Goal: Task Accomplishment & Management: Manage account settings

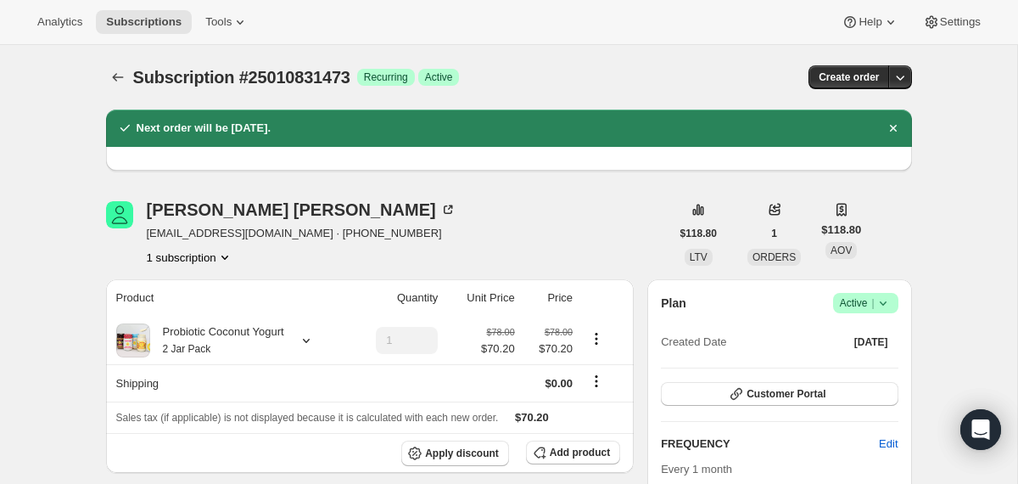
scroll to position [216, 0]
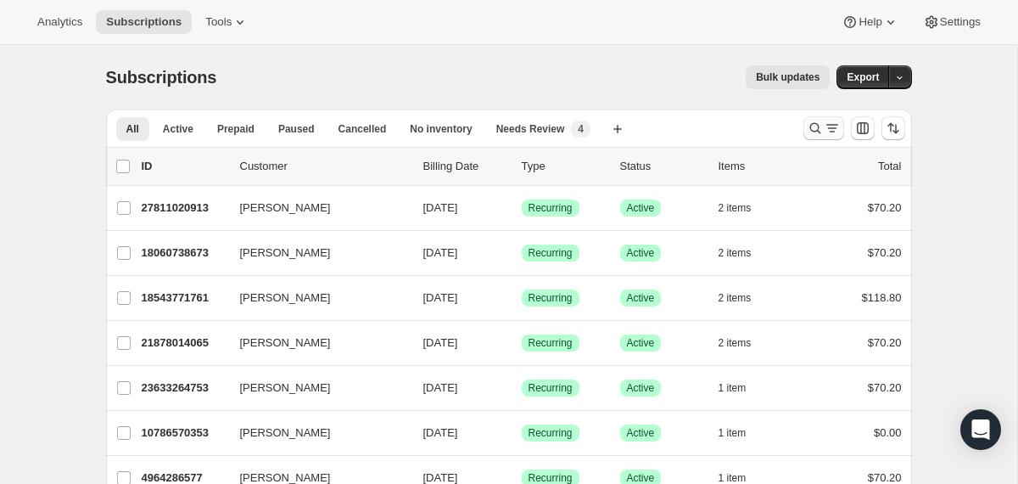
click at [808, 132] on icon "Search and filter results" at bounding box center [815, 128] width 17 height 17
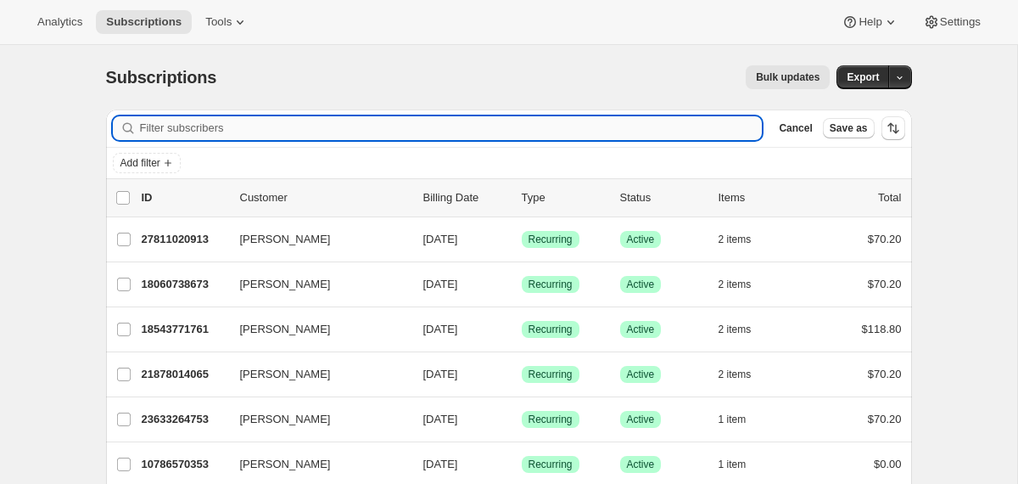
click at [598, 127] on input "Filter subscribers" at bounding box center [451, 128] width 623 height 24
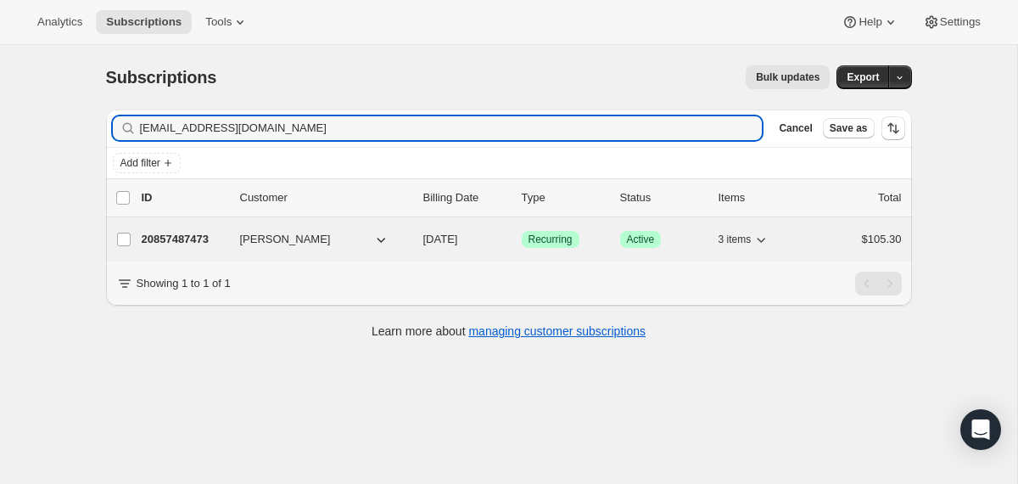
type input "[EMAIL_ADDRESS][DOMAIN_NAME]"
click at [418, 244] on div "20857487473 [PERSON_NAME] [DATE] Success Recurring Success Active 3 items $105.…" at bounding box center [522, 239] width 760 height 24
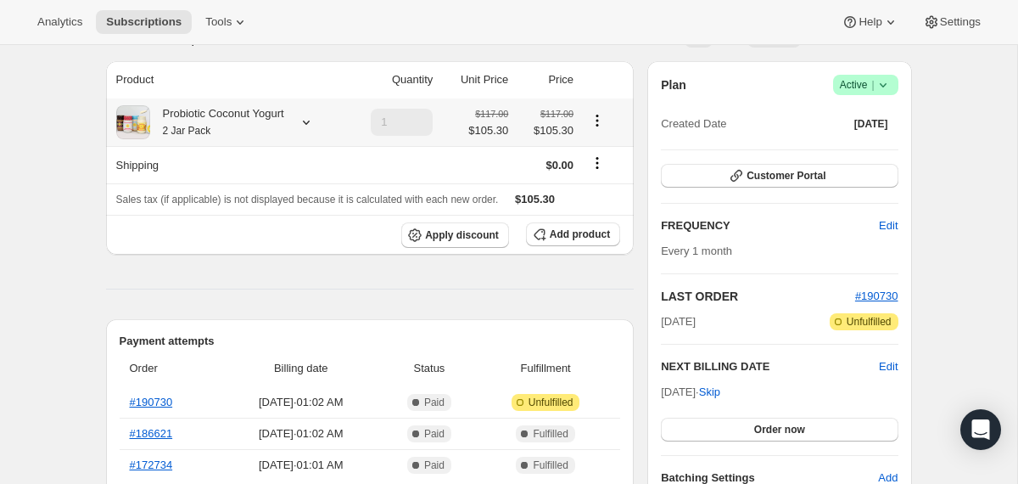
scroll to position [115, 0]
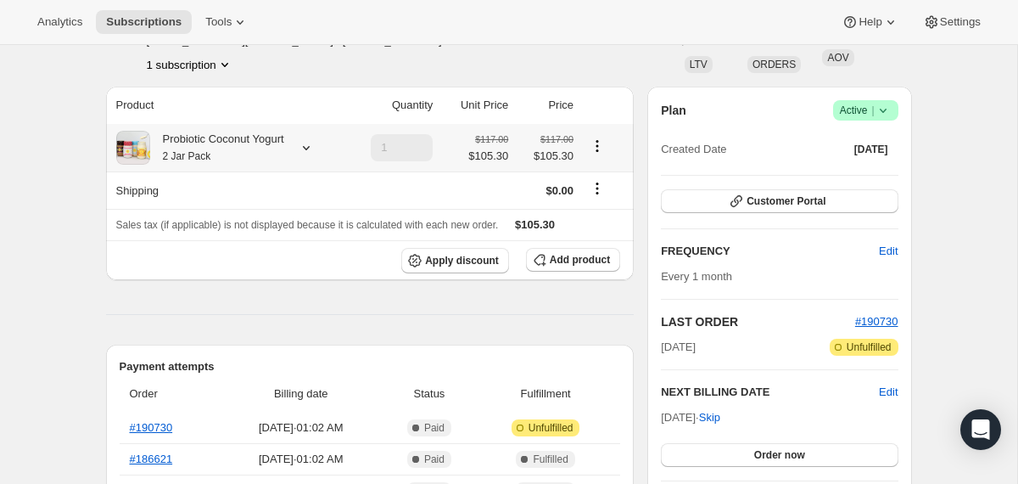
click at [309, 157] on div "Probiotic Coconut Yogurt 2 Jar Pack" at bounding box center [227, 148] width 223 height 34
click at [314, 154] on icon at bounding box center [306, 147] width 17 height 17
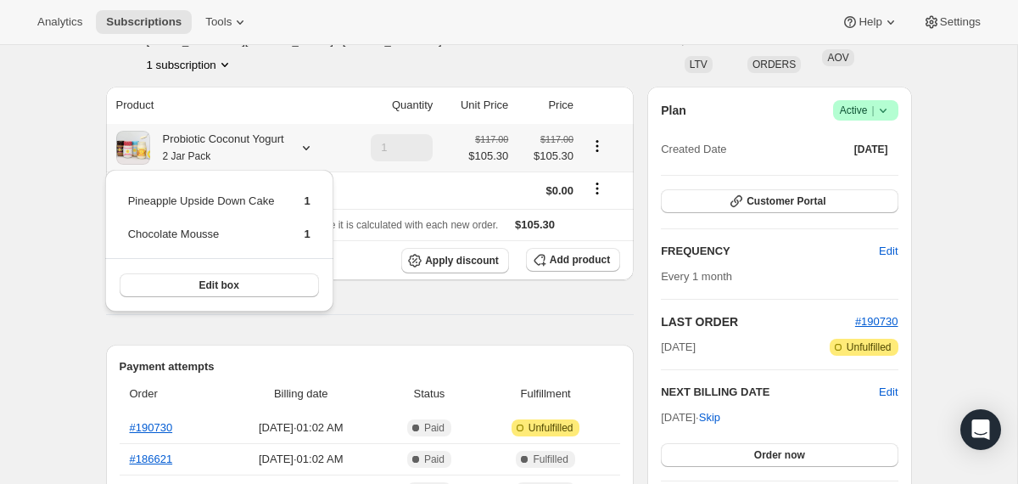
click at [314, 154] on icon at bounding box center [306, 147] width 17 height 17
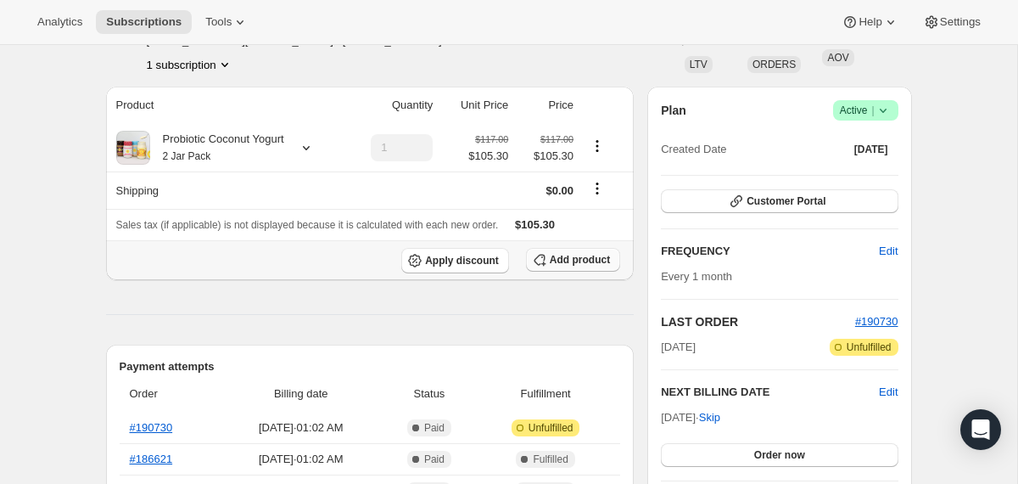
click at [568, 268] on button "Add product" at bounding box center [573, 260] width 94 height 24
click at [280, 150] on div "Probiotic Coconut Yogurt 2 Jar Pack" at bounding box center [217, 148] width 134 height 34
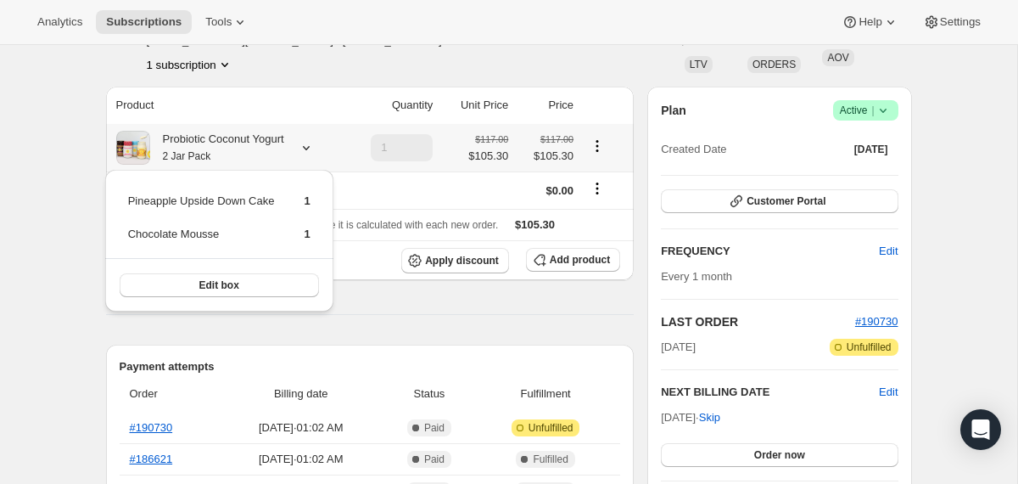
click at [281, 150] on div "Probiotic Coconut Yogurt 2 Jar Pack" at bounding box center [217, 148] width 134 height 34
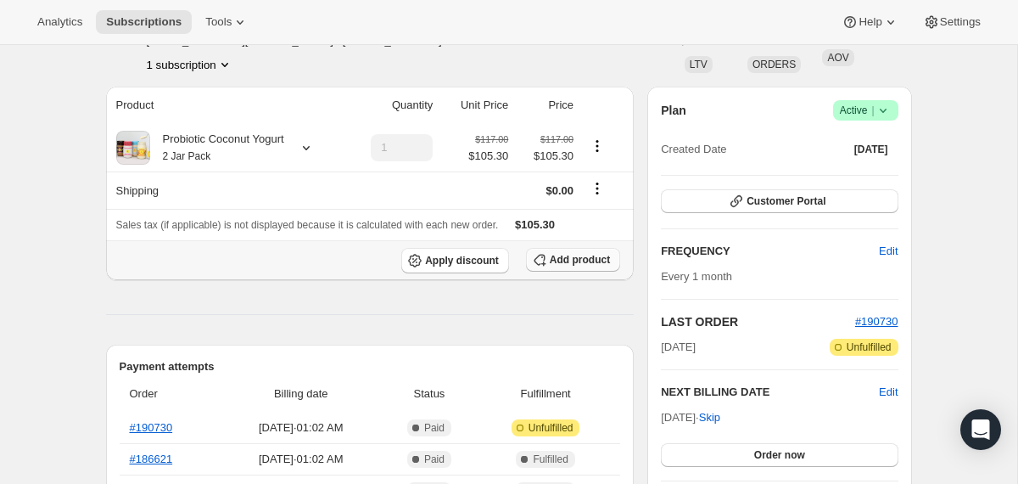
click at [587, 261] on span "Add product" at bounding box center [580, 260] width 60 height 14
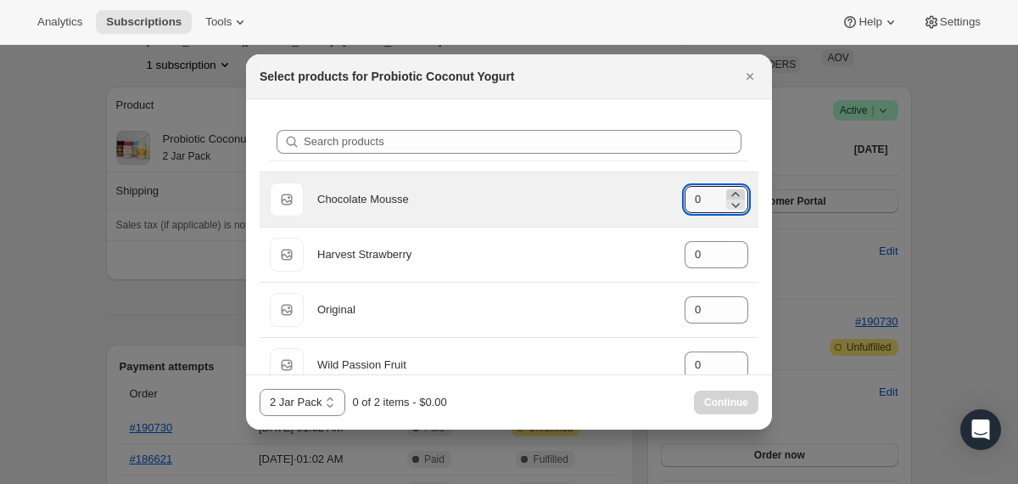
click at [735, 192] on icon ":rf4:" at bounding box center [735, 194] width 17 height 17
type input "1"
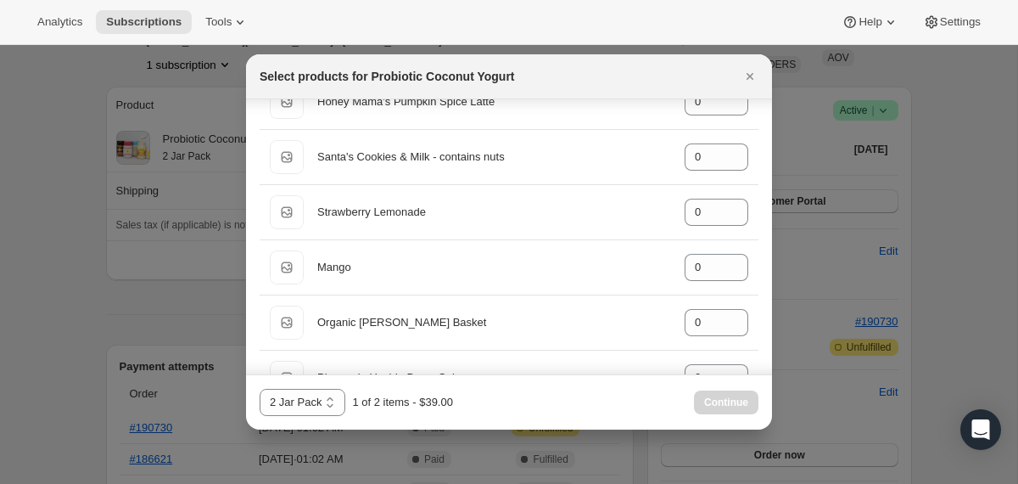
scroll to position [1355, 0]
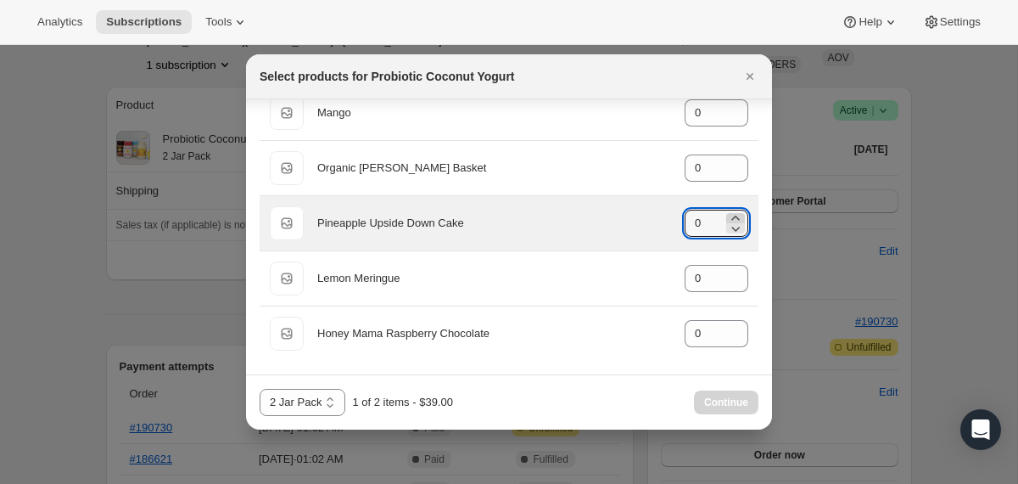
click at [733, 217] on icon ":rf4:" at bounding box center [735, 218] width 17 height 17
type input "1"
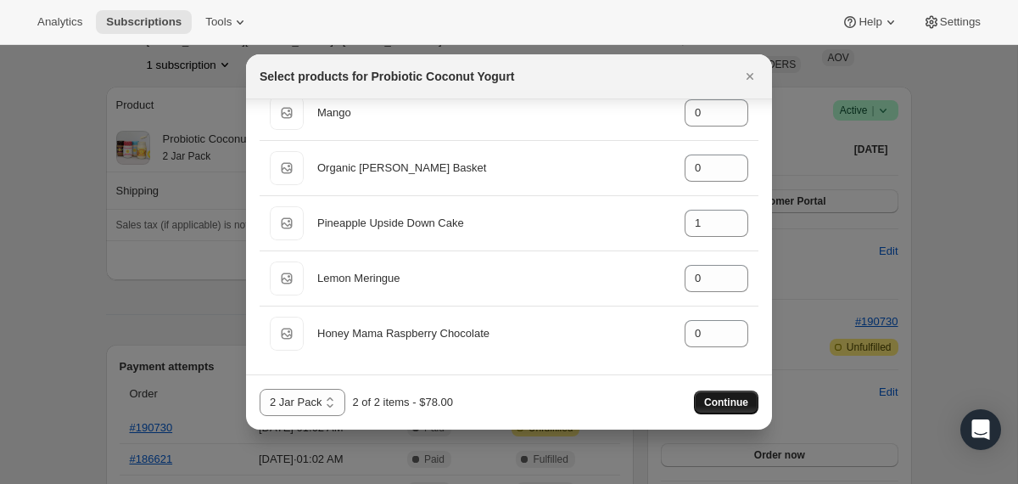
click at [726, 401] on span "Continue" at bounding box center [726, 402] width 44 height 14
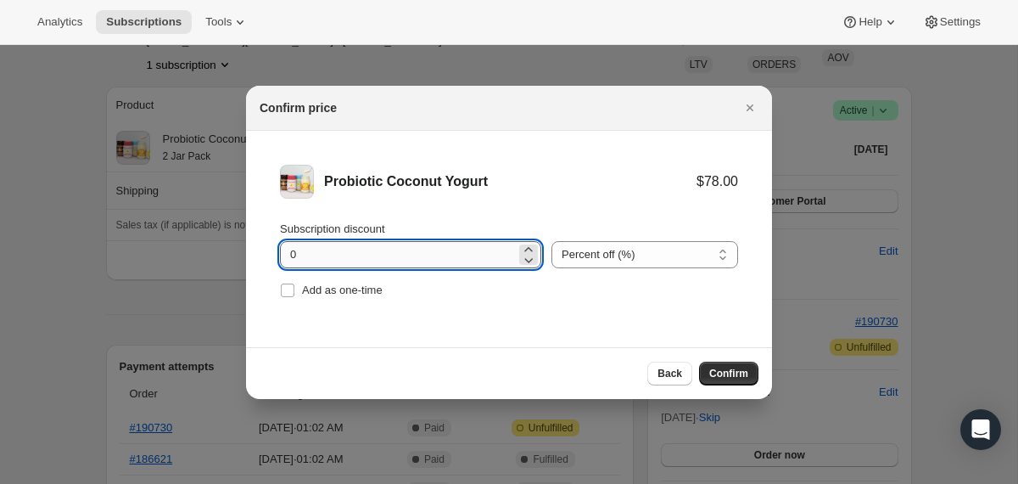
click at [292, 254] on input "0" at bounding box center [398, 254] width 236 height 27
type input "10"
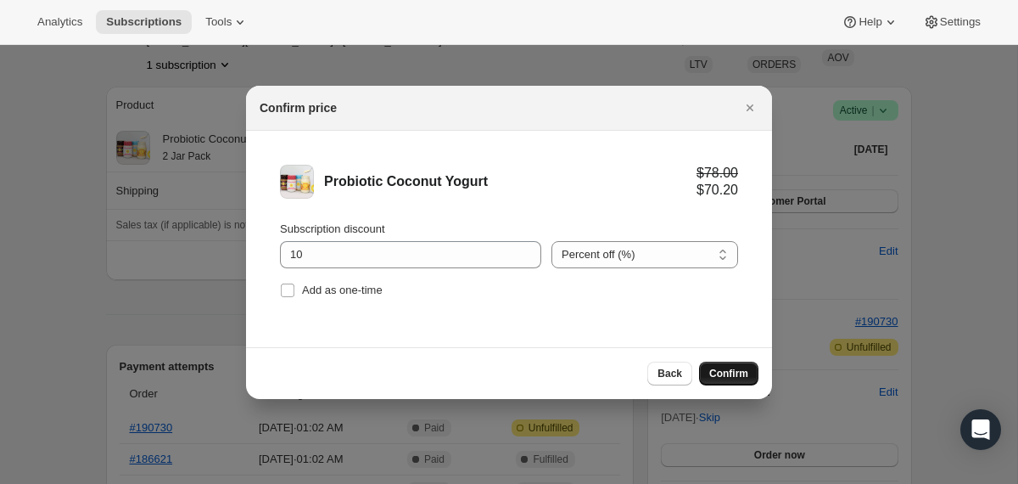
click at [718, 369] on span "Confirm" at bounding box center [728, 374] width 39 height 14
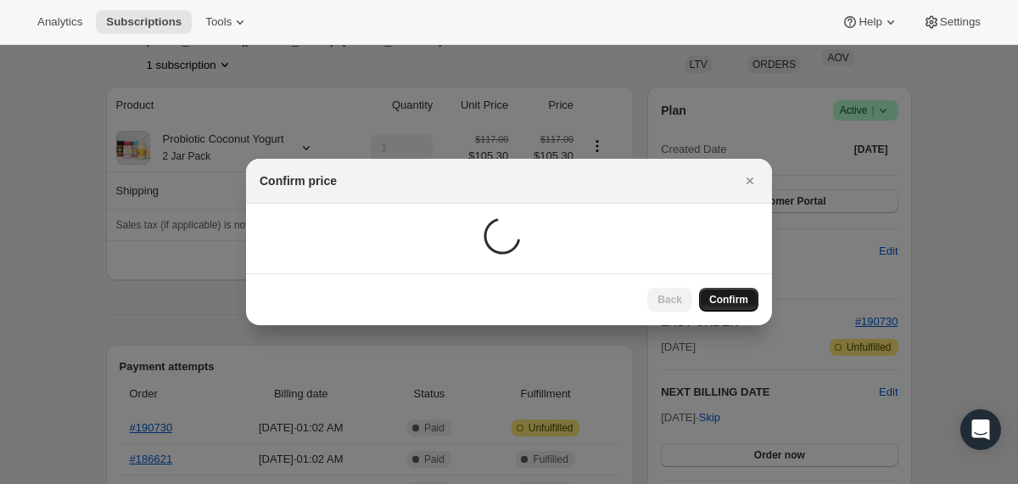
scroll to position [115, 0]
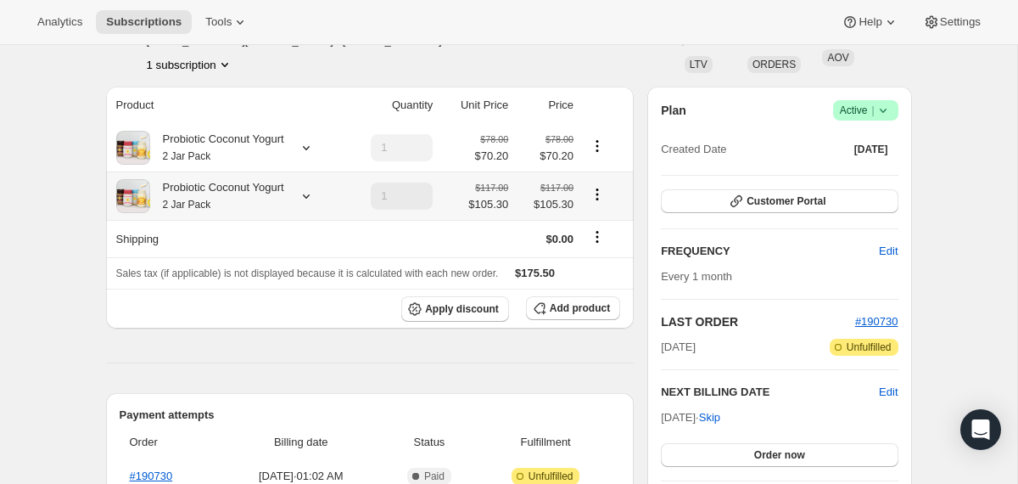
click at [599, 195] on icon "Product actions" at bounding box center [598, 194] width 3 height 3
click at [604, 253] on span "Remove" at bounding box center [599, 255] width 41 height 13
type input "0"
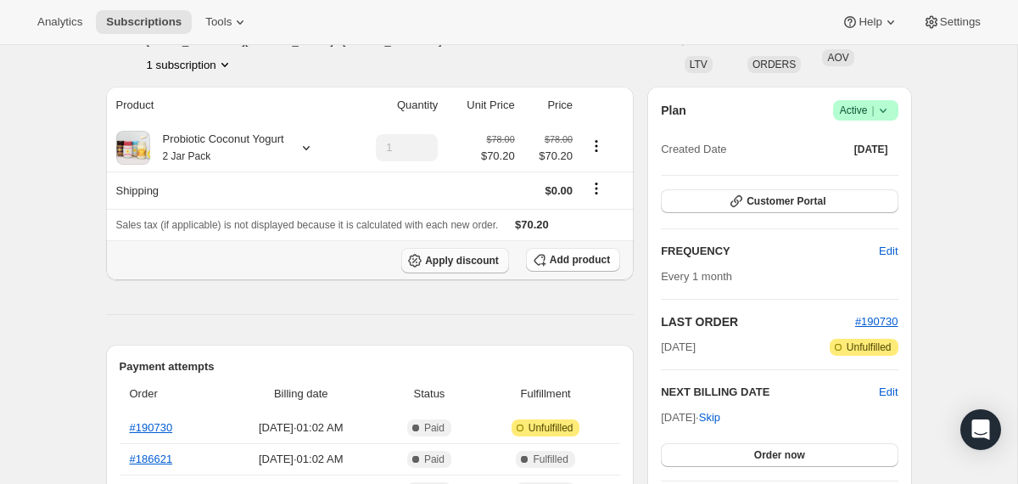
click at [455, 258] on span "Apply discount" at bounding box center [462, 261] width 74 height 14
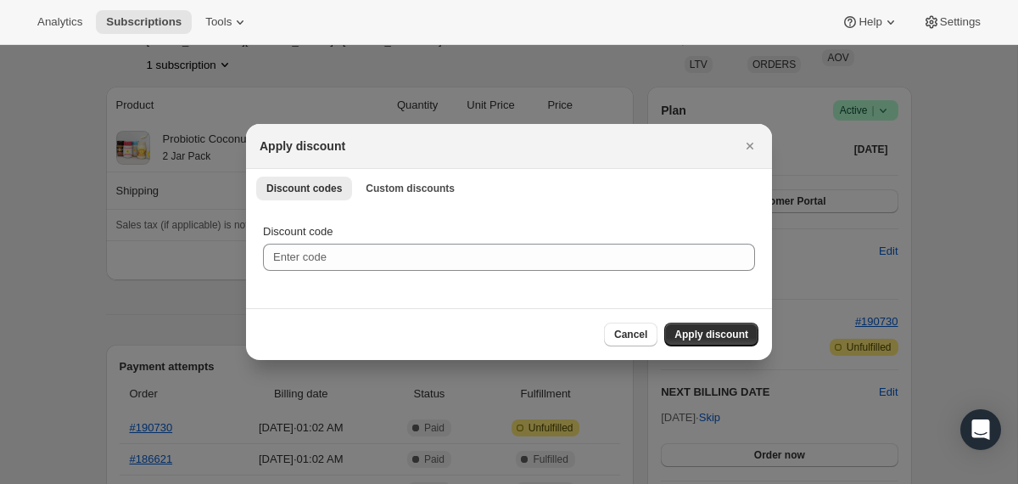
scroll to position [0, 0]
click at [383, 188] on span "Custom discounts" at bounding box center [410, 189] width 89 height 14
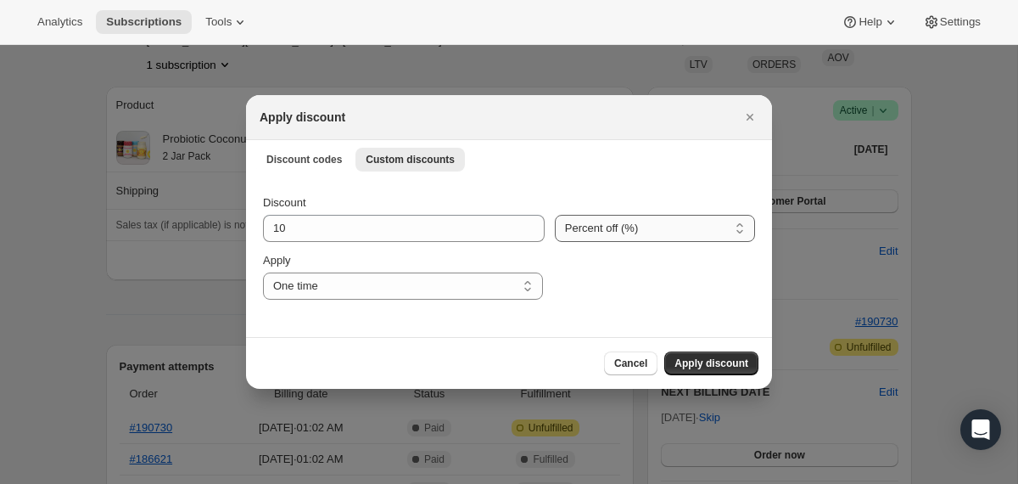
click at [585, 227] on select "Percent off (%) Amount off ($)" at bounding box center [655, 228] width 200 height 27
select select "fixed"
click at [555, 215] on select "Percent off (%) Amount off ($)" at bounding box center [655, 228] width 200 height 27
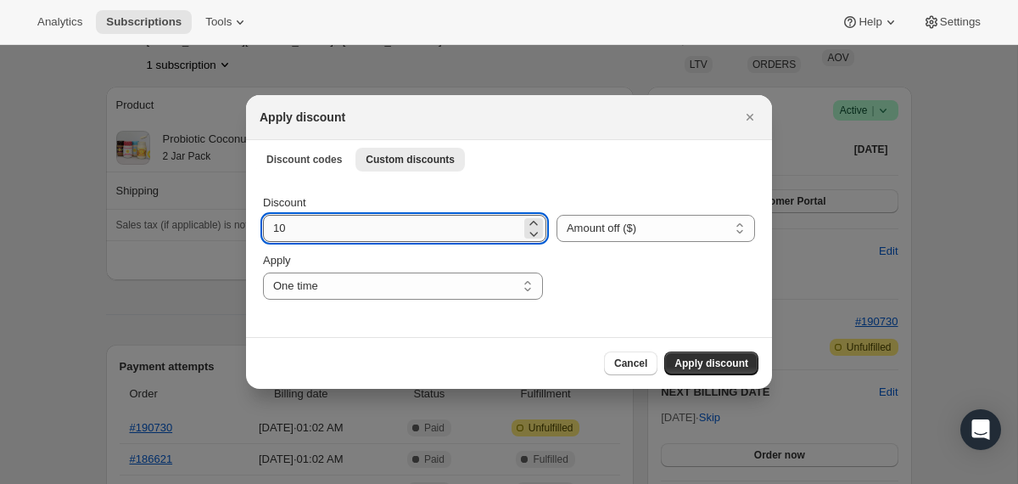
click at [415, 226] on input "10" at bounding box center [392, 228] width 258 height 27
click at [366, 221] on input "35" at bounding box center [392, 228] width 258 height 27
type input "35.1"
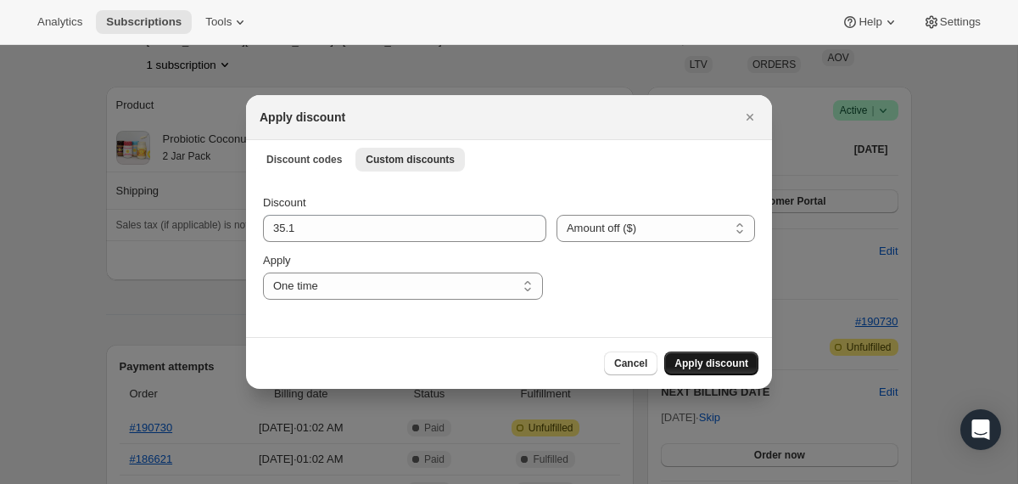
click at [729, 368] on span "Apply discount" at bounding box center [712, 363] width 74 height 14
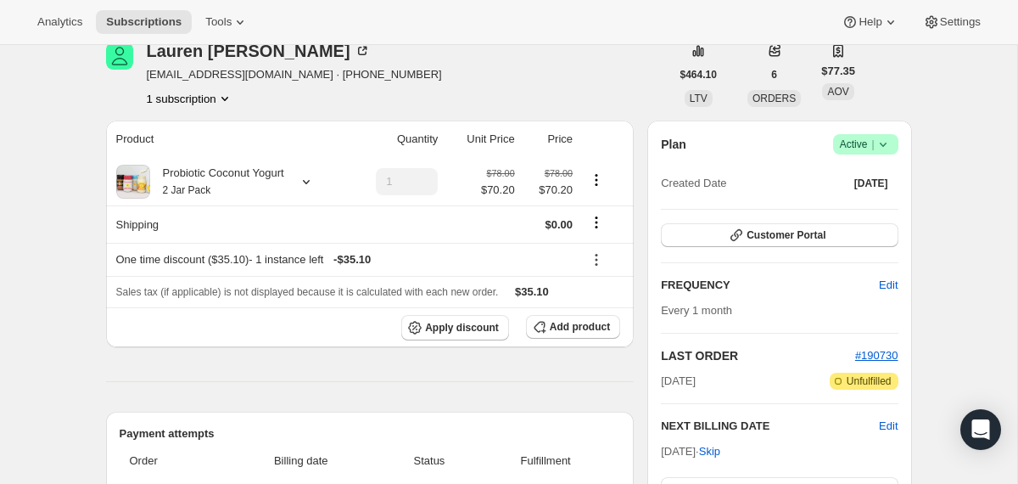
scroll to position [11, 0]
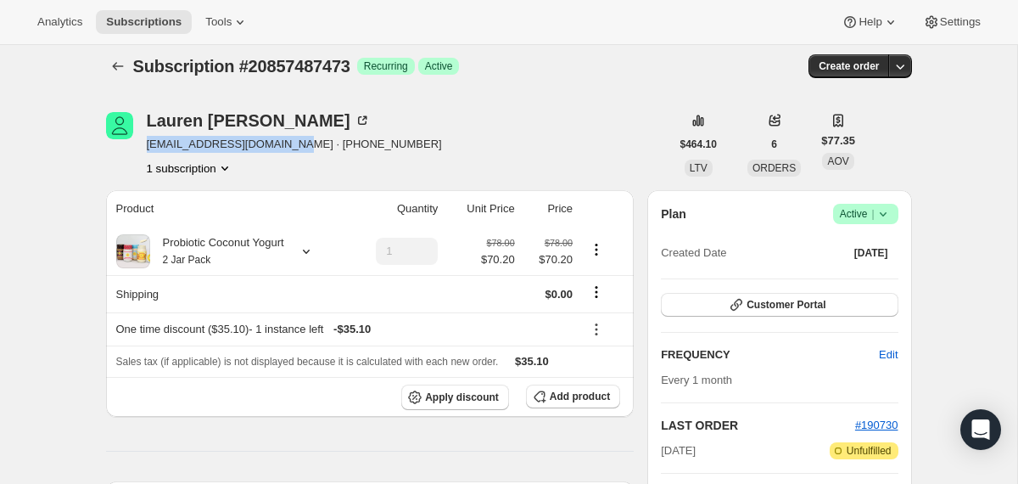
drag, startPoint x: 299, startPoint y: 147, endPoint x: 146, endPoint y: 147, distance: 152.7
click at [147, 147] on span "[EMAIL_ADDRESS][DOMAIN_NAME] · [PHONE_NUMBER]" at bounding box center [294, 144] width 295 height 17
copy span "[EMAIL_ADDRESS][DOMAIN_NAME]"
click at [109, 71] on icon "Subscriptions" at bounding box center [117, 66] width 17 height 17
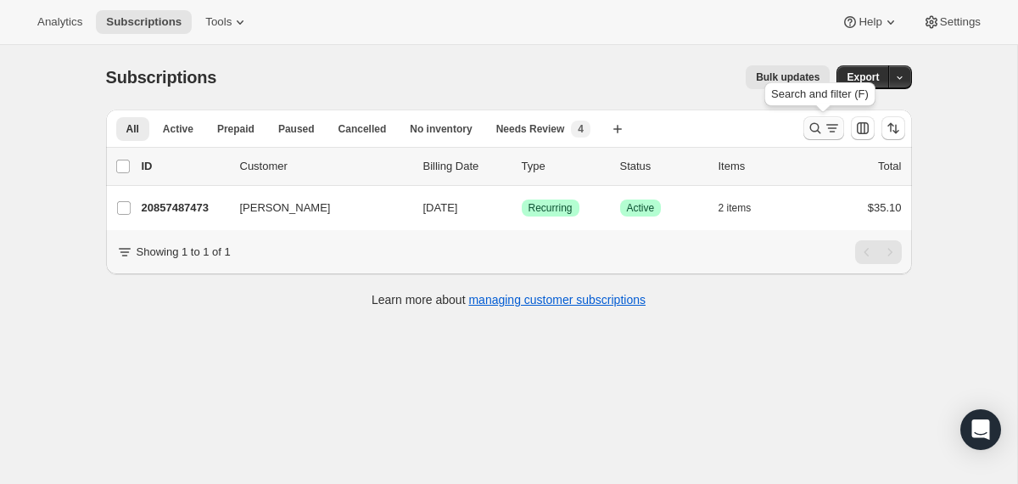
click at [817, 128] on icon "Search and filter results" at bounding box center [815, 128] width 11 height 11
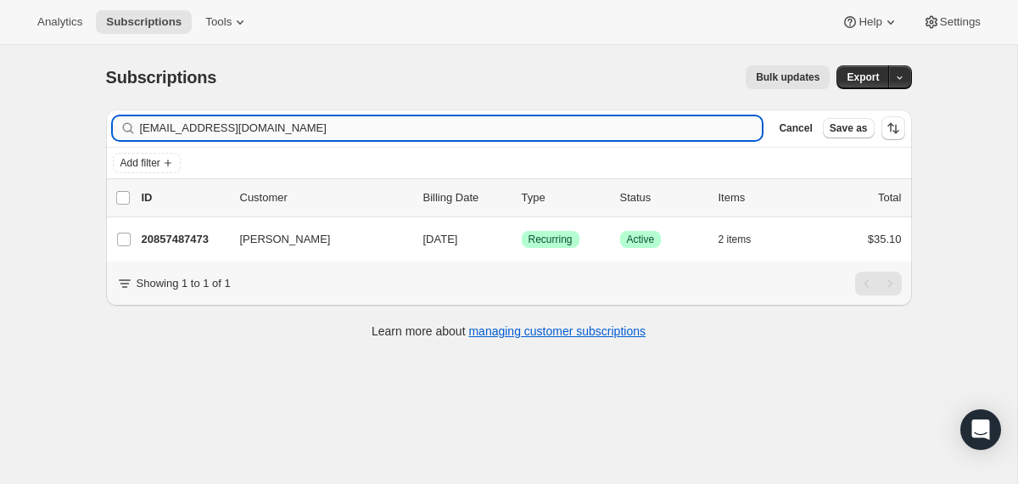
click at [669, 128] on input "[EMAIL_ADDRESS][DOMAIN_NAME]" at bounding box center [451, 128] width 623 height 24
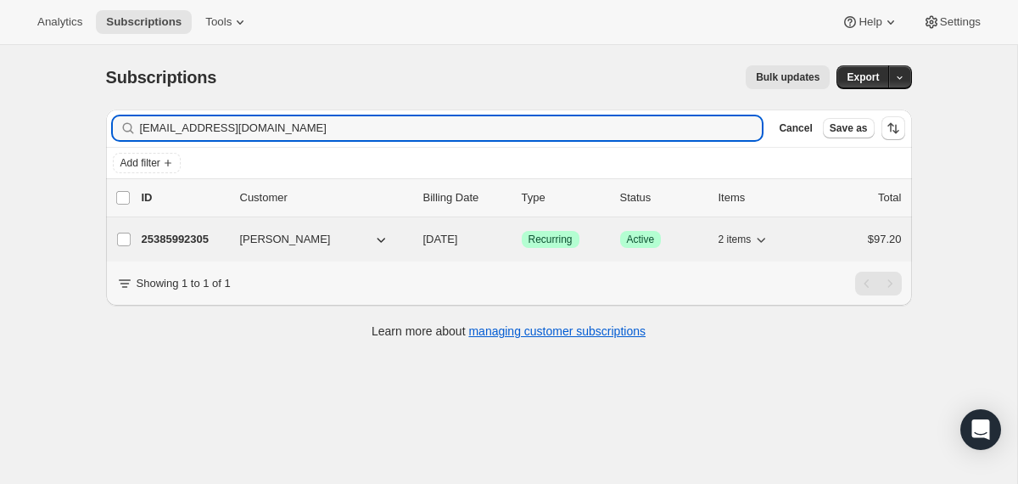
type input "[EMAIL_ADDRESS][DOMAIN_NAME]"
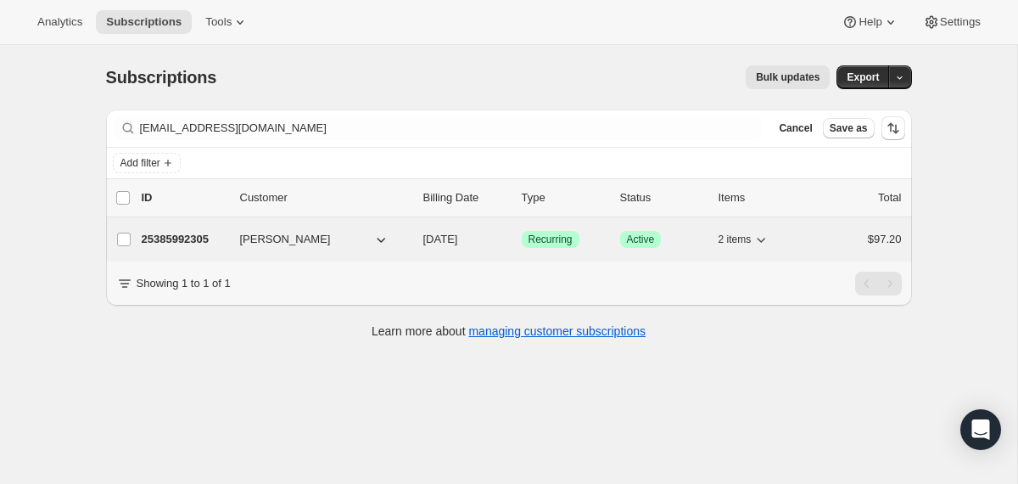
click at [419, 244] on div "25385992305 [PERSON_NAME] [DATE] Success Recurring Success Active 2 items $97.20" at bounding box center [522, 239] width 760 height 24
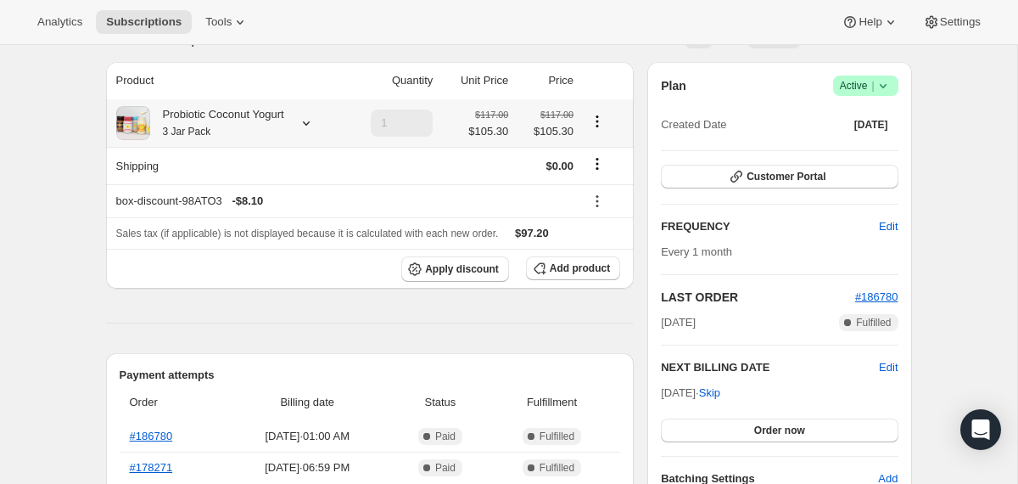
scroll to position [140, 0]
click at [889, 89] on icon at bounding box center [883, 84] width 17 height 17
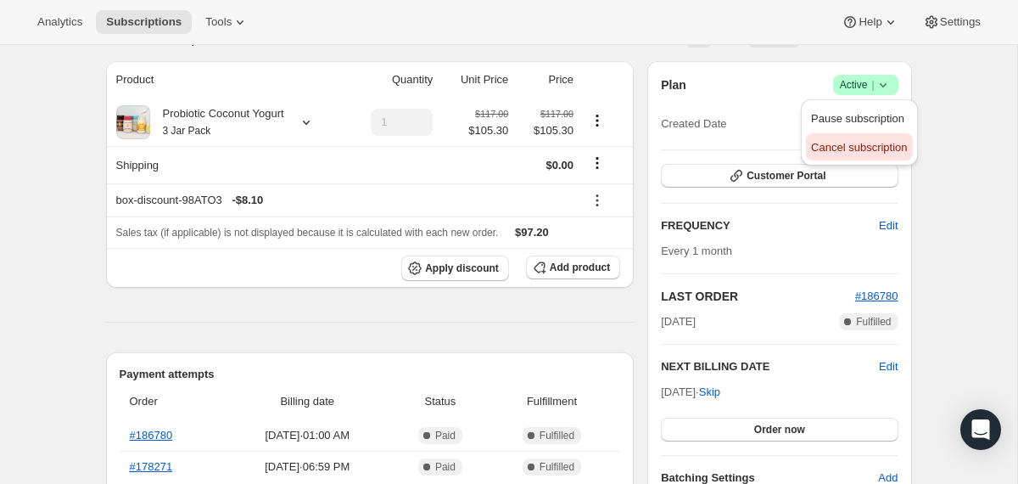
click at [867, 157] on button "Cancel subscription" at bounding box center [859, 146] width 106 height 27
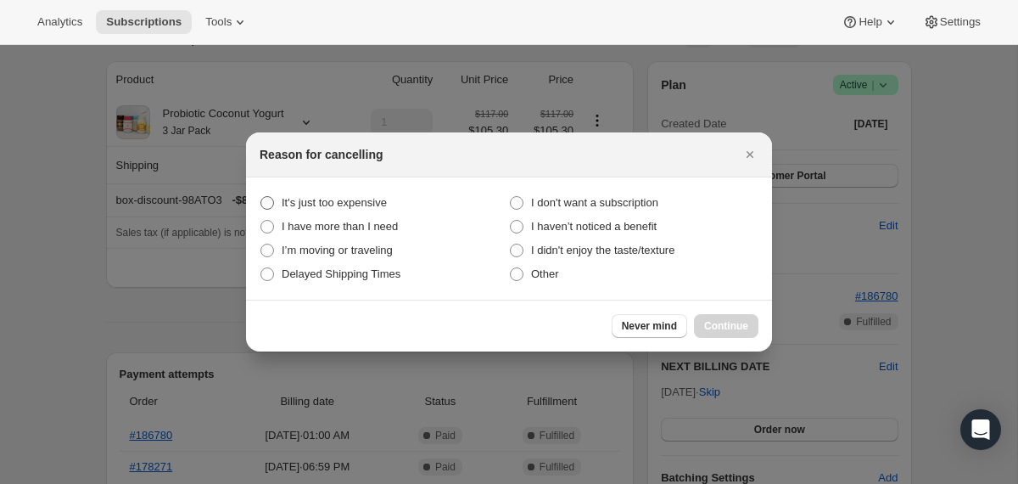
click at [387, 196] on span "It's just too expensive" at bounding box center [334, 202] width 105 height 13
click at [261, 196] on expensive "It's just too expensive" at bounding box center [261, 196] width 1 height 1
radio expensive "true"
click at [743, 328] on span "Continue" at bounding box center [726, 326] width 44 height 14
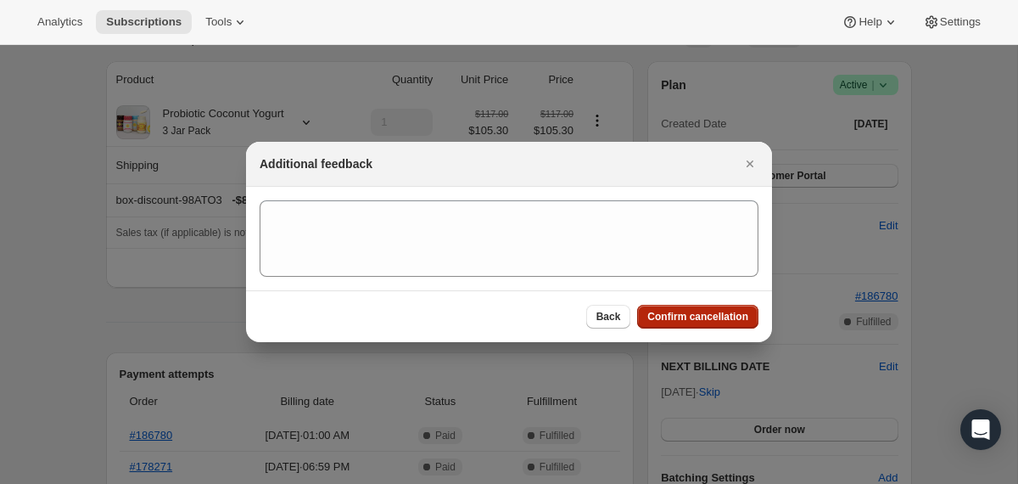
click at [740, 317] on span "Confirm cancellation" at bounding box center [697, 317] width 101 height 14
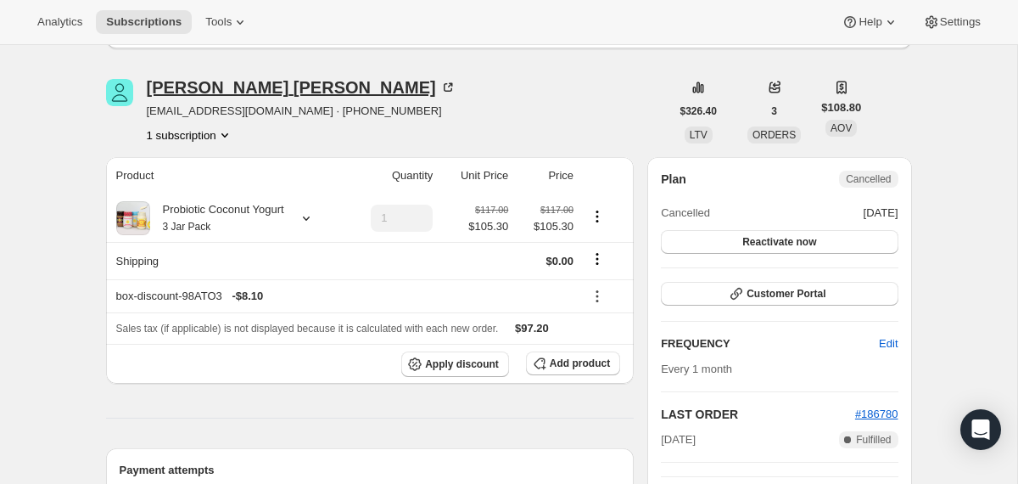
scroll to position [0, 0]
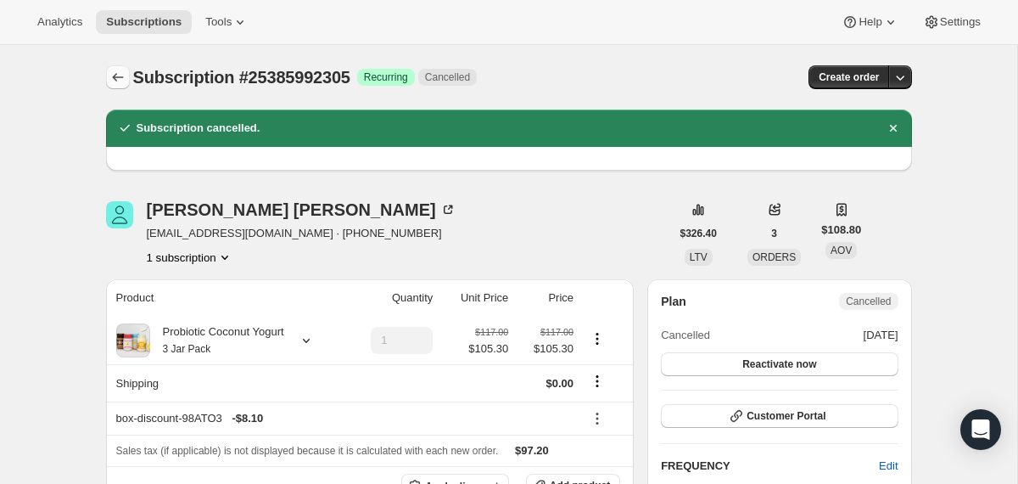
click at [116, 80] on icon "Subscriptions" at bounding box center [117, 77] width 17 height 17
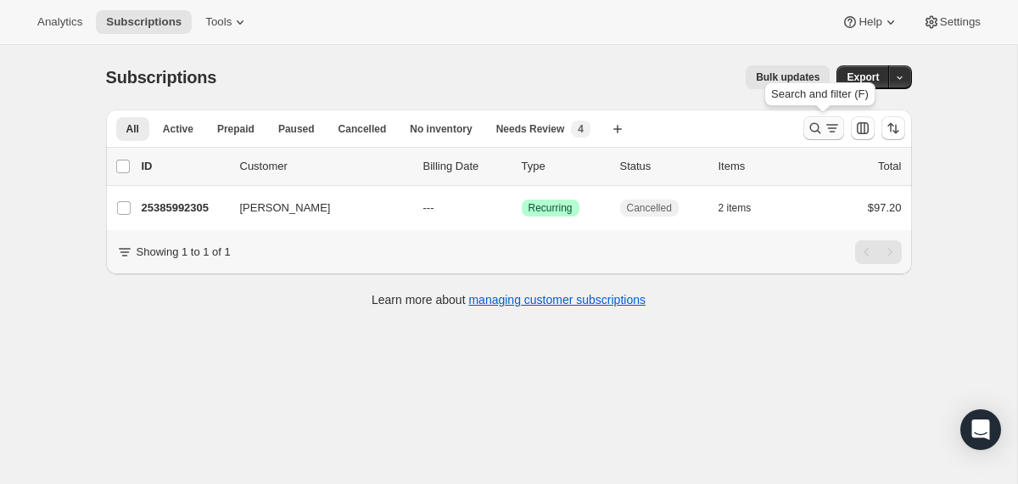
click at [810, 130] on icon "Search and filter results" at bounding box center [815, 128] width 17 height 17
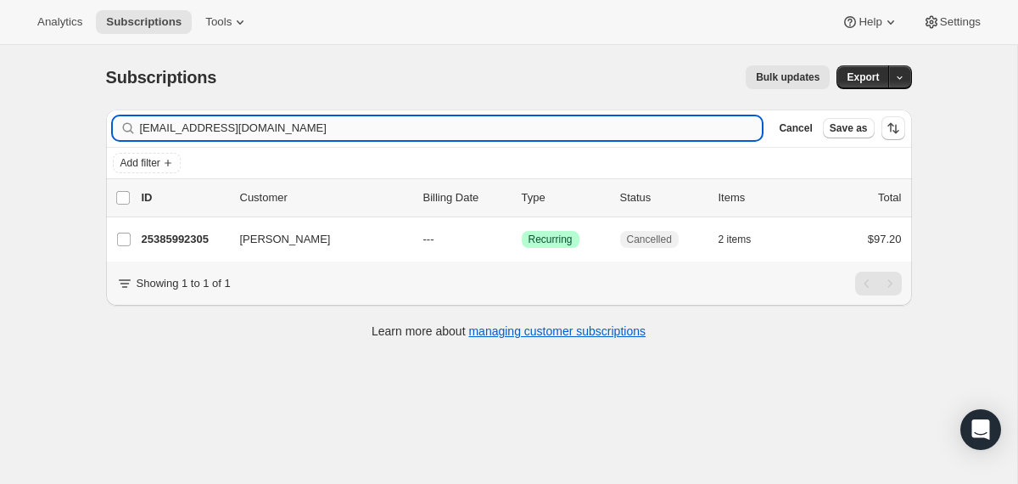
click at [622, 128] on input "[EMAIL_ADDRESS][DOMAIN_NAME]" at bounding box center [451, 128] width 623 height 24
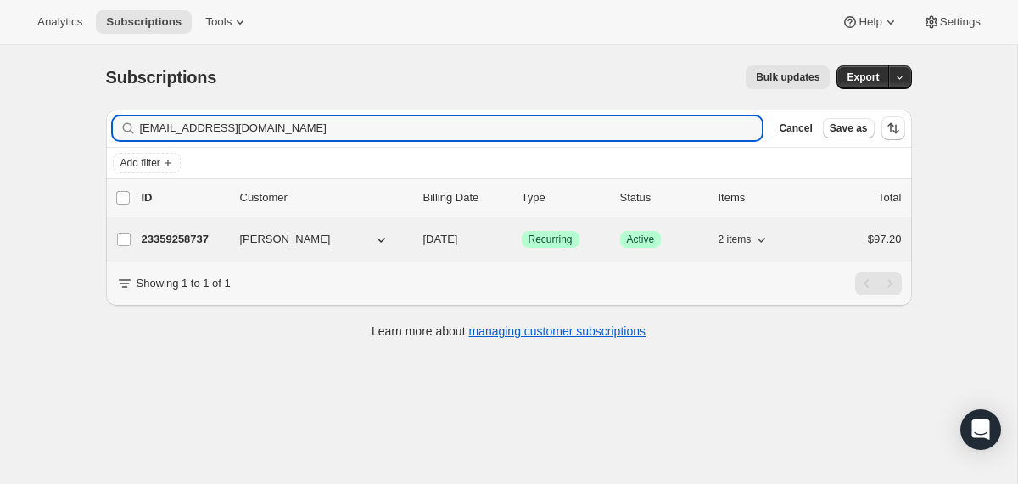
type input "[EMAIL_ADDRESS][DOMAIN_NAME]"
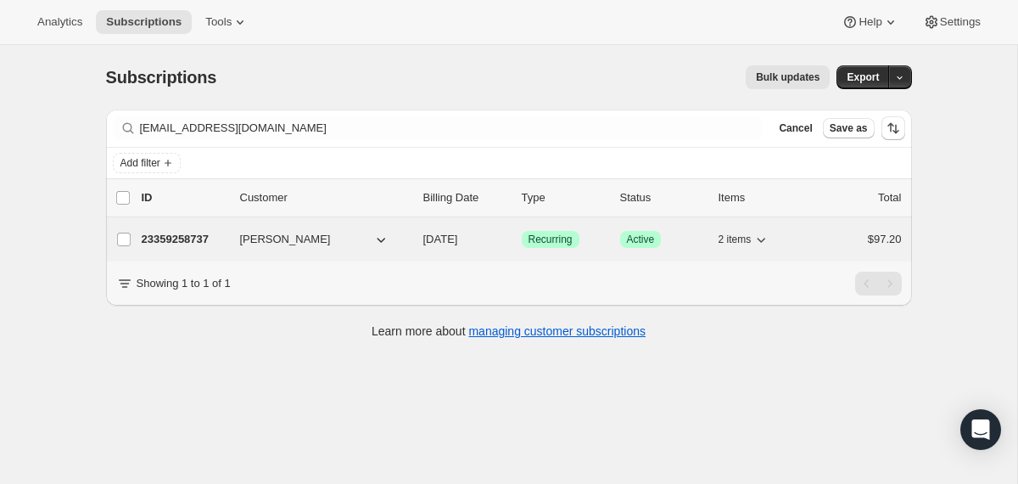
click at [419, 238] on div "23359258737 [PERSON_NAME] [DATE] Success Recurring Success Active 2 items $97.20" at bounding box center [522, 239] width 760 height 24
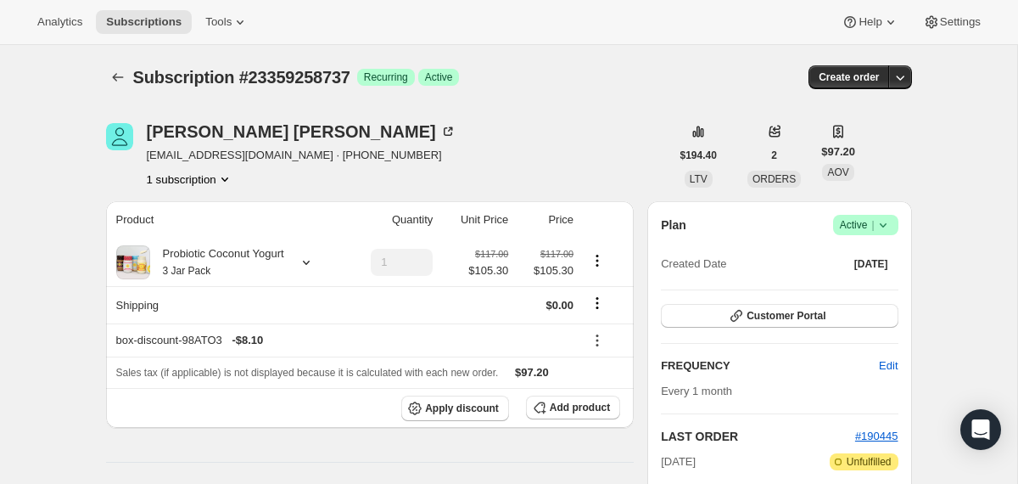
click at [892, 223] on span "Success Active |" at bounding box center [865, 225] width 65 height 20
click at [857, 280] on span "Cancel subscription" at bounding box center [859, 287] width 96 height 17
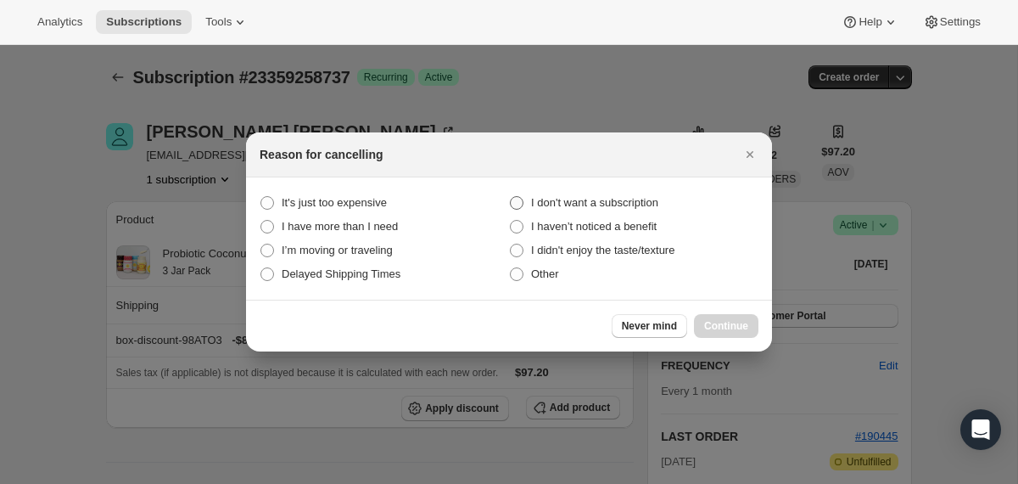
click at [648, 203] on span "I don't want a subscription" at bounding box center [594, 202] width 127 height 13
click at [511, 197] on subscription "I don't want a subscription" at bounding box center [510, 196] width 1 height 1
radio subscription "true"
click at [725, 319] on span "Continue" at bounding box center [726, 326] width 44 height 14
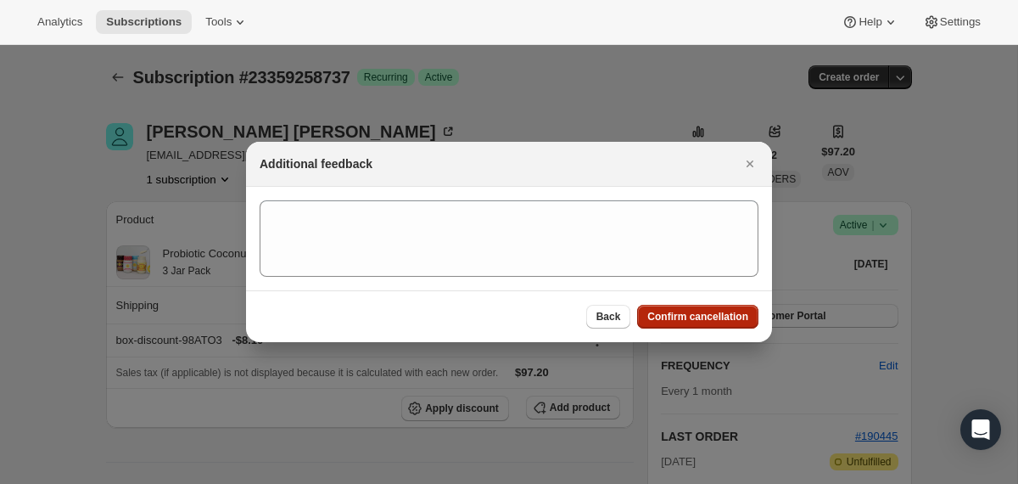
click at [724, 317] on span "Confirm cancellation" at bounding box center [697, 317] width 101 height 14
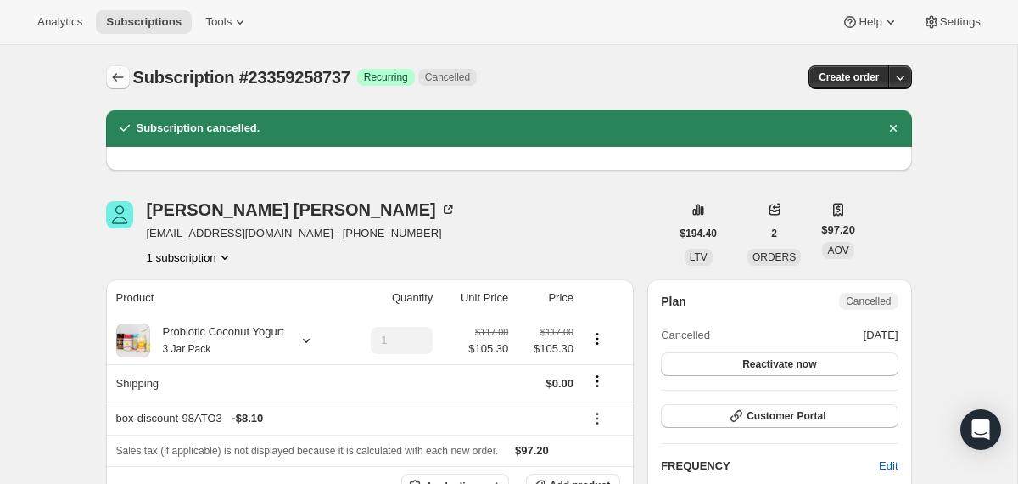
click at [115, 76] on icon "Subscriptions" at bounding box center [117, 77] width 17 height 17
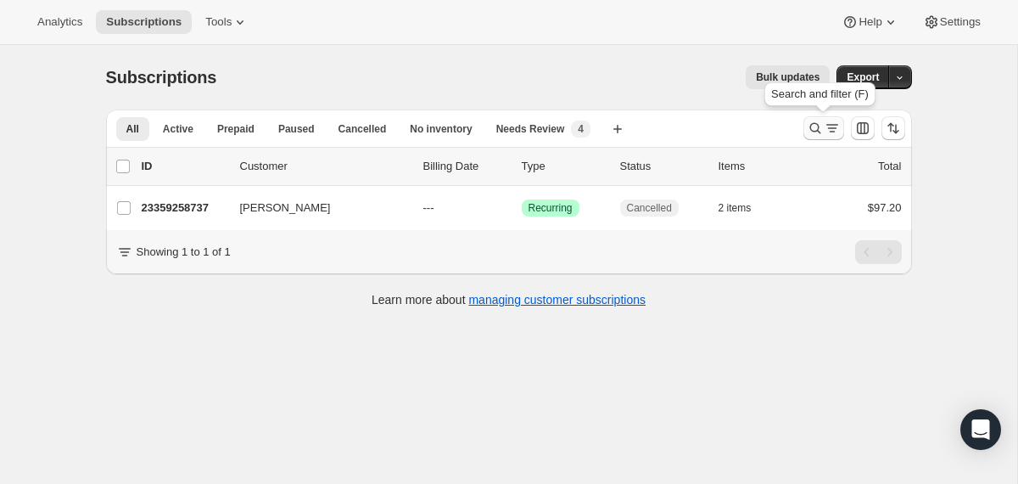
click at [818, 130] on icon "Search and filter results" at bounding box center [815, 128] width 17 height 17
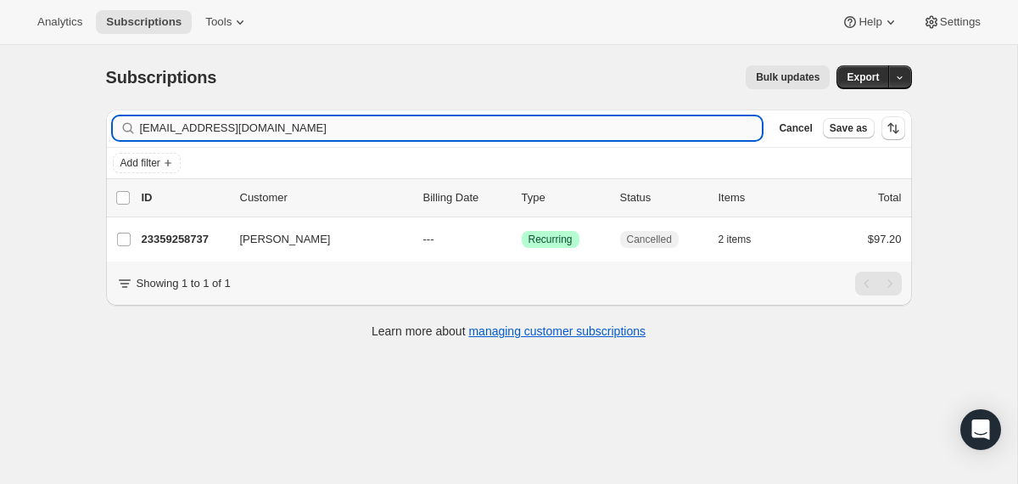
click at [601, 126] on input "[EMAIL_ADDRESS][DOMAIN_NAME]" at bounding box center [451, 128] width 623 height 24
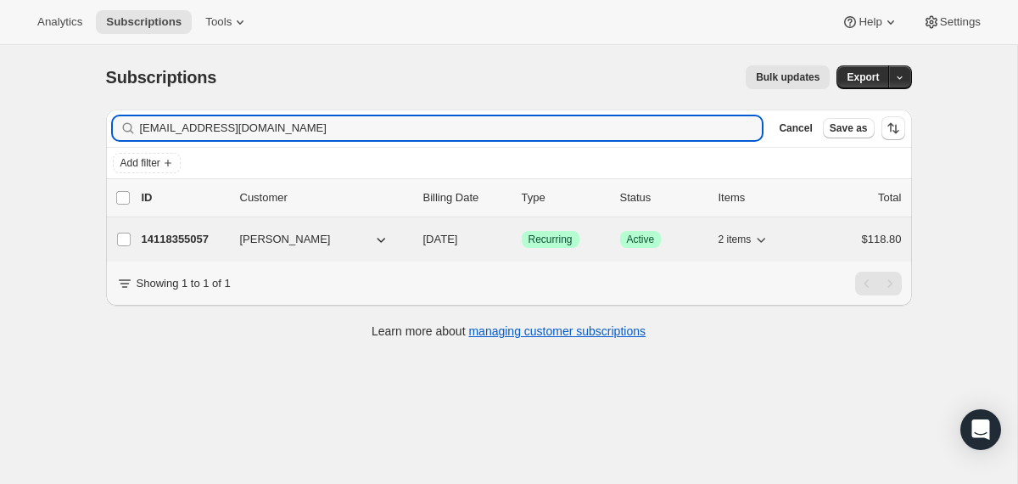
type input "[EMAIL_ADDRESS][DOMAIN_NAME]"
click at [408, 241] on div "[PERSON_NAME]" at bounding box center [325, 239] width 170 height 17
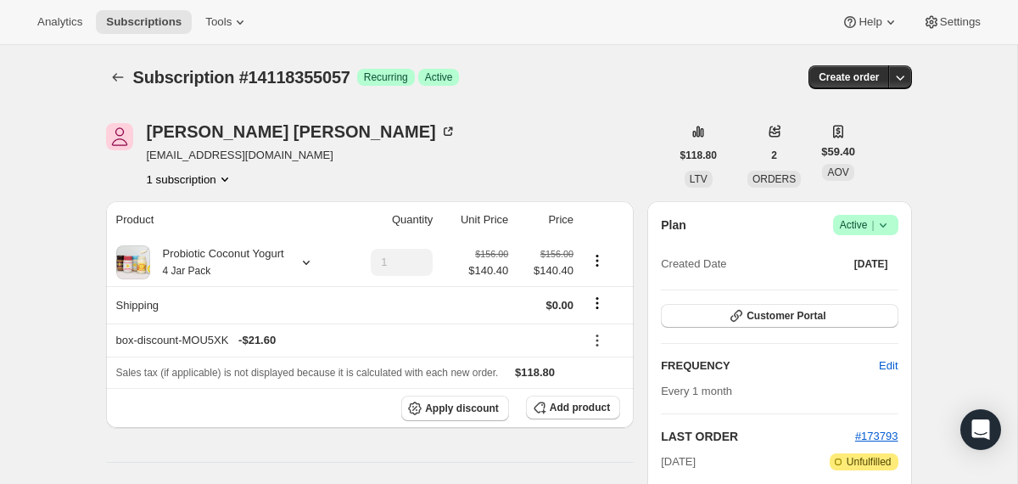
click at [885, 221] on icon at bounding box center [883, 224] width 17 height 17
click at [877, 279] on span "Cancel subscription" at bounding box center [859, 287] width 96 height 17
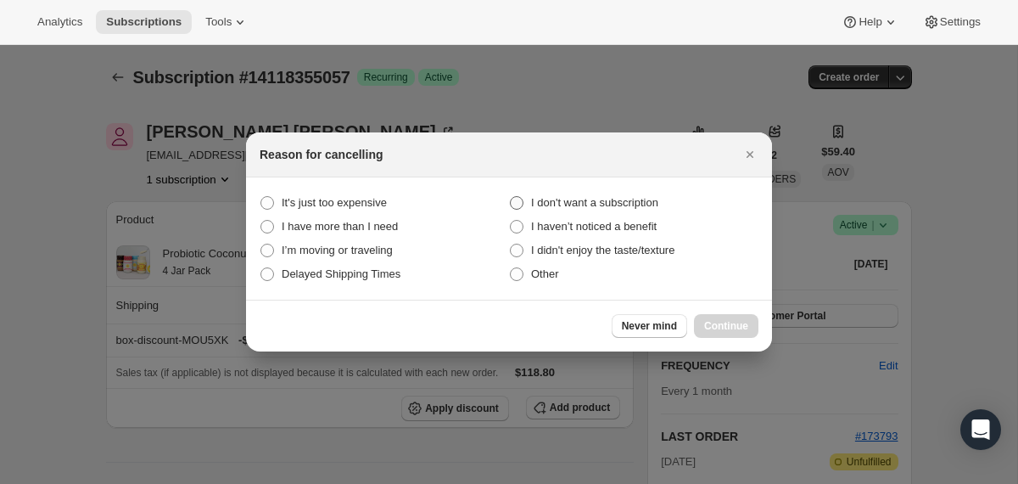
click at [658, 200] on span "I don't want a subscription" at bounding box center [594, 202] width 127 height 13
click at [511, 197] on subscription "I don't want a subscription" at bounding box center [510, 196] width 1 height 1
radio subscription "true"
click at [719, 321] on span "Continue" at bounding box center [726, 326] width 44 height 14
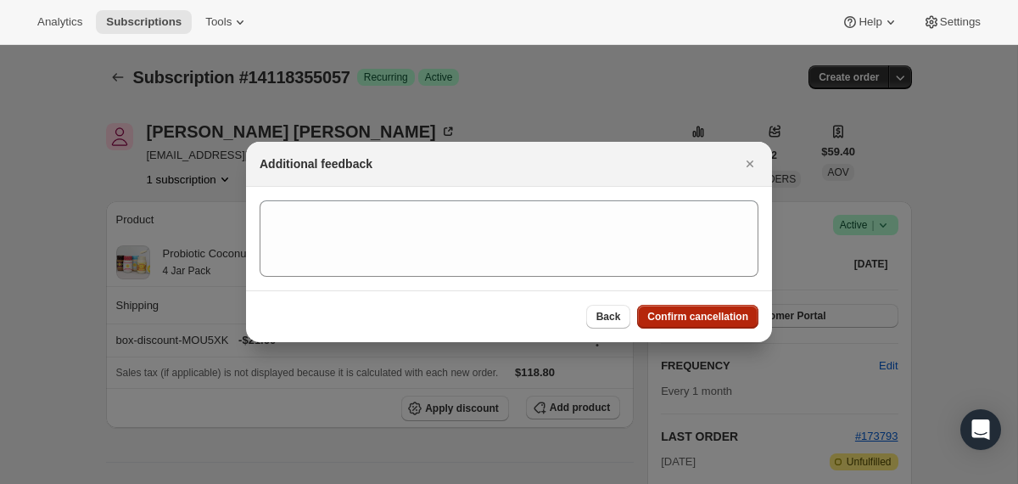
click at [719, 321] on span "Confirm cancellation" at bounding box center [697, 317] width 101 height 14
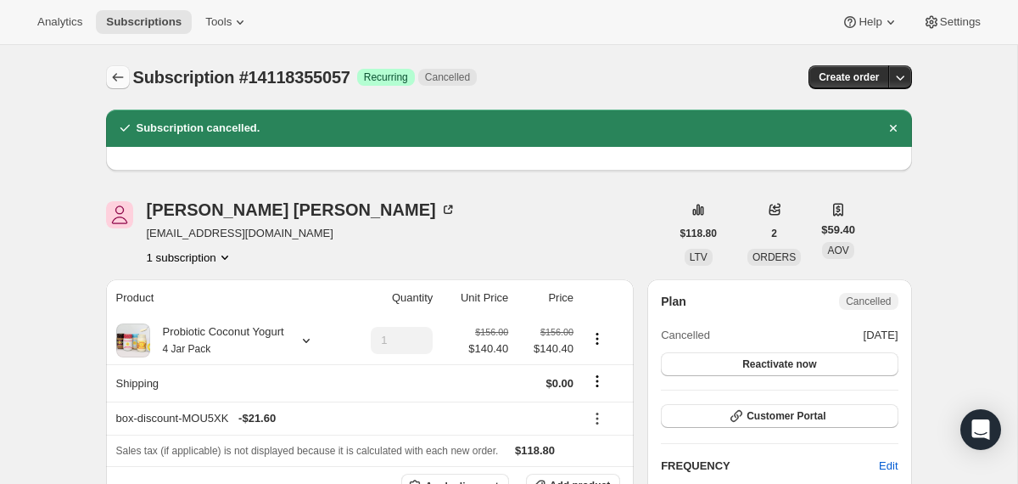
click at [115, 76] on icon "Subscriptions" at bounding box center [117, 77] width 17 height 17
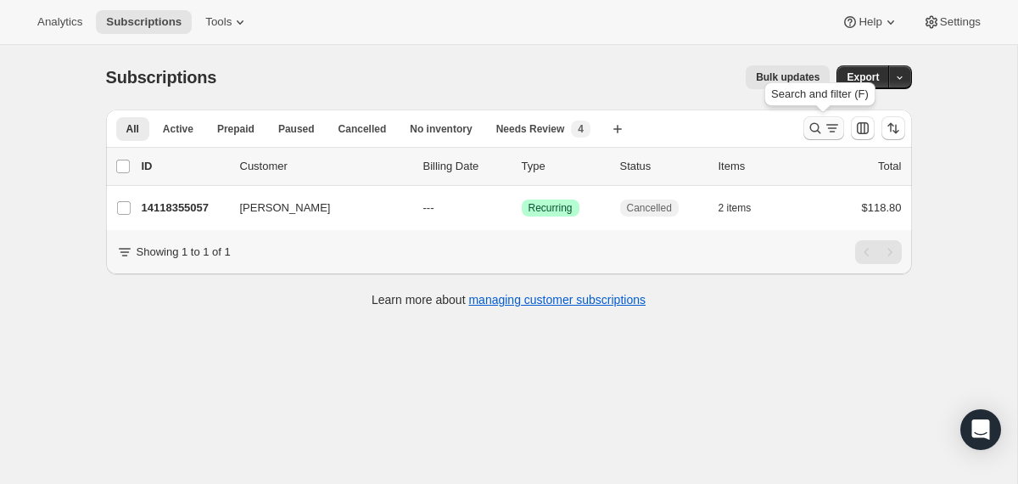
click at [815, 132] on icon "Search and filter results" at bounding box center [815, 128] width 11 height 11
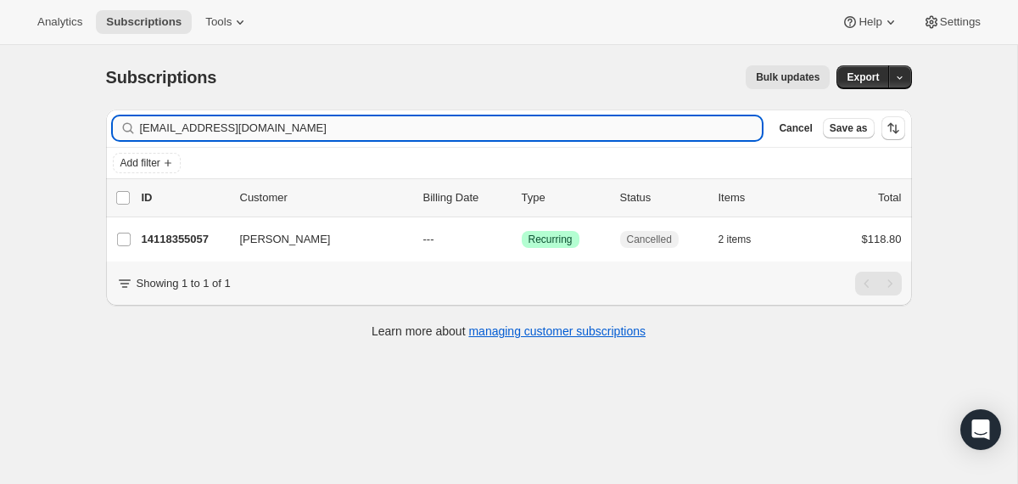
click at [570, 120] on input "[EMAIL_ADDRESS][DOMAIN_NAME]" at bounding box center [451, 128] width 623 height 24
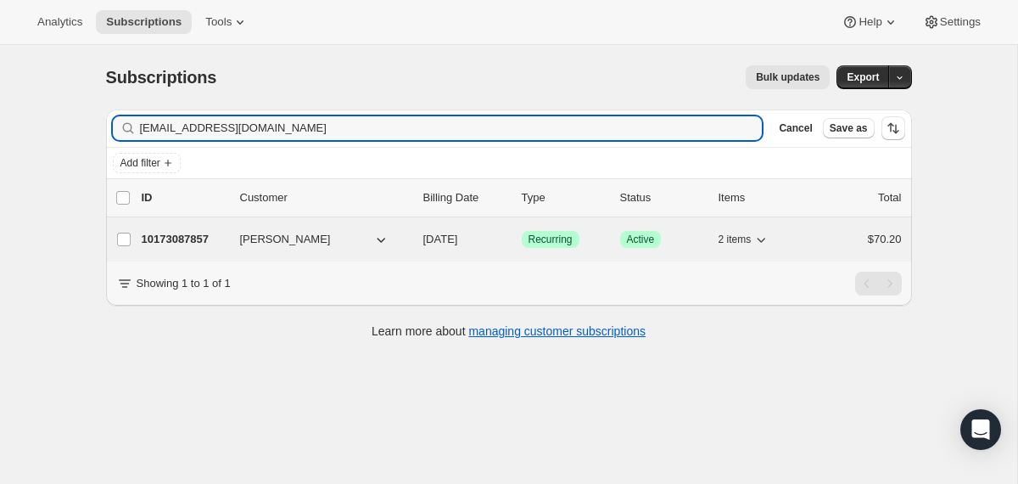
type input "[EMAIL_ADDRESS][DOMAIN_NAME]"
click at [425, 238] on span "[DATE]" at bounding box center [440, 239] width 35 height 13
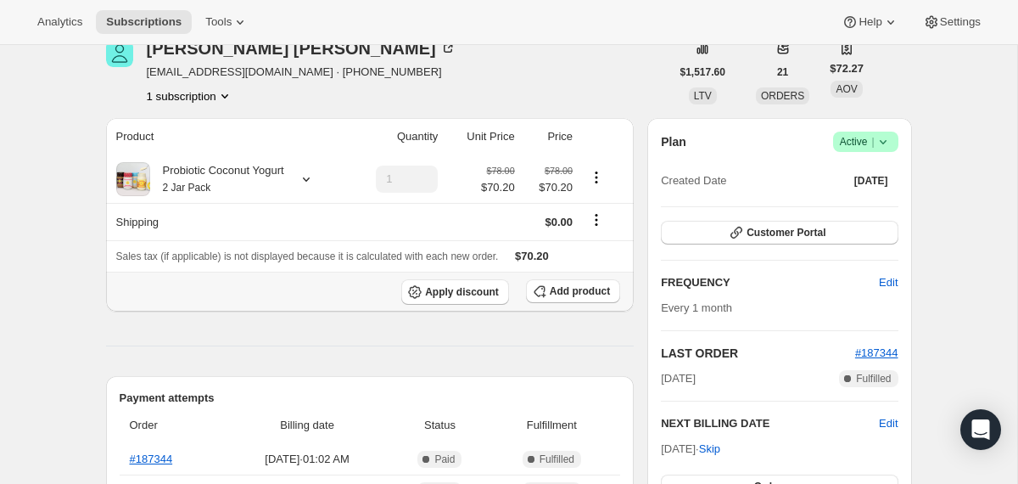
scroll to position [86, 0]
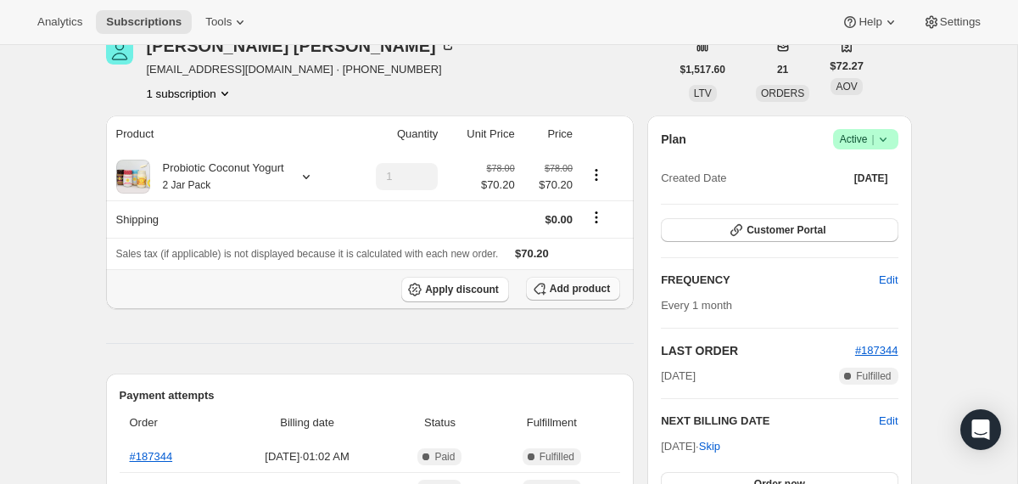
click at [606, 284] on span "Add product" at bounding box center [580, 289] width 60 height 14
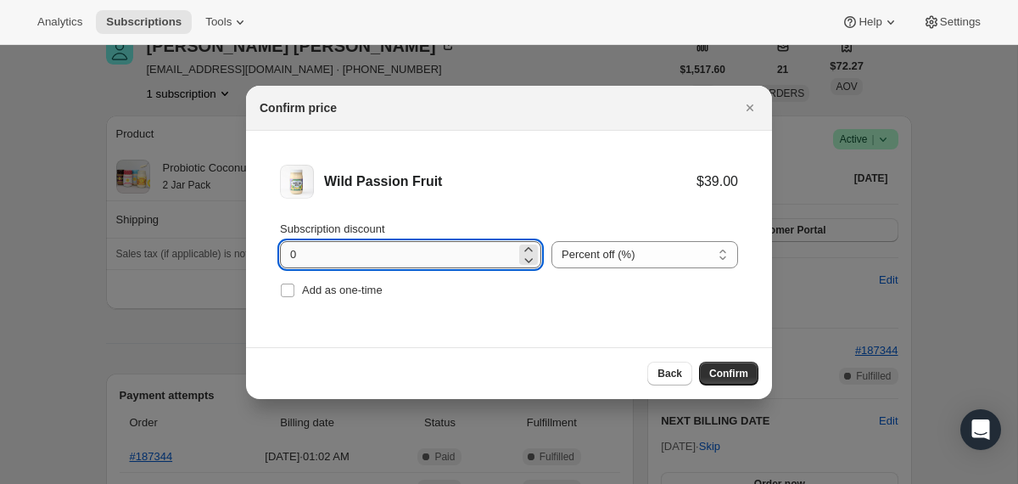
click at [294, 252] on input "0" at bounding box center [398, 254] width 236 height 27
type input "100"
click at [312, 291] on span "Add as one-time" at bounding box center [342, 289] width 81 height 13
click at [294, 291] on input "Add as one-time" at bounding box center [288, 290] width 14 height 14
checkbox input "true"
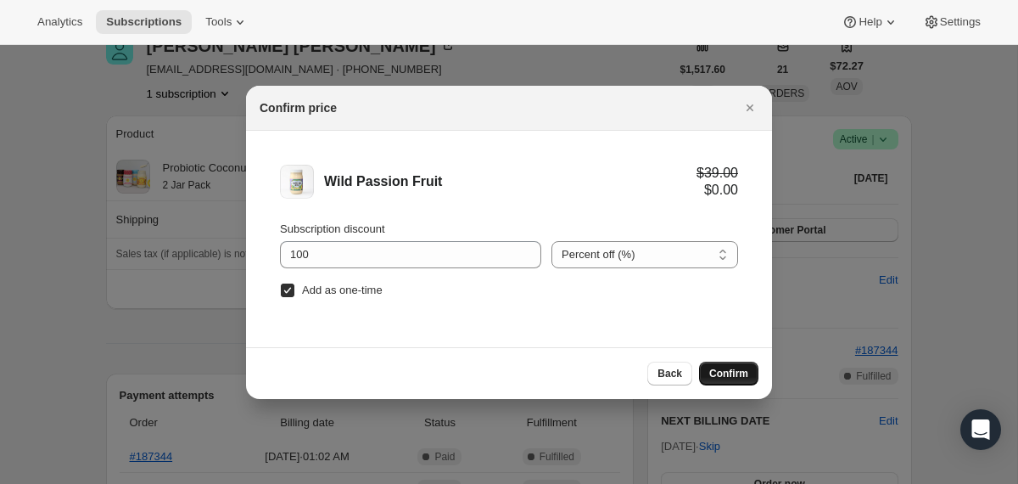
click at [720, 373] on span "Confirm" at bounding box center [728, 374] width 39 height 14
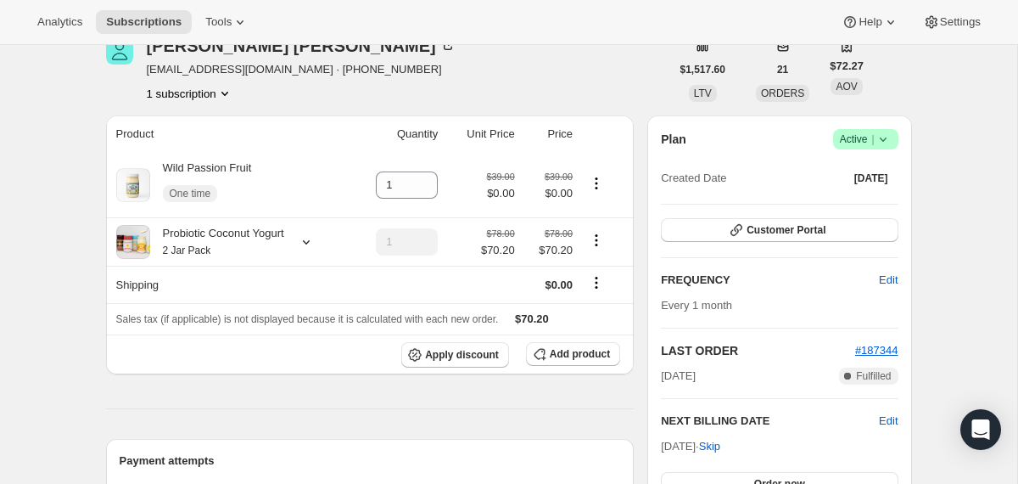
scroll to position [0, 0]
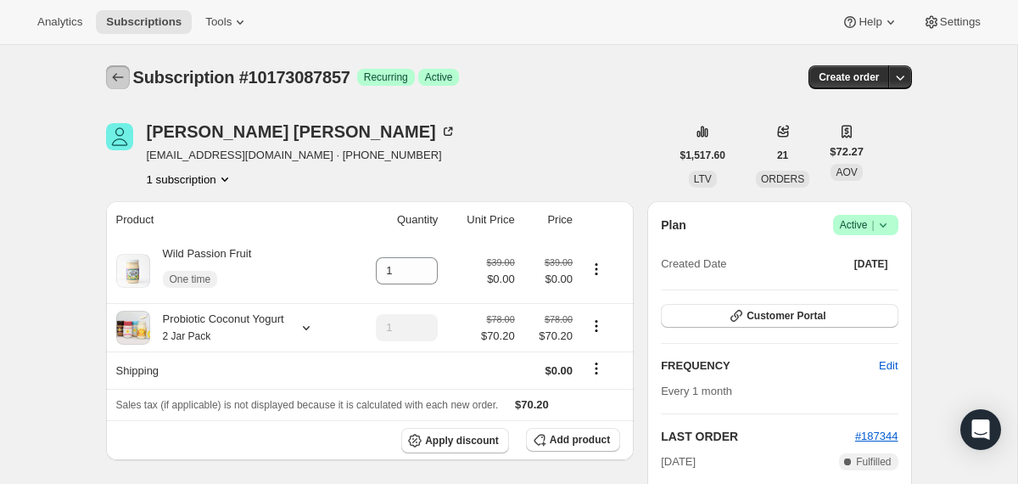
click at [115, 87] on button "Subscriptions" at bounding box center [118, 77] width 24 height 24
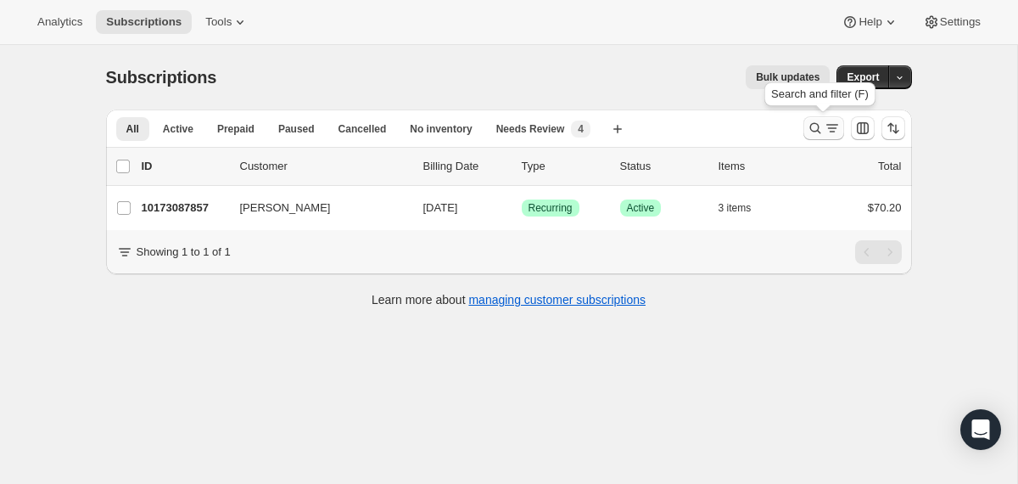
click at [804, 120] on button "Search and filter results" at bounding box center [824, 128] width 41 height 24
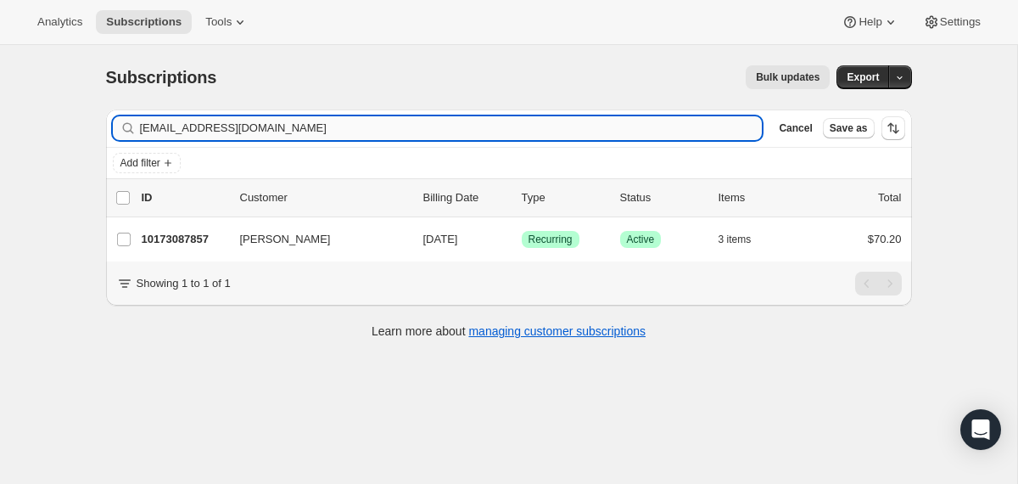
click at [586, 130] on input "[EMAIL_ADDRESS][DOMAIN_NAME]" at bounding box center [451, 128] width 623 height 24
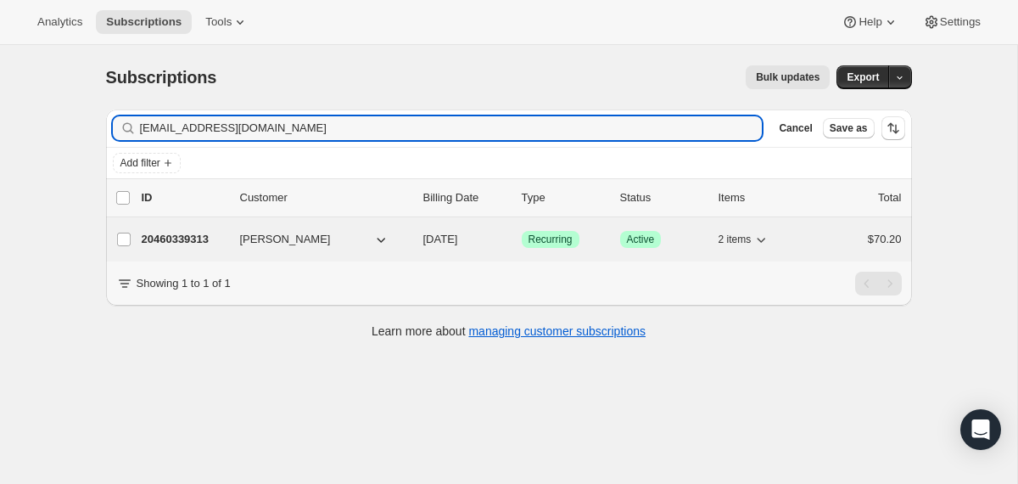
type input "[EMAIL_ADDRESS][DOMAIN_NAME]"
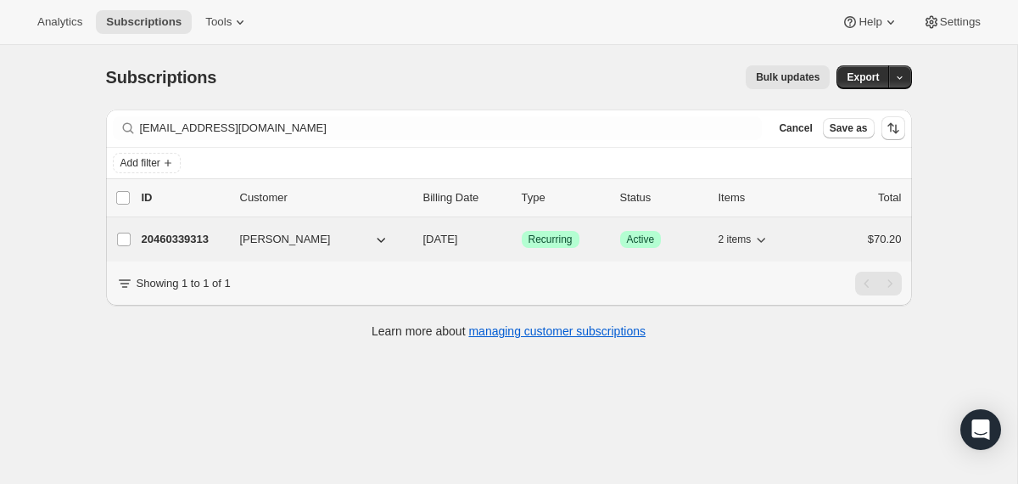
click at [412, 242] on div "20460339313 [PERSON_NAME] [DATE] Success Recurring Success Active 2 items $70.20" at bounding box center [522, 239] width 760 height 24
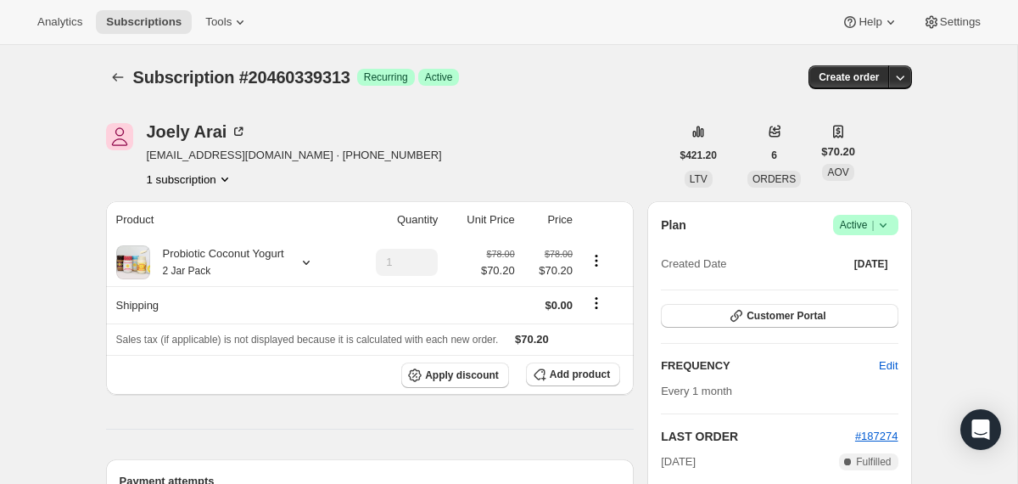
click at [888, 221] on icon at bounding box center [883, 224] width 17 height 17
click at [854, 288] on span "Cancel subscription" at bounding box center [859, 287] width 96 height 13
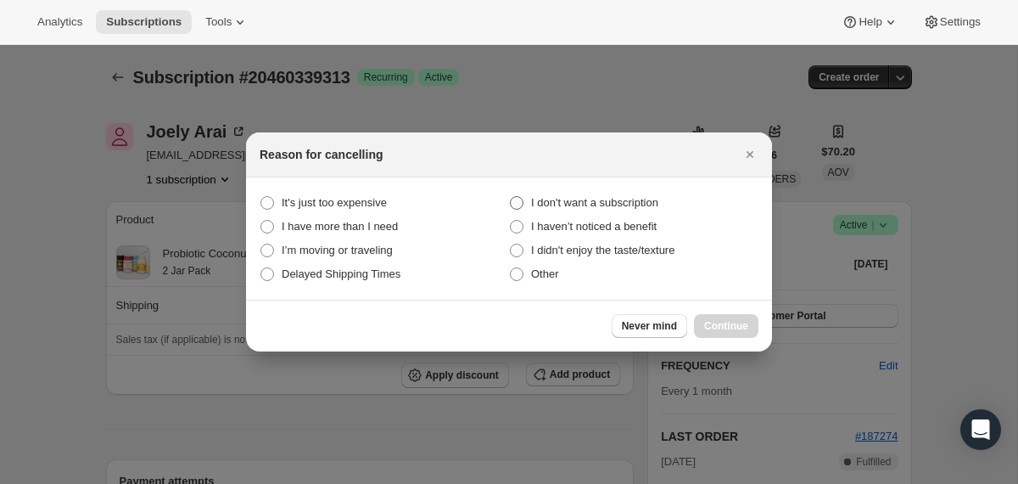
click at [586, 201] on span "I don't want a subscription" at bounding box center [594, 202] width 127 height 13
click at [511, 197] on subscription "I don't want a subscription" at bounding box center [510, 196] width 1 height 1
radio subscription "true"
click at [721, 314] on button "Continue" at bounding box center [726, 326] width 64 height 24
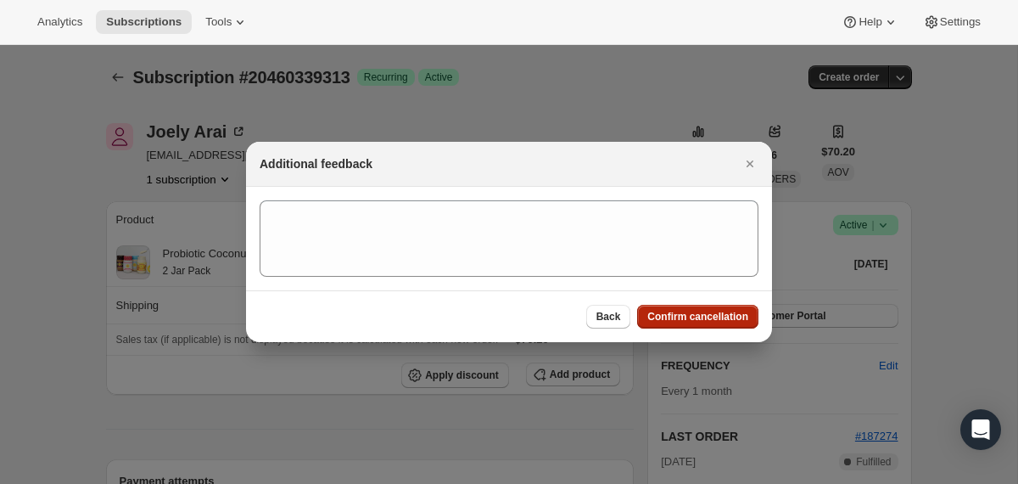
click at [721, 314] on span "Confirm cancellation" at bounding box center [697, 317] width 101 height 14
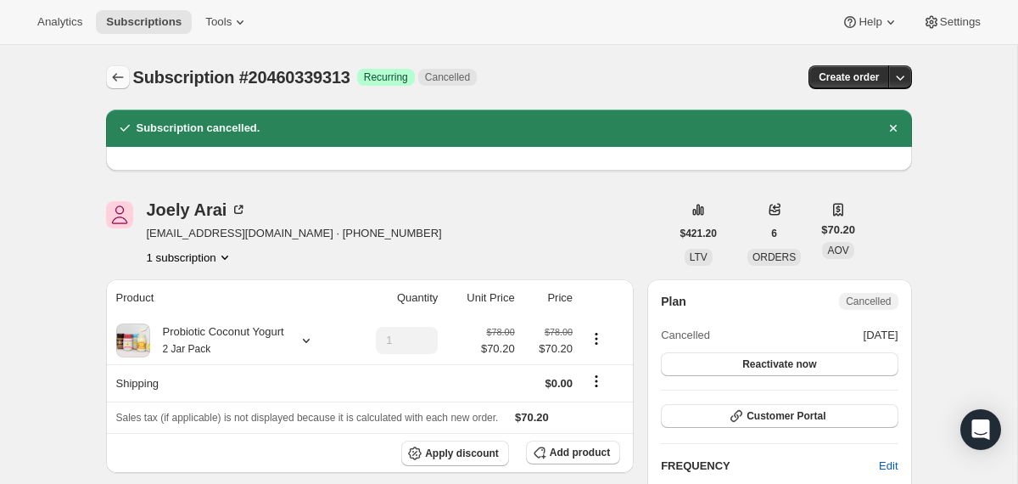
click at [116, 78] on icon "Subscriptions" at bounding box center [117, 77] width 17 height 17
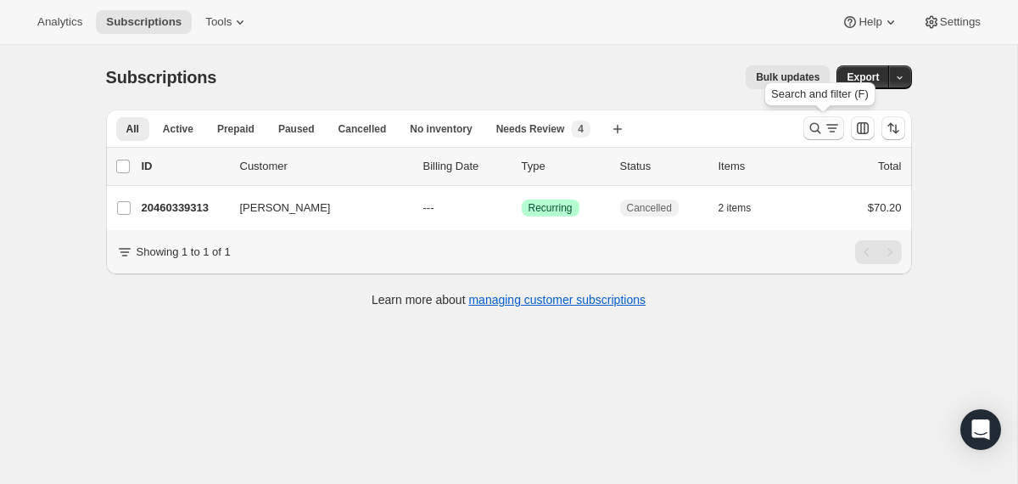
click at [812, 120] on icon "Search and filter results" at bounding box center [815, 128] width 17 height 17
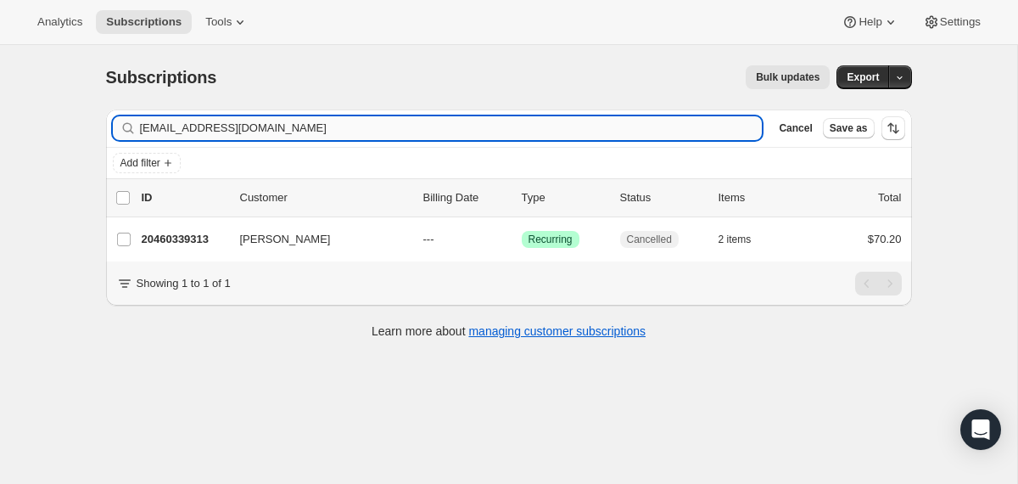
click at [564, 130] on input "[EMAIL_ADDRESS][DOMAIN_NAME]" at bounding box center [451, 128] width 623 height 24
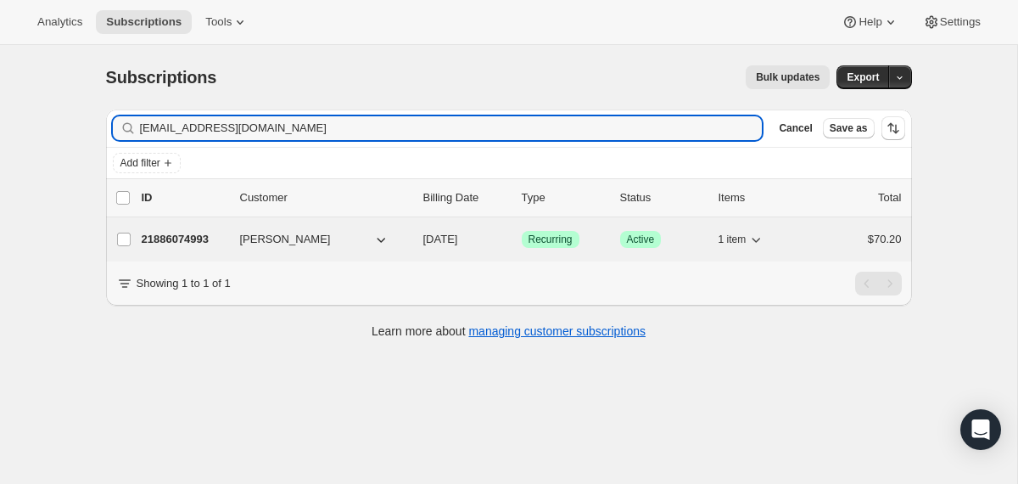
type input "[EMAIL_ADDRESS][DOMAIN_NAME]"
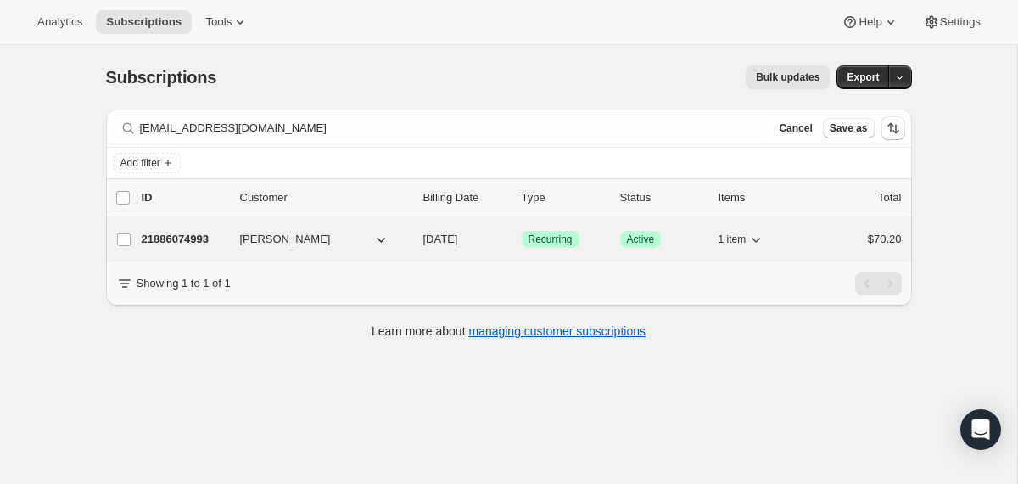
click at [420, 248] on div "21886074993 [PERSON_NAME] [DATE] Success Recurring Success Active 1 item $70.20" at bounding box center [522, 239] width 760 height 24
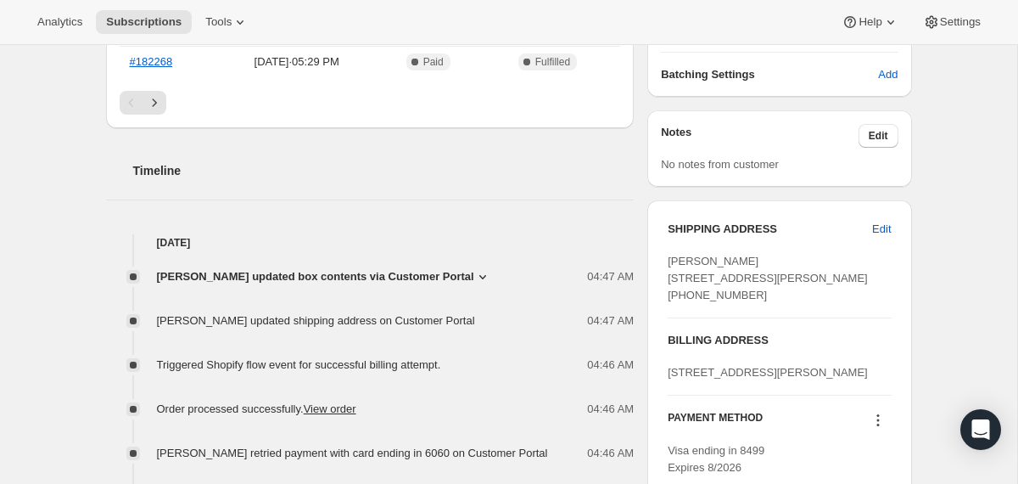
scroll to position [544, 0]
drag, startPoint x: 754, startPoint y: 347, endPoint x: 666, endPoint y: 274, distance: 114.5
click at [666, 274] on div "SHIPPING ADDRESS Edit [PERSON_NAME] [STREET_ADDRESS][PERSON_NAME] [PHONE_NUMBER…" at bounding box center [779, 347] width 264 height 296
copy span "[STREET_ADDRESS][PERSON_NAME] [PHONE_NUMBER]"
click at [745, 300] on div "[PERSON_NAME] [STREET_ADDRESS][PERSON_NAME] [PHONE_NUMBER]" at bounding box center [779, 277] width 223 height 51
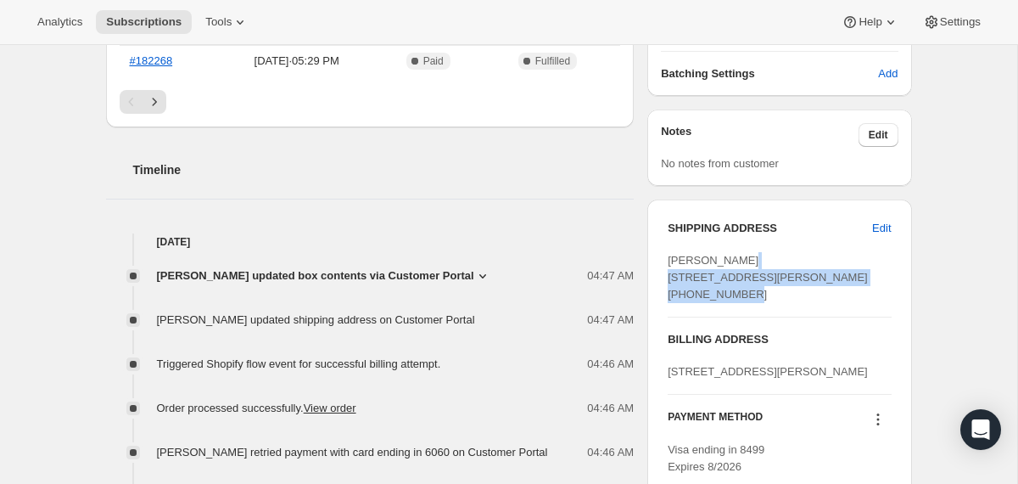
drag, startPoint x: 778, startPoint y: 307, endPoint x: 669, endPoint y: 278, distance: 113.2
click at [669, 278] on div "[PERSON_NAME] [STREET_ADDRESS][PERSON_NAME] [PHONE_NUMBER]" at bounding box center [779, 277] width 223 height 51
copy span "[STREET_ADDRESS][PERSON_NAME]"
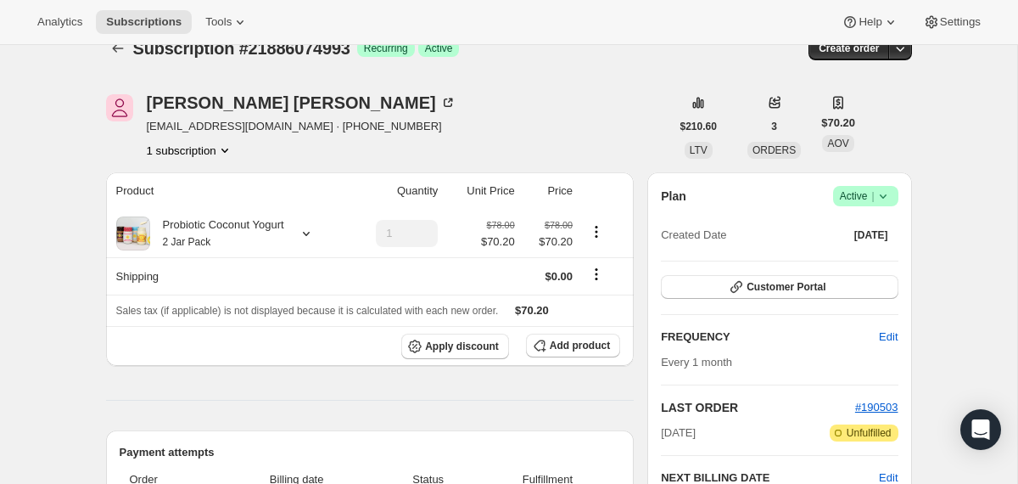
scroll to position [0, 0]
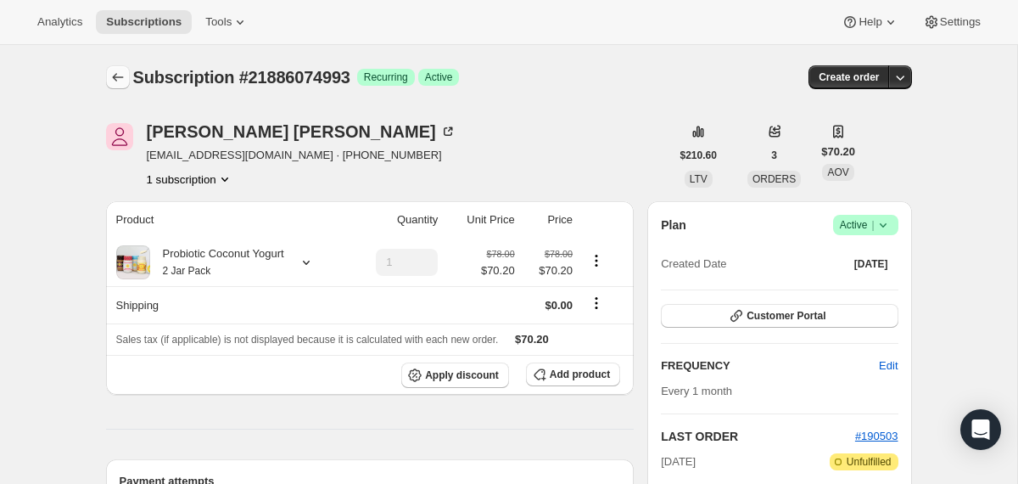
click at [120, 79] on icon "Subscriptions" at bounding box center [117, 77] width 17 height 17
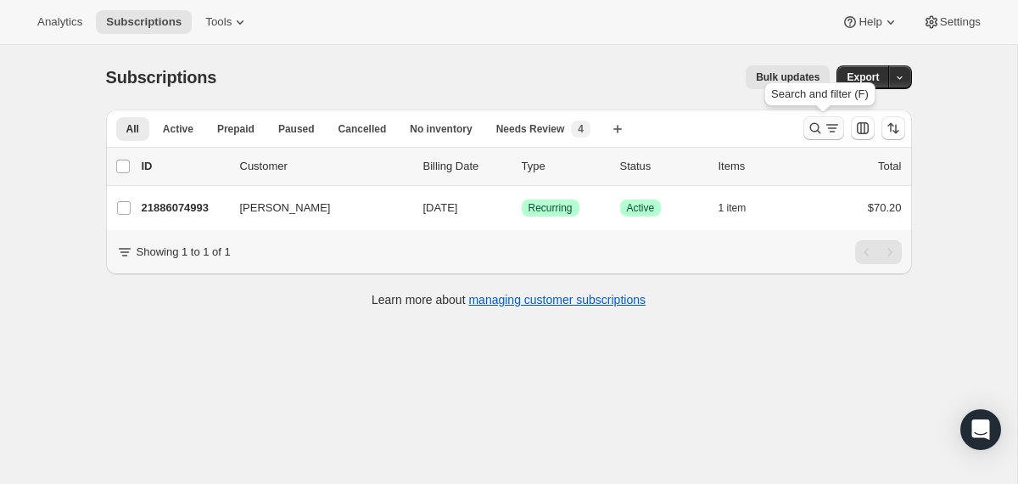
click at [815, 121] on icon "Search and filter results" at bounding box center [815, 128] width 17 height 17
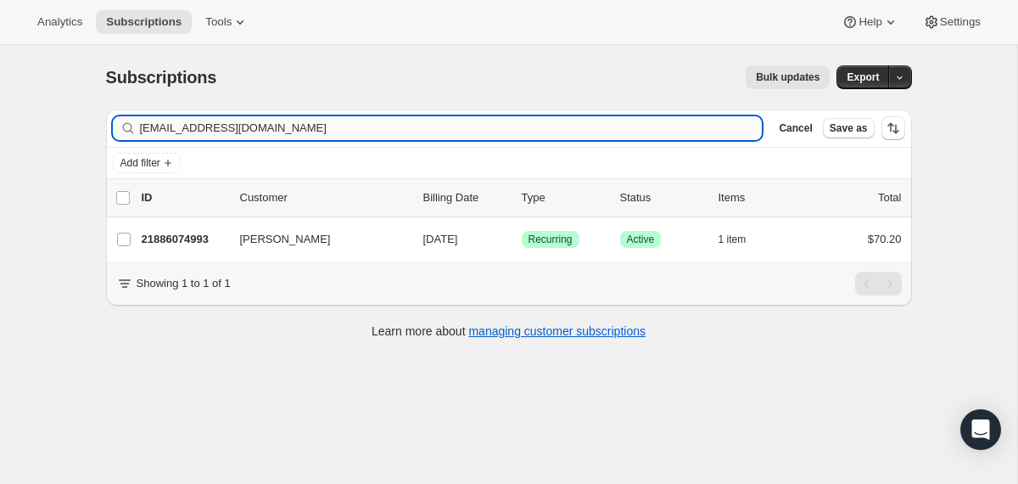
click at [595, 126] on input "[EMAIL_ADDRESS][DOMAIN_NAME]" at bounding box center [451, 128] width 623 height 24
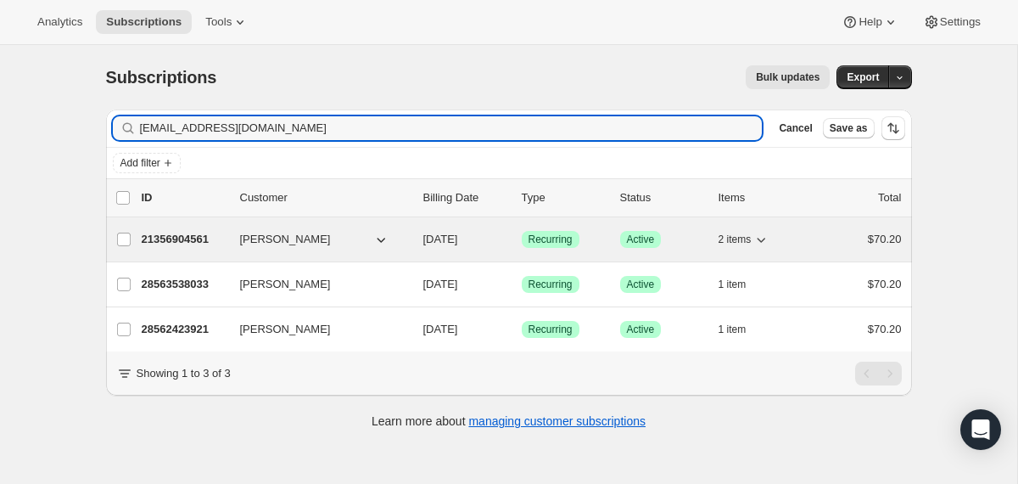
type input "[EMAIL_ADDRESS][DOMAIN_NAME]"
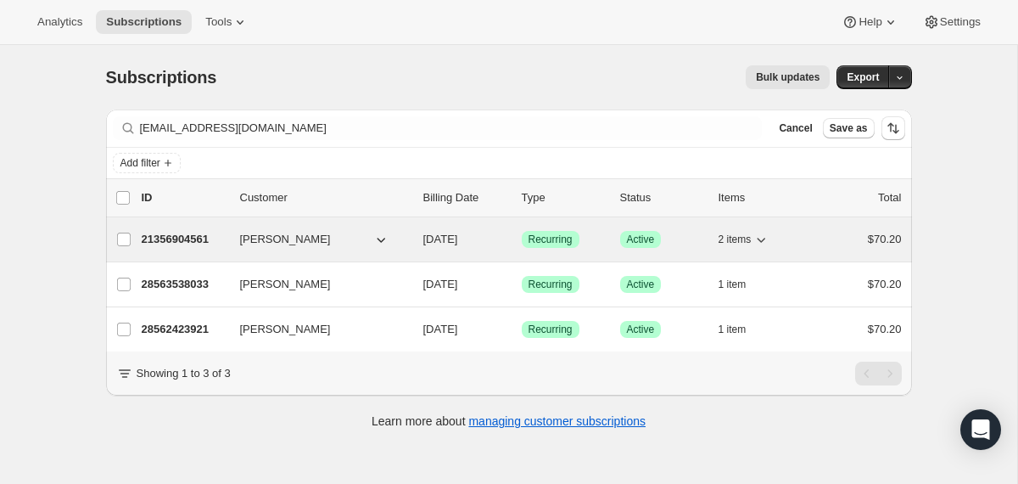
click at [413, 232] on div "21356904561 [PERSON_NAME] [DATE] Success Recurring Success Active 2 items $70.20" at bounding box center [522, 239] width 760 height 24
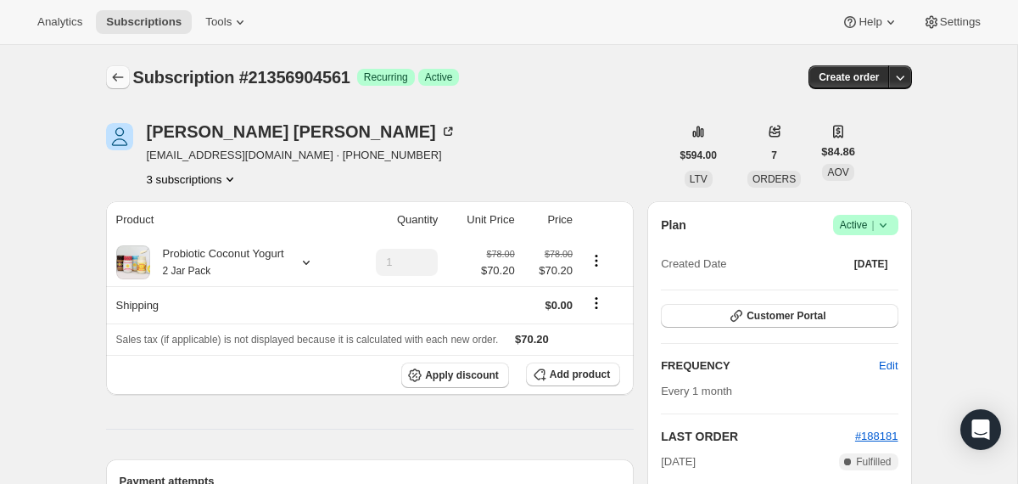
click at [126, 78] on button "Subscriptions" at bounding box center [118, 77] width 24 height 24
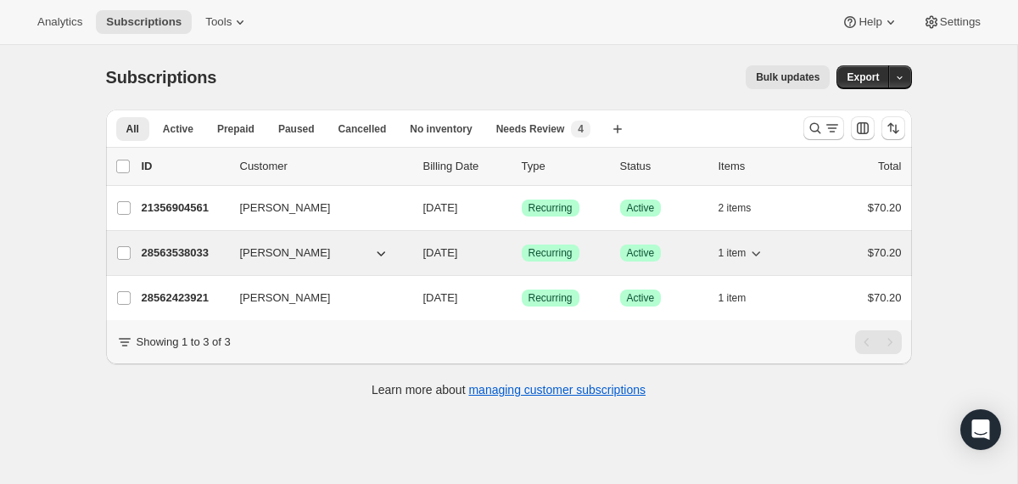
click at [417, 249] on div "28563538033 [PERSON_NAME] [DATE] Success Recurring Success Active 1 item $70.20" at bounding box center [522, 253] width 760 height 24
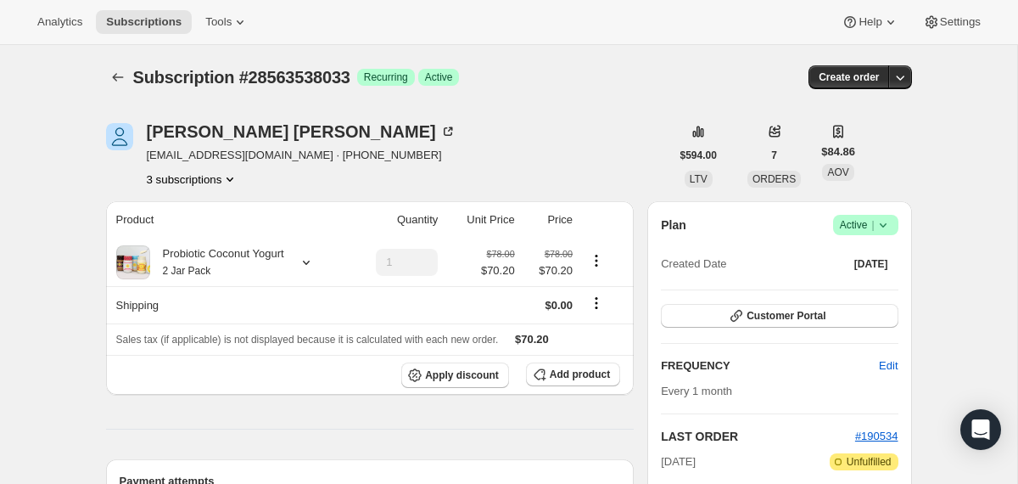
click at [888, 222] on icon at bounding box center [883, 224] width 17 height 17
click at [848, 292] on span "Cancel subscription" at bounding box center [859, 287] width 96 height 13
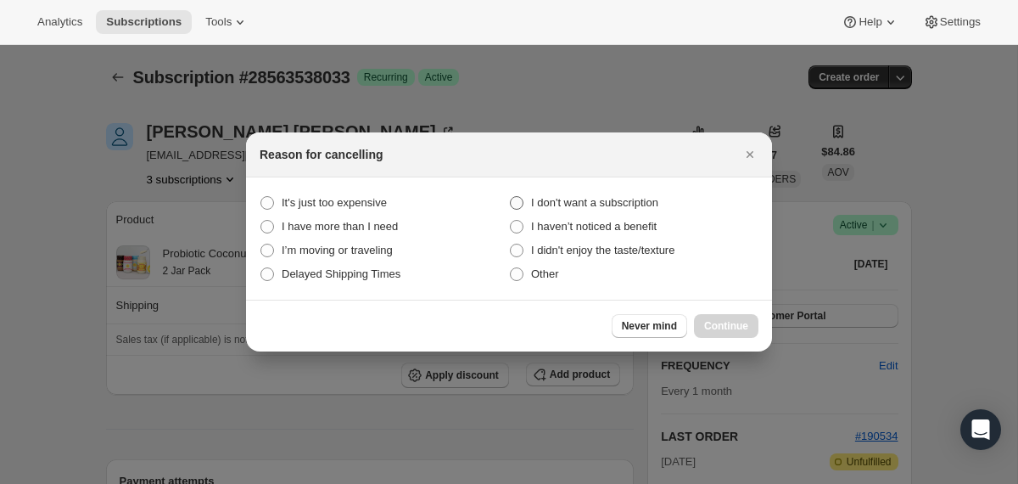
click at [630, 201] on span "I don't want a subscription" at bounding box center [594, 202] width 127 height 13
click at [511, 197] on subscription "I don't want a subscription" at bounding box center [510, 196] width 1 height 1
radio subscription "true"
click at [712, 323] on span "Continue" at bounding box center [726, 326] width 44 height 14
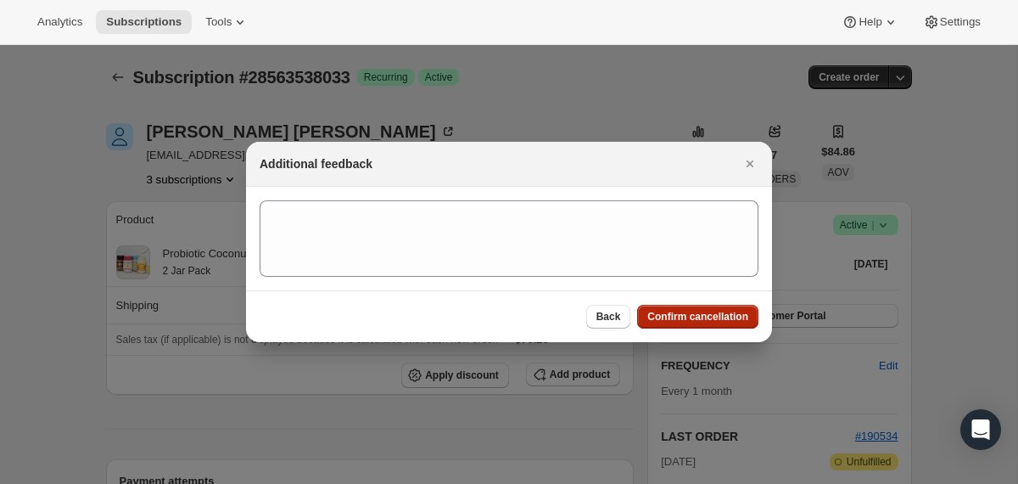
click at [712, 323] on button "Confirm cancellation" at bounding box center [697, 317] width 121 height 24
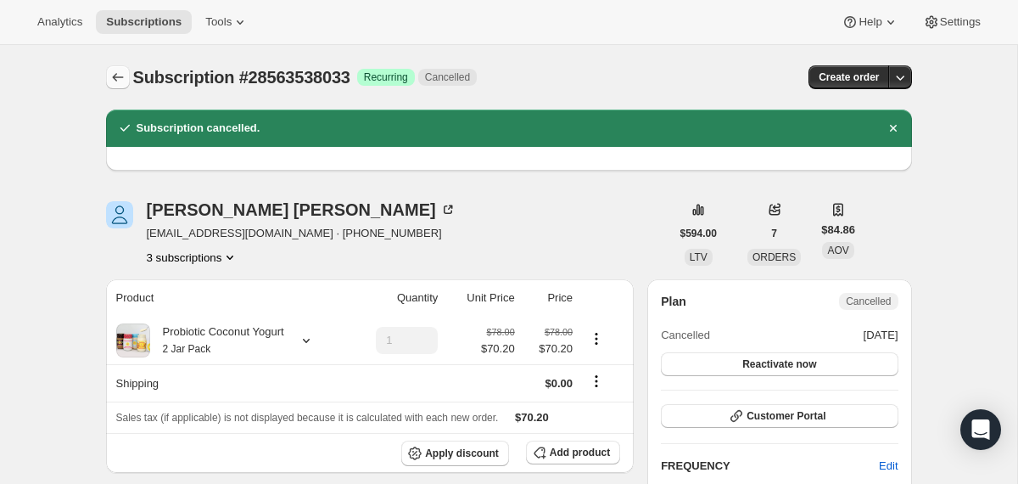
click at [116, 73] on icon "Subscriptions" at bounding box center [117, 77] width 17 height 17
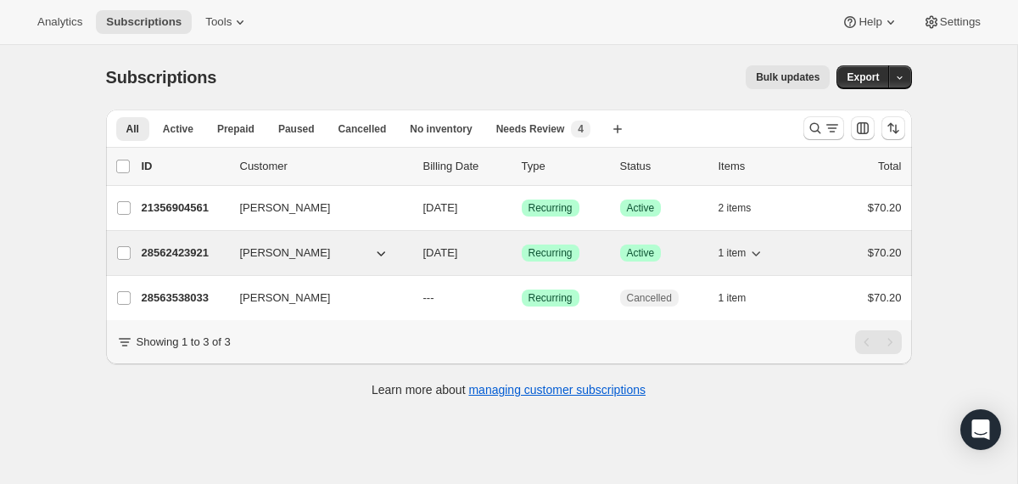
click at [417, 249] on div "28562423921 [PERSON_NAME] [DATE] Success Recurring Success Active 1 item $70.20" at bounding box center [522, 253] width 760 height 24
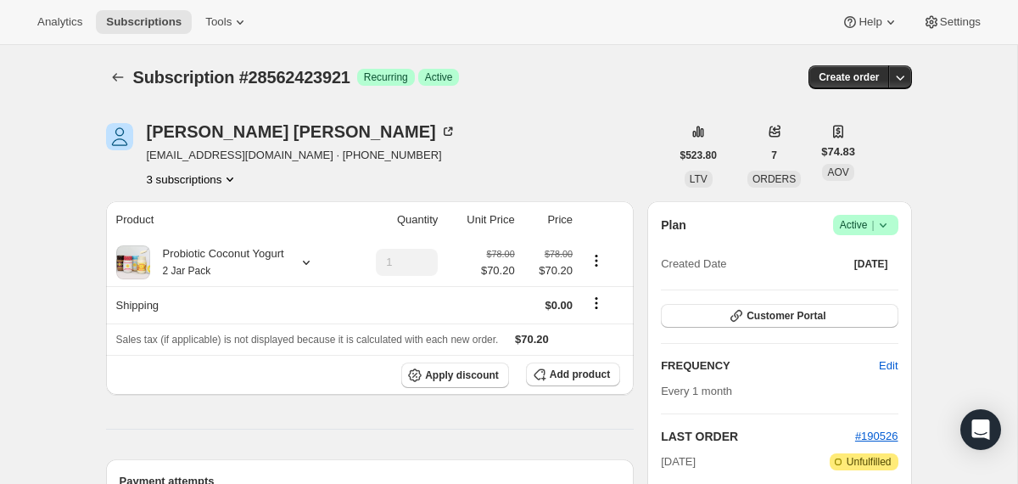
click at [883, 226] on icon at bounding box center [882, 225] width 7 height 4
click at [866, 283] on span "Cancel subscription" at bounding box center [859, 287] width 96 height 13
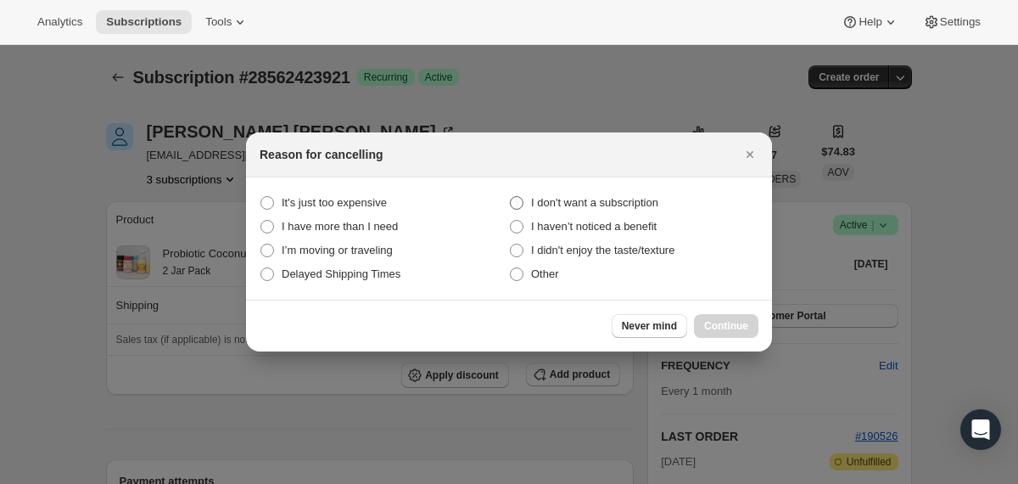
click at [625, 199] on span "I don't want a subscription" at bounding box center [594, 202] width 127 height 13
click at [511, 197] on subscription "I don't want a subscription" at bounding box center [510, 196] width 1 height 1
radio subscription "true"
click at [723, 330] on span "Continue" at bounding box center [726, 326] width 44 height 14
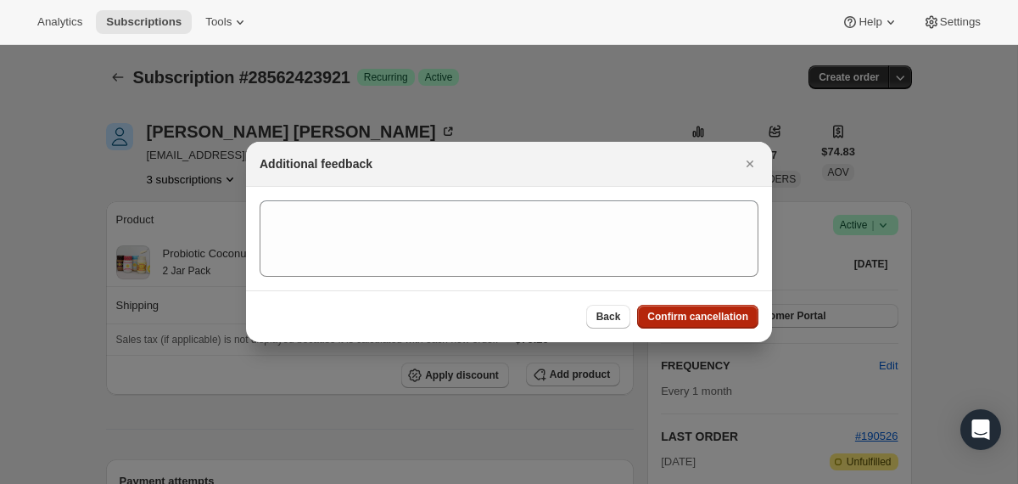
click at [719, 318] on span "Confirm cancellation" at bounding box center [697, 317] width 101 height 14
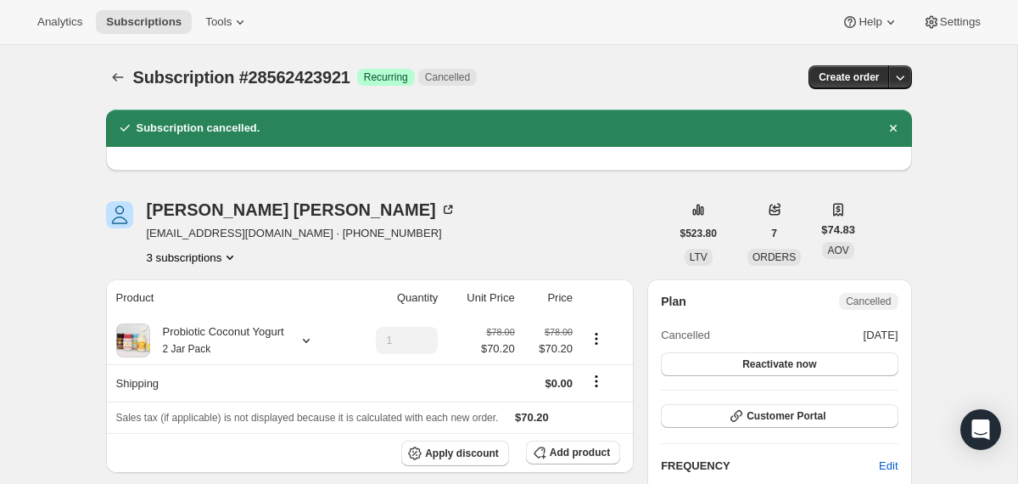
click at [117, 91] on div "Subscription #28562423921. This page is ready Subscription #28562423921 Success…" at bounding box center [509, 77] width 806 height 64
click at [117, 78] on icon "Subscriptions" at bounding box center [117, 77] width 17 height 17
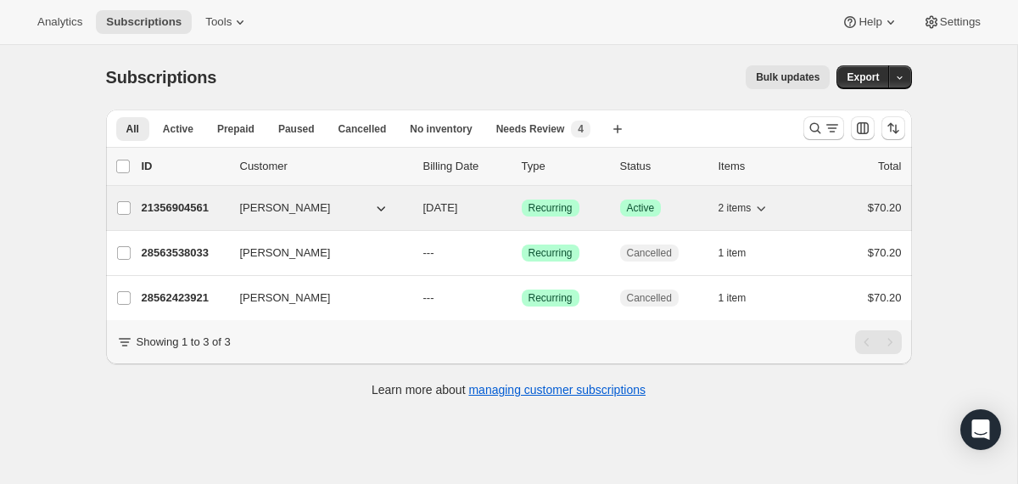
click at [411, 208] on div "21356904561 [PERSON_NAME] [DATE] Success Recurring Success Active 2 items $70.20" at bounding box center [522, 208] width 760 height 24
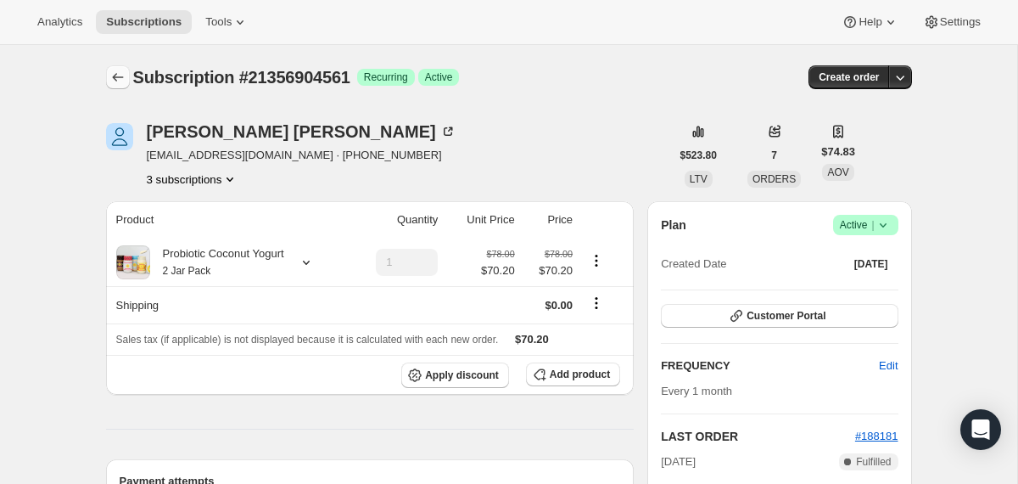
click at [111, 87] on button "Subscriptions" at bounding box center [118, 77] width 24 height 24
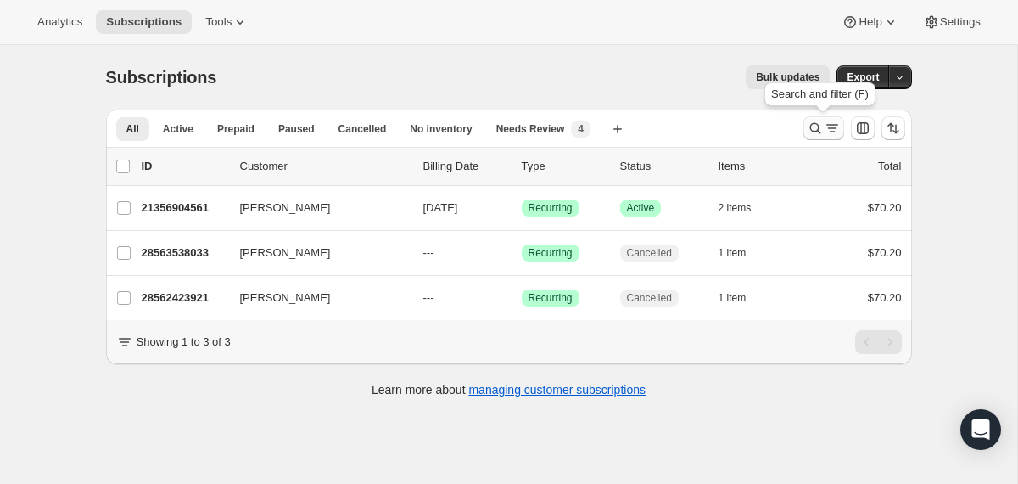
click at [814, 124] on icon "Search and filter results" at bounding box center [815, 128] width 11 height 11
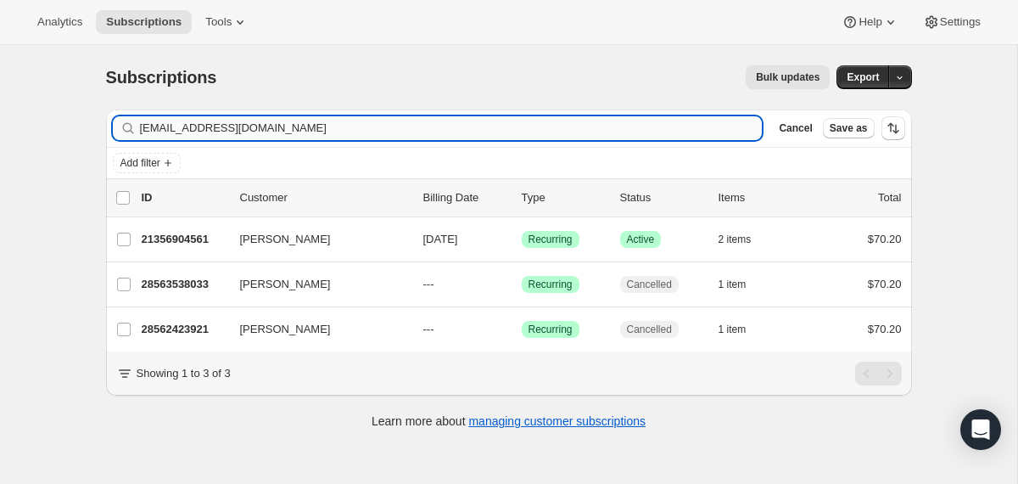
click at [622, 127] on input "[EMAIL_ADDRESS][DOMAIN_NAME]" at bounding box center [451, 128] width 623 height 24
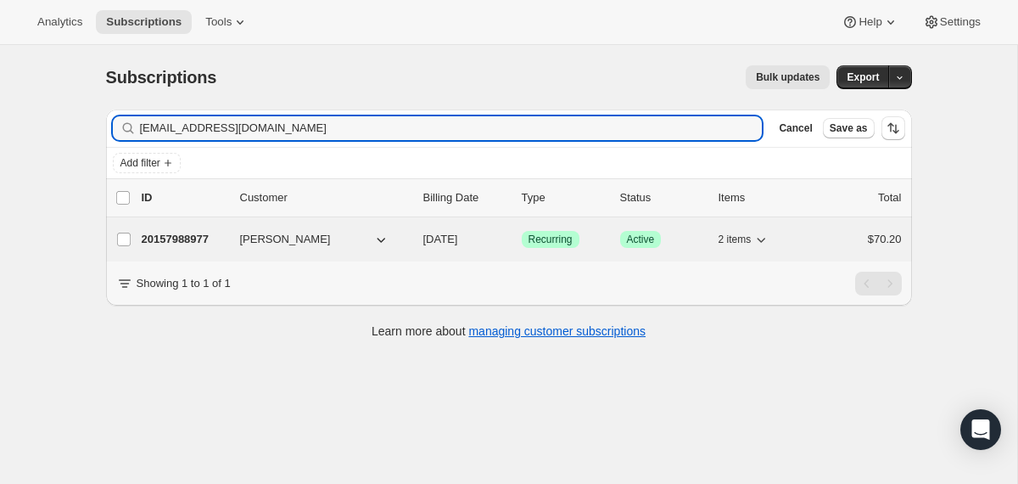
type input "[EMAIL_ADDRESS][DOMAIN_NAME]"
click at [423, 248] on div "20157988977 [PERSON_NAME] [DATE] Success Recurring Success Active 2 items $70.20" at bounding box center [522, 239] width 760 height 24
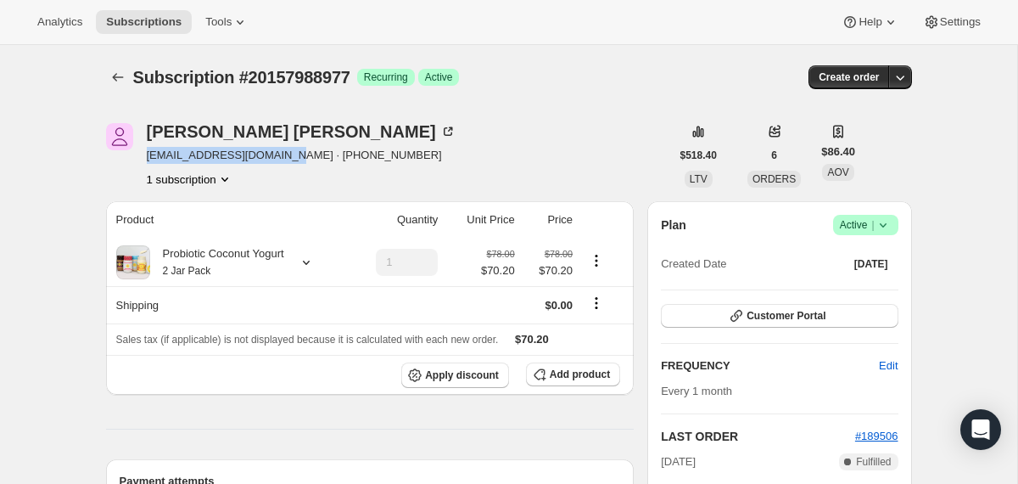
drag, startPoint x: 295, startPoint y: 161, endPoint x: 146, endPoint y: 161, distance: 149.3
click at [147, 161] on span "[EMAIL_ADDRESS][DOMAIN_NAME] · [PHONE_NUMBER]" at bounding box center [302, 155] width 310 height 17
copy span "[EMAIL_ADDRESS][DOMAIN_NAME]"
click at [118, 73] on icon "Subscriptions" at bounding box center [117, 77] width 17 height 17
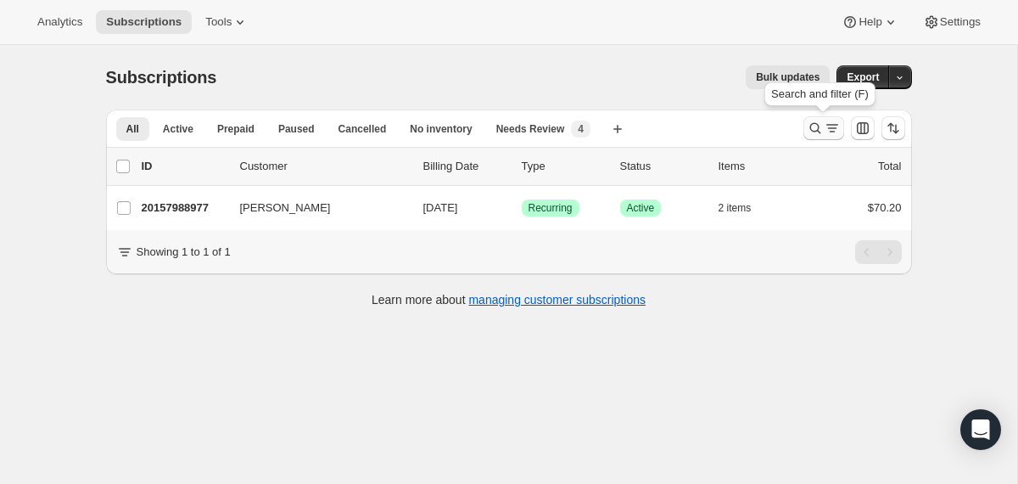
click at [816, 131] on icon "Search and filter results" at bounding box center [815, 128] width 11 height 11
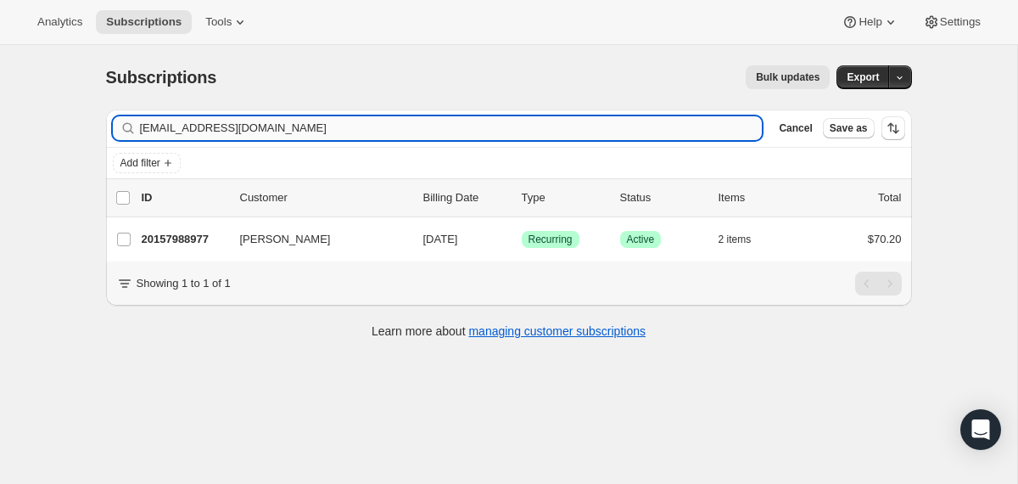
click at [608, 138] on input "[EMAIL_ADDRESS][DOMAIN_NAME]" at bounding box center [451, 128] width 623 height 24
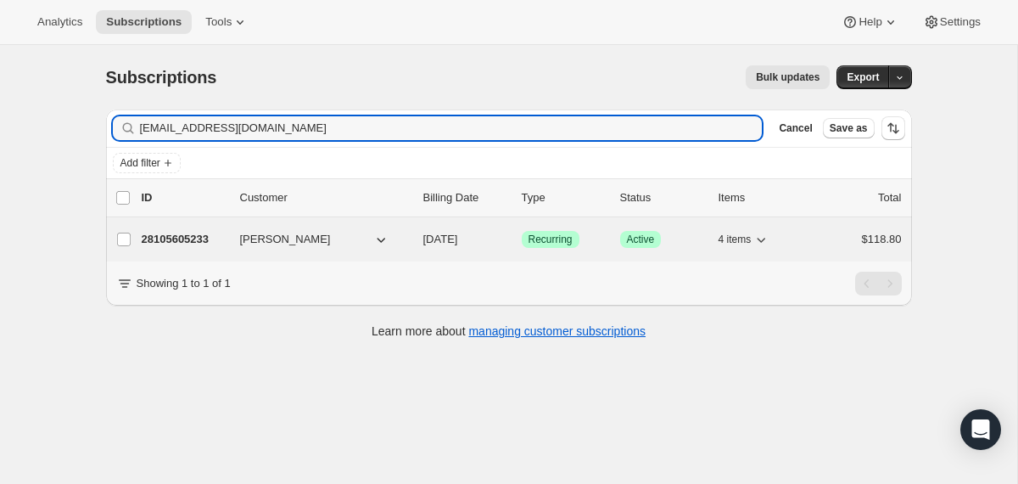
type input "[EMAIL_ADDRESS][DOMAIN_NAME]"
click at [421, 242] on div "28105605233 [PERSON_NAME] [DATE] Success Recurring Success Active 4 items $118.…" at bounding box center [522, 239] width 760 height 24
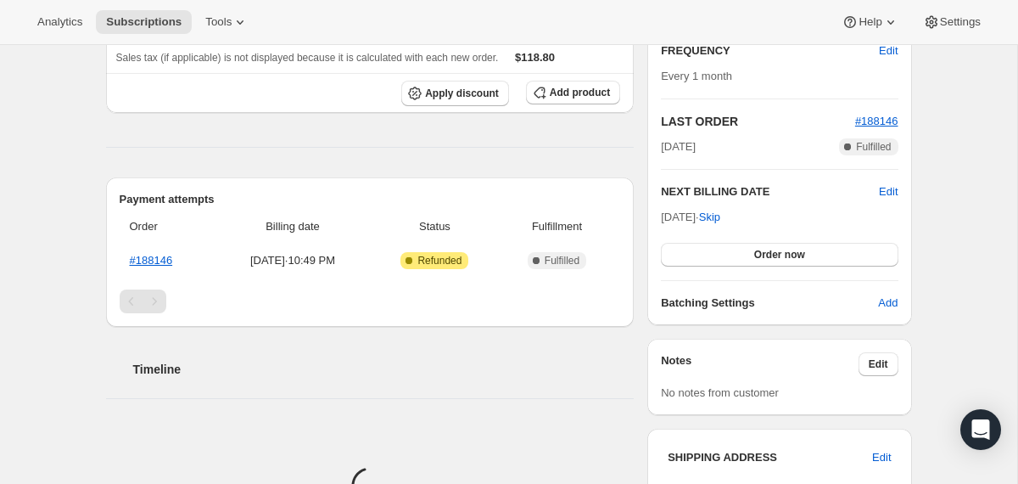
scroll to position [317, 0]
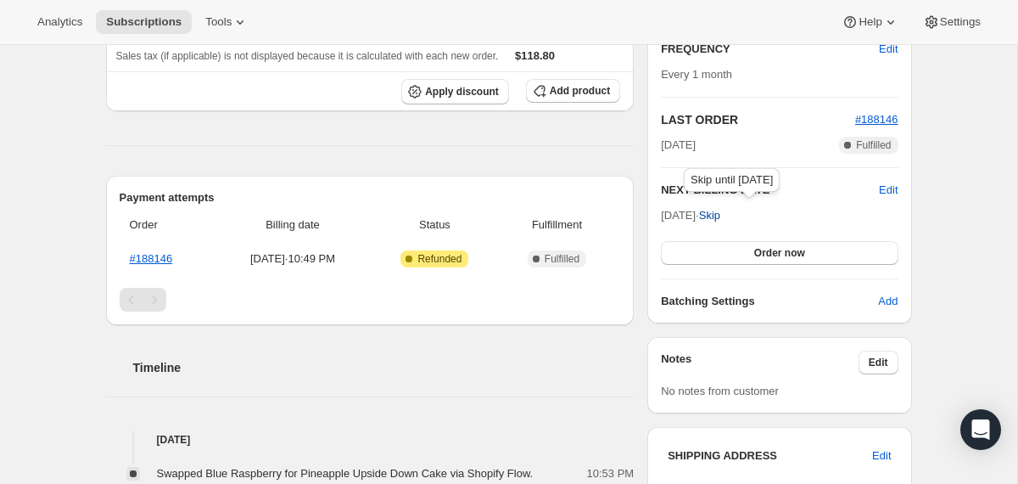
click at [720, 216] on span "Skip" at bounding box center [709, 215] width 21 height 17
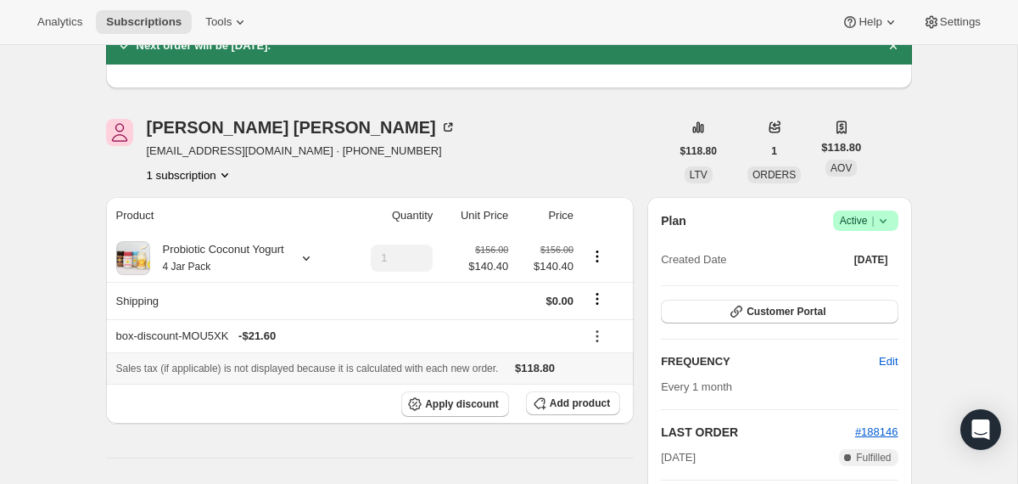
scroll to position [0, 0]
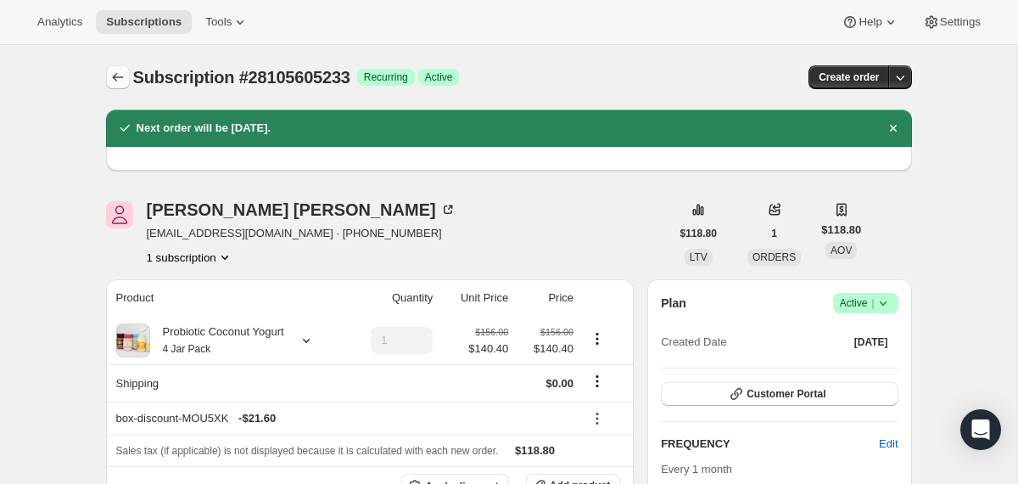
click at [120, 74] on icon "Subscriptions" at bounding box center [117, 77] width 17 height 17
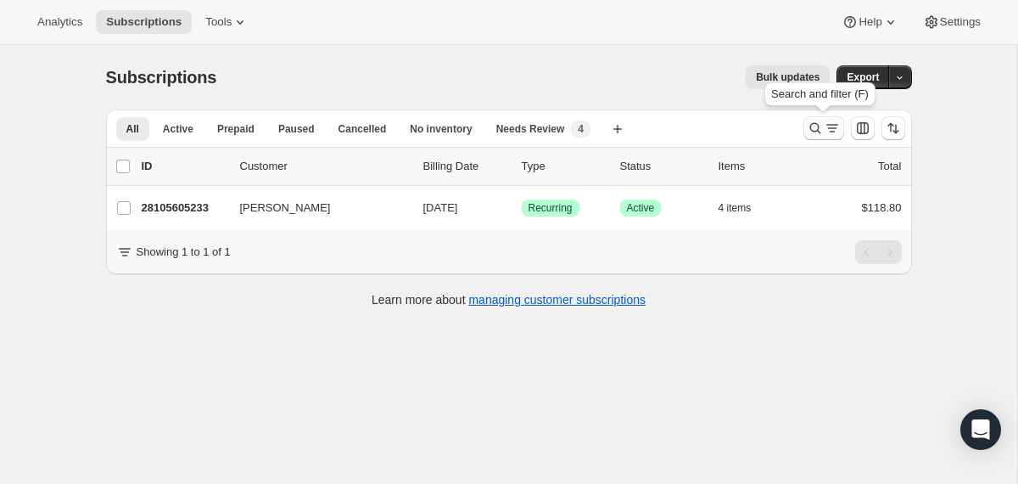
click at [814, 132] on icon "Search and filter results" at bounding box center [815, 128] width 17 height 17
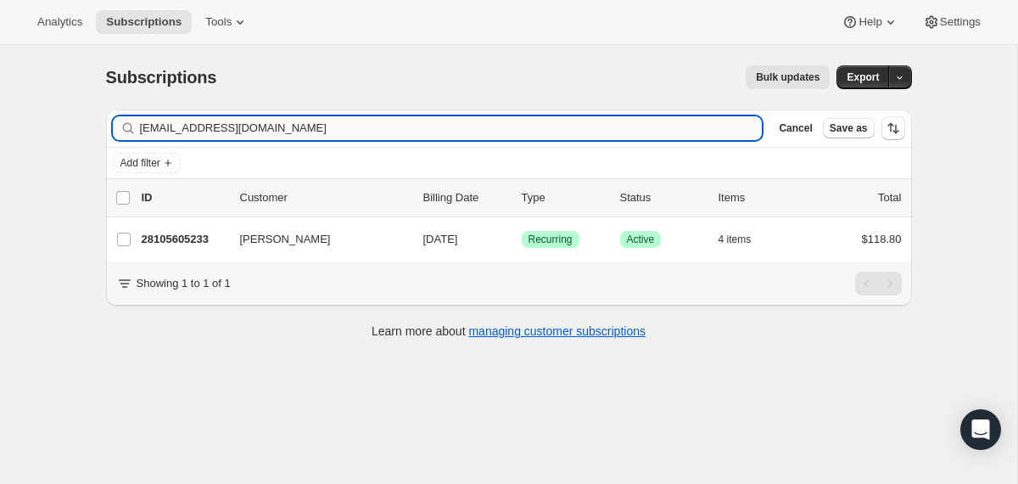
click at [594, 127] on input "[EMAIL_ADDRESS][DOMAIN_NAME]" at bounding box center [451, 128] width 623 height 24
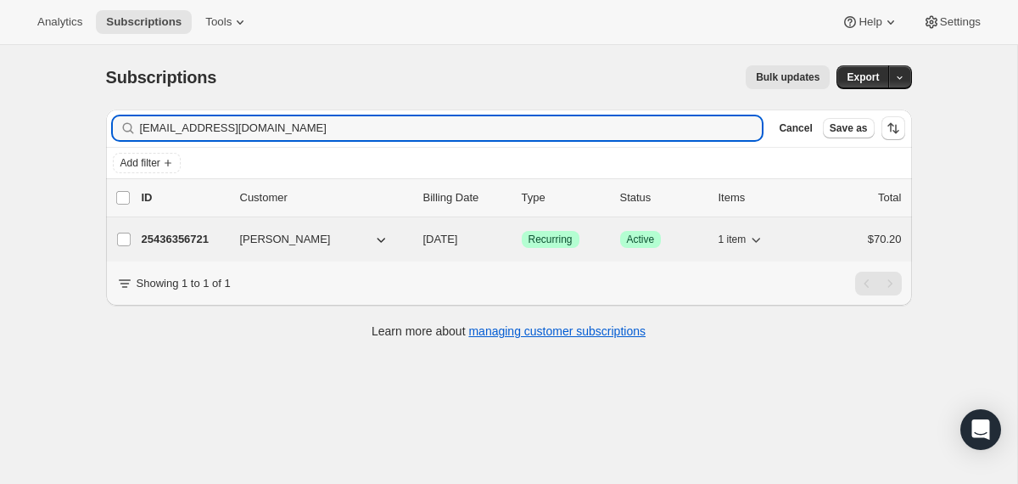
type input "[EMAIL_ADDRESS][DOMAIN_NAME]"
click at [420, 239] on div "25436356721 [PERSON_NAME] [DATE] Success Recurring Success Active 1 item $70.20" at bounding box center [522, 239] width 760 height 24
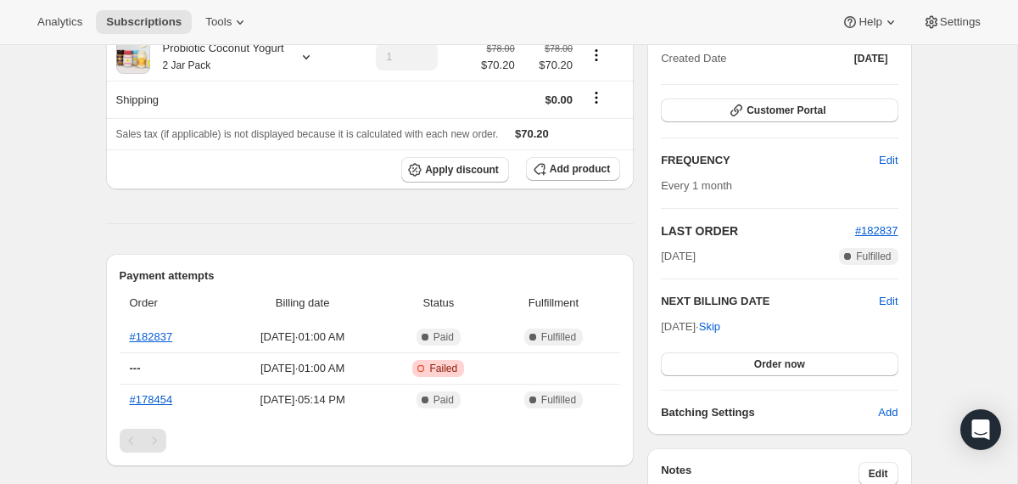
scroll to position [143, 0]
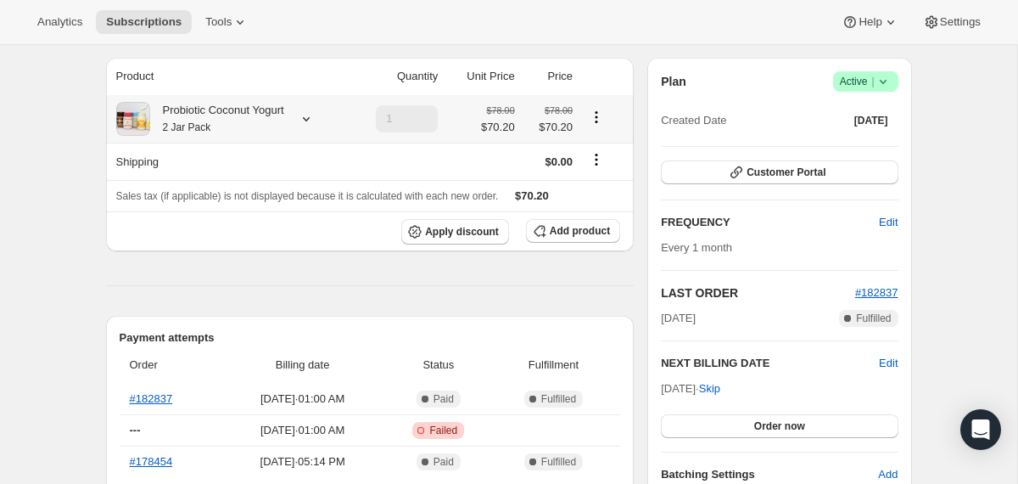
click at [216, 117] on div "Probiotic Coconut Yogurt 2 Jar Pack" at bounding box center [217, 119] width 134 height 34
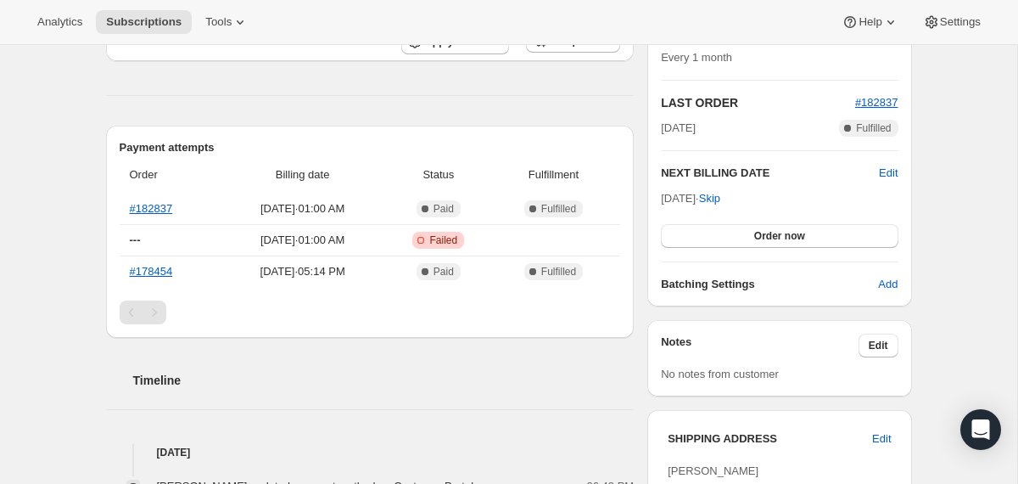
scroll to position [318, 0]
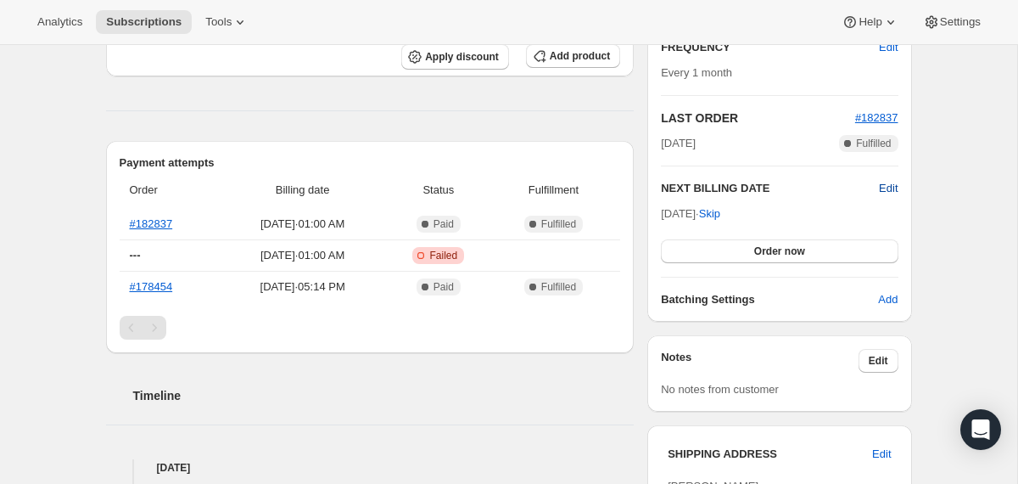
click at [894, 188] on span "Edit" at bounding box center [888, 188] width 19 height 17
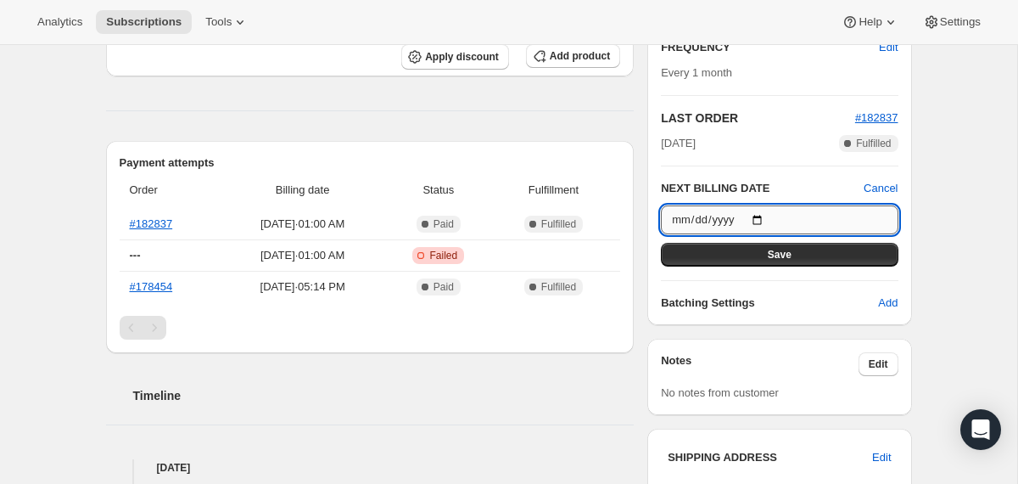
click at [770, 216] on input "[DATE]" at bounding box center [779, 219] width 237 height 29
type input "[DATE]"
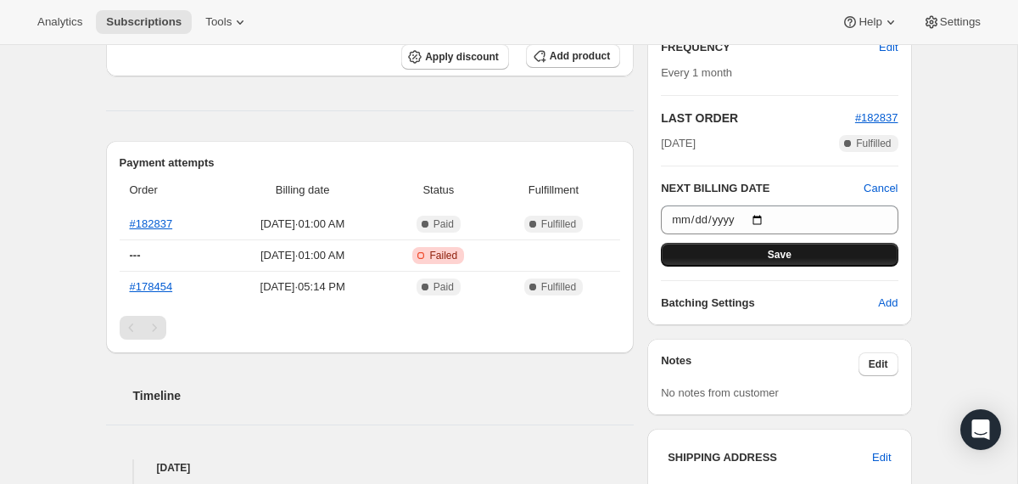
click at [737, 256] on button "Save" at bounding box center [779, 255] width 237 height 24
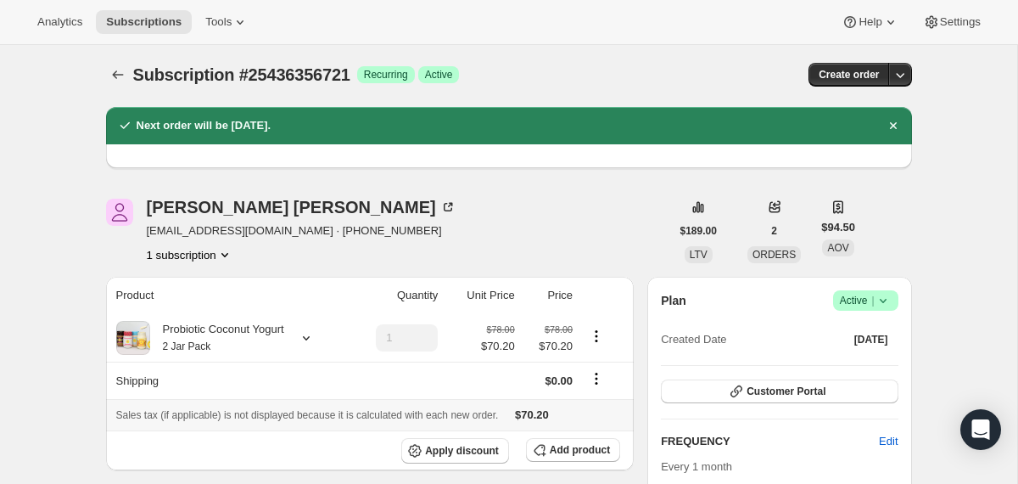
scroll to position [0, 0]
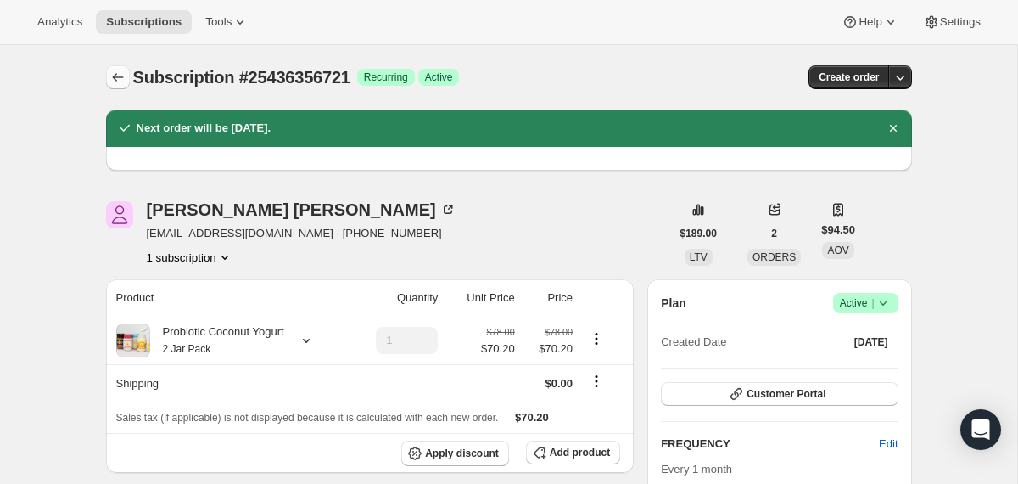
click at [125, 75] on icon "Subscriptions" at bounding box center [117, 77] width 17 height 17
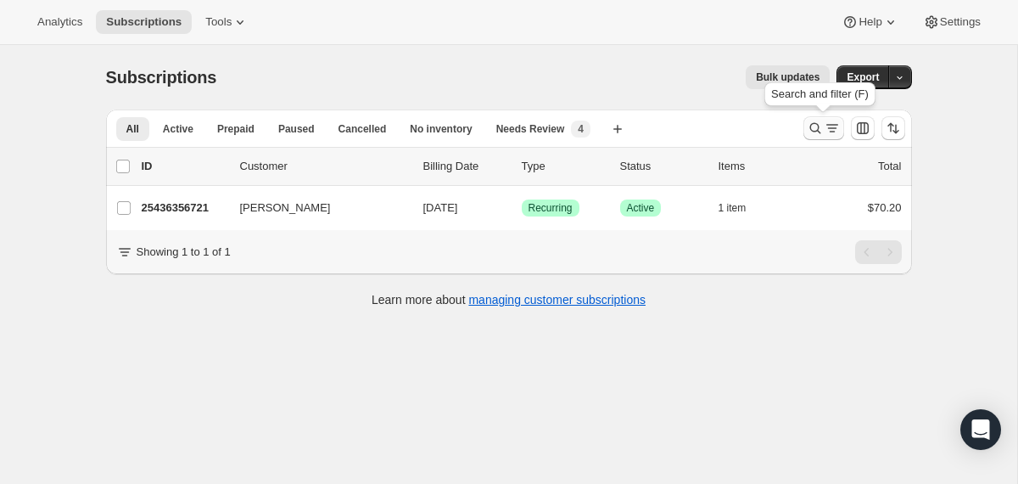
click at [819, 121] on icon "Search and filter results" at bounding box center [815, 128] width 17 height 17
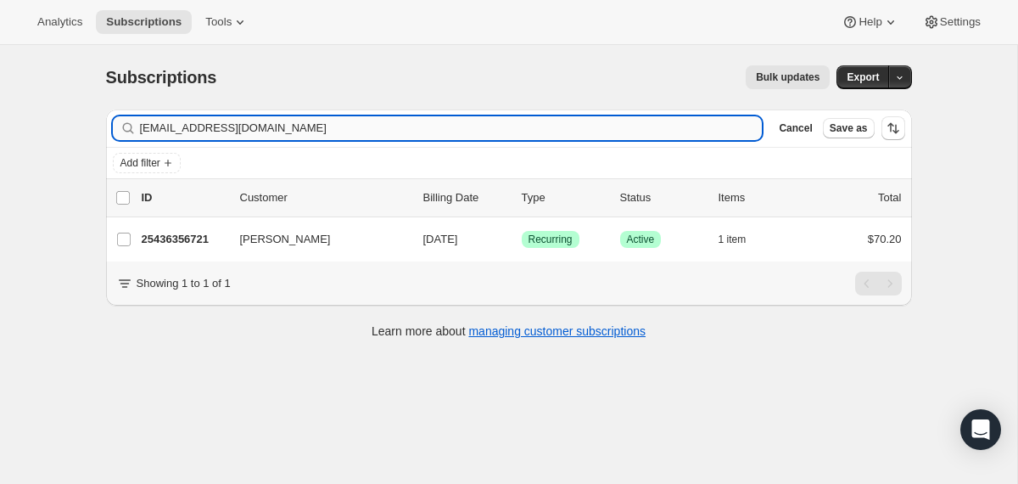
click at [614, 132] on input "[EMAIL_ADDRESS][DOMAIN_NAME]" at bounding box center [451, 128] width 623 height 24
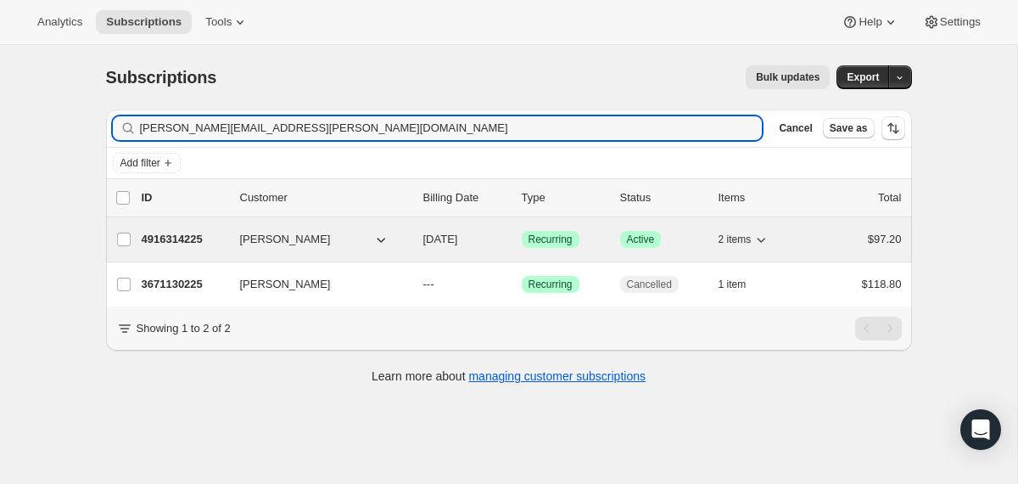
type input "[PERSON_NAME][EMAIL_ADDRESS][PERSON_NAME][DOMAIN_NAME]"
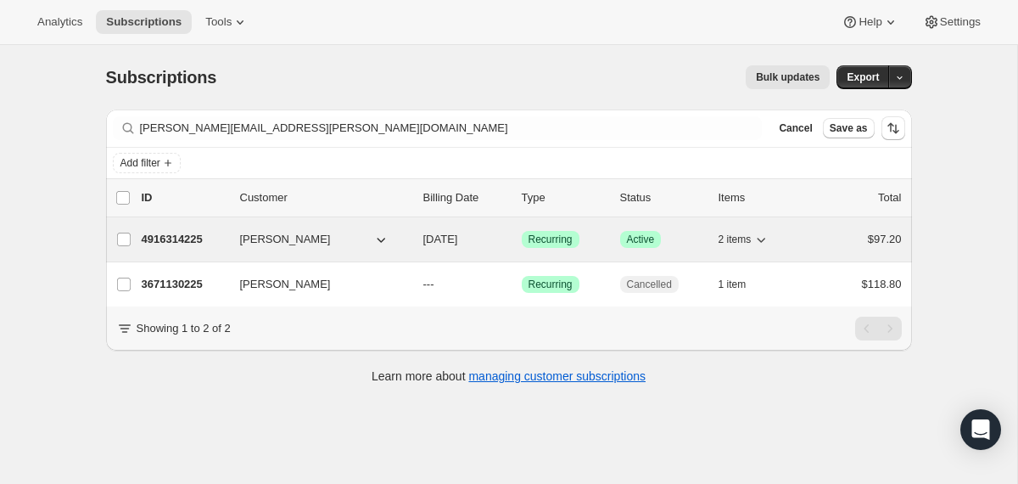
click at [415, 245] on div "4916314225 [PERSON_NAME] [DATE] Success Recurring Success Active 2 items $97.20" at bounding box center [522, 239] width 760 height 24
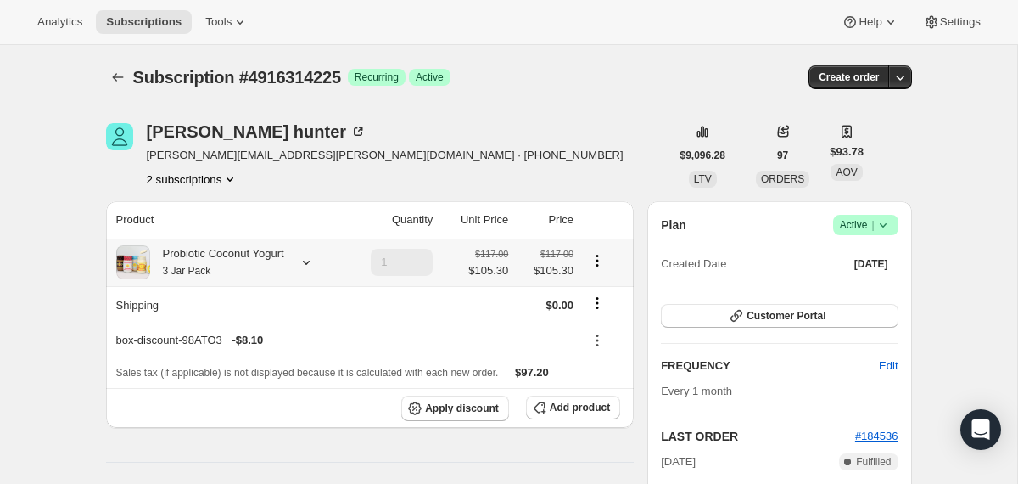
click at [310, 261] on icon at bounding box center [306, 262] width 17 height 17
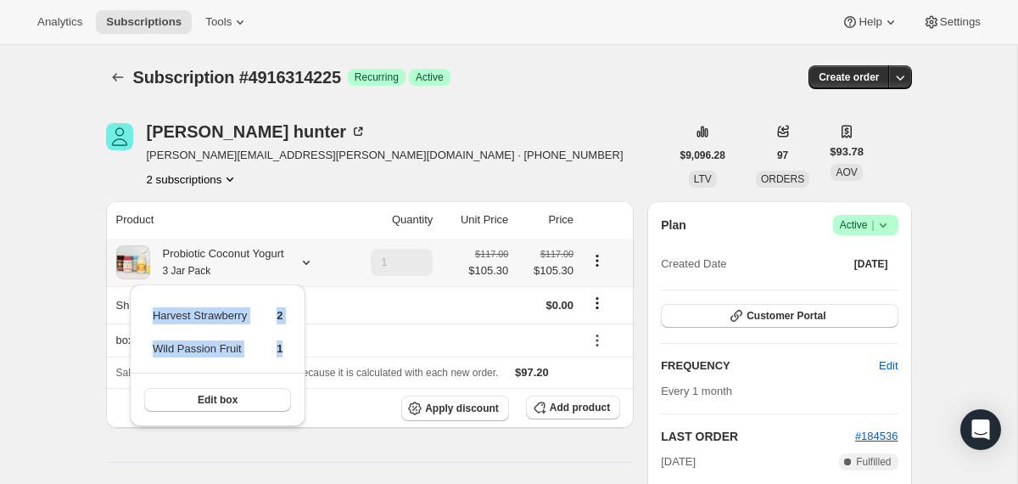
drag, startPoint x: 294, startPoint y: 353, endPoint x: 156, endPoint y: 316, distance: 142.4
click at [156, 316] on table "Harvest Strawberry 2 Wild Passion Fruit 1" at bounding box center [217, 339] width 135 height 68
copy tbody "Harvest Strawberry 2 Wild Passion Fruit 1"
click at [120, 80] on icon "Subscriptions" at bounding box center [117, 77] width 17 height 17
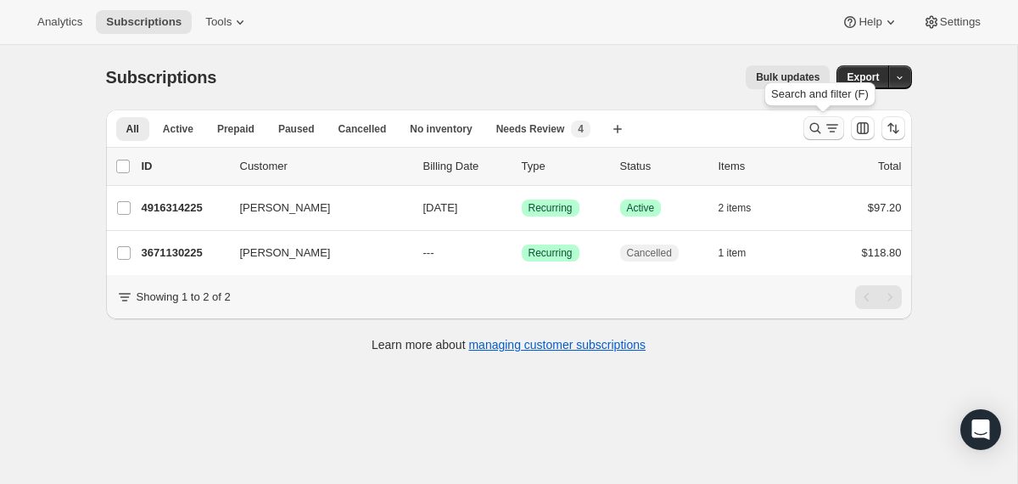
click at [811, 130] on icon "Search and filter results" at bounding box center [815, 128] width 11 height 11
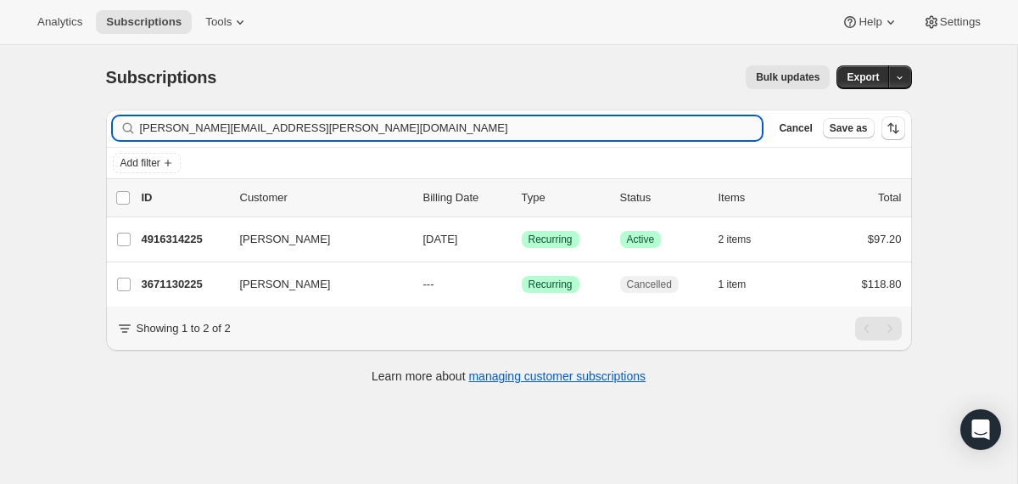
click at [630, 129] on input "[PERSON_NAME][EMAIL_ADDRESS][PERSON_NAME][DOMAIN_NAME]" at bounding box center [451, 128] width 623 height 24
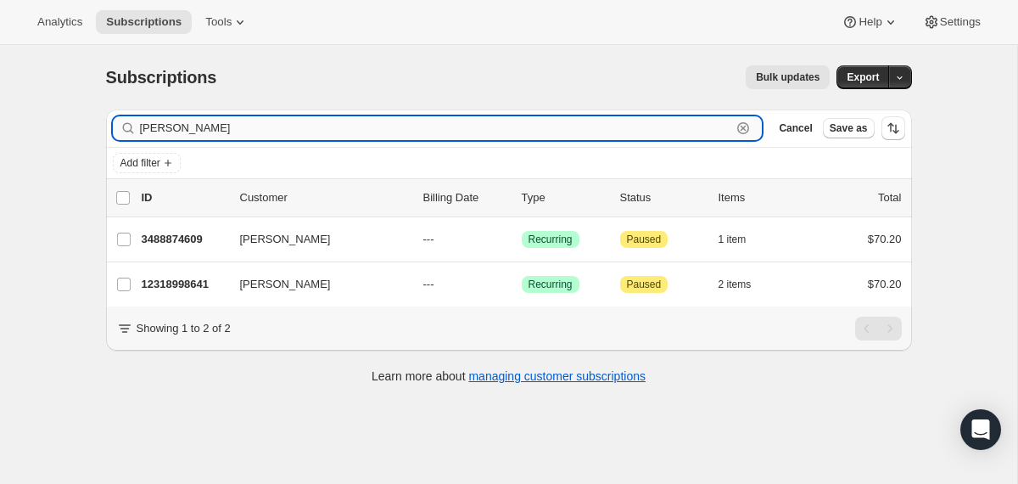
click at [444, 134] on input "[PERSON_NAME]" at bounding box center [436, 128] width 592 height 24
paste input "[EMAIL_ADDRESS][DOMAIN_NAME]"
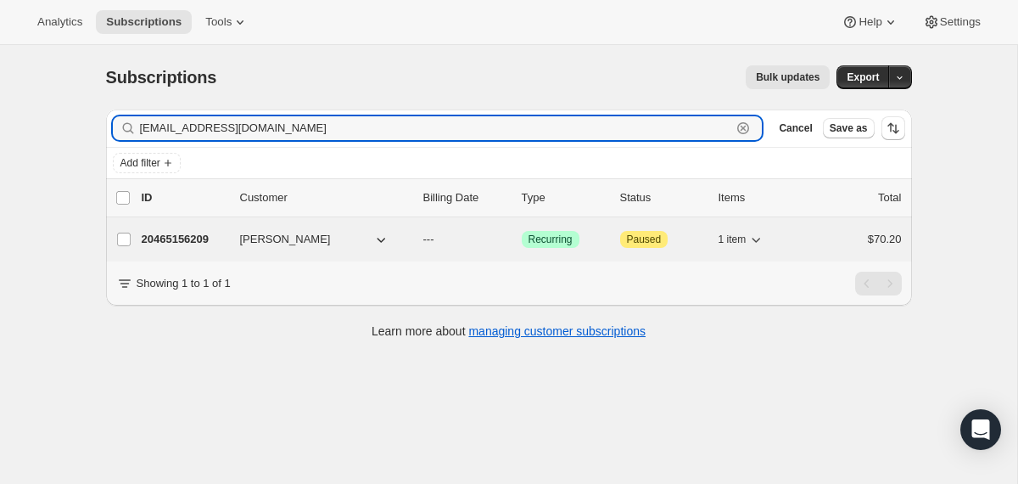
type input "[EMAIL_ADDRESS][DOMAIN_NAME]"
click at [412, 238] on div "20465156209 [PERSON_NAME] --- Success Recurring Attention Paused 1 item $70.20" at bounding box center [522, 239] width 760 height 24
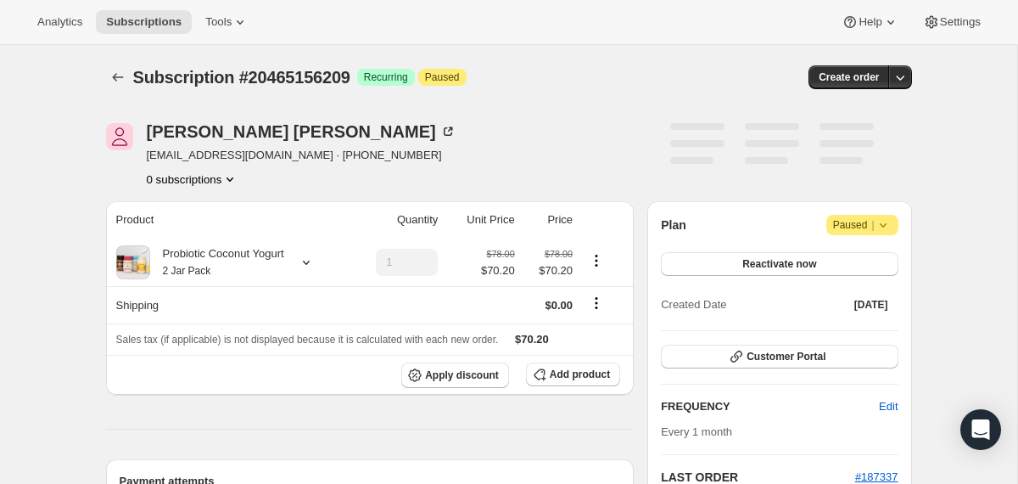
click at [888, 218] on icon at bounding box center [883, 224] width 17 height 17
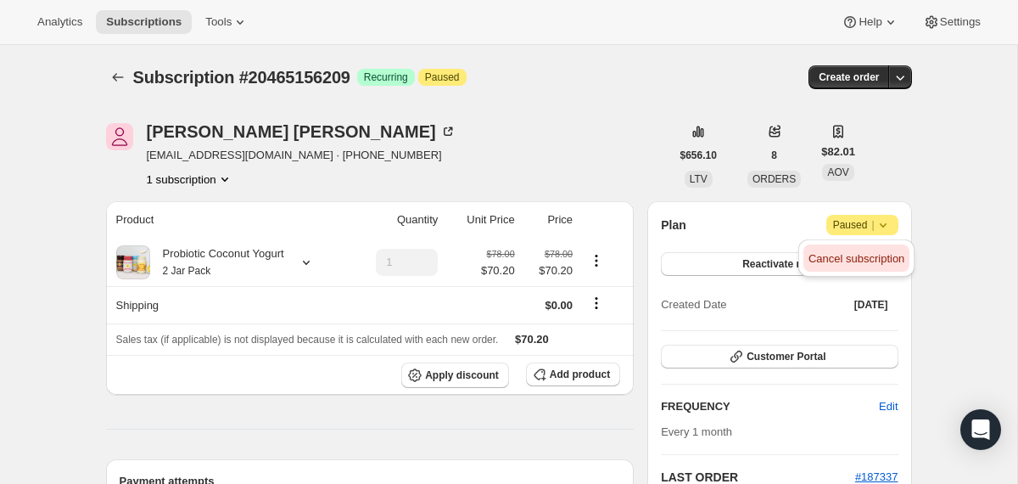
click at [871, 257] on span "Cancel subscription" at bounding box center [857, 258] width 96 height 13
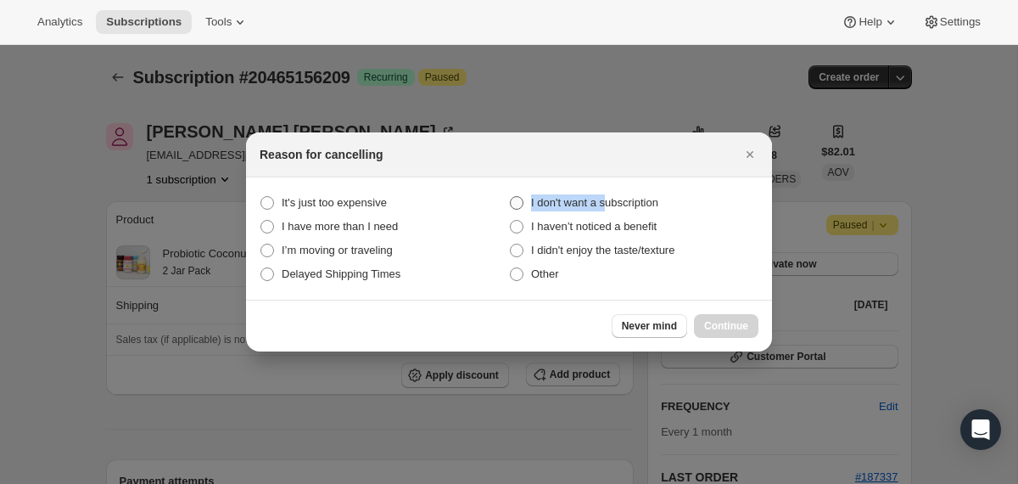
click at [611, 194] on span "I don't want a subscription" at bounding box center [594, 202] width 127 height 17
click at [658, 203] on span "I don't want a subscription" at bounding box center [594, 202] width 127 height 13
click at [511, 197] on subscription "I don't want a subscription" at bounding box center [510, 196] width 1 height 1
radio subscription "true"
click at [707, 324] on span "Continue" at bounding box center [726, 326] width 44 height 14
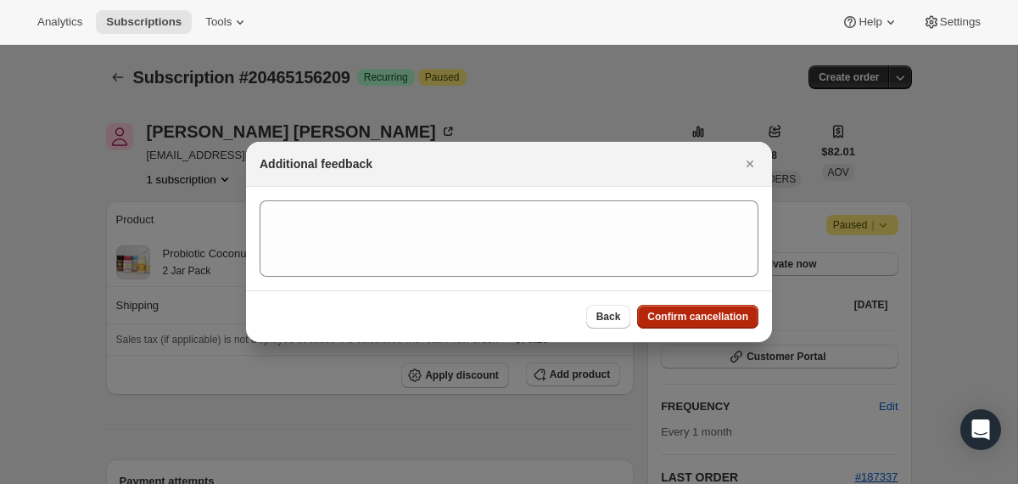
click at [702, 313] on span "Confirm cancellation" at bounding box center [697, 317] width 101 height 14
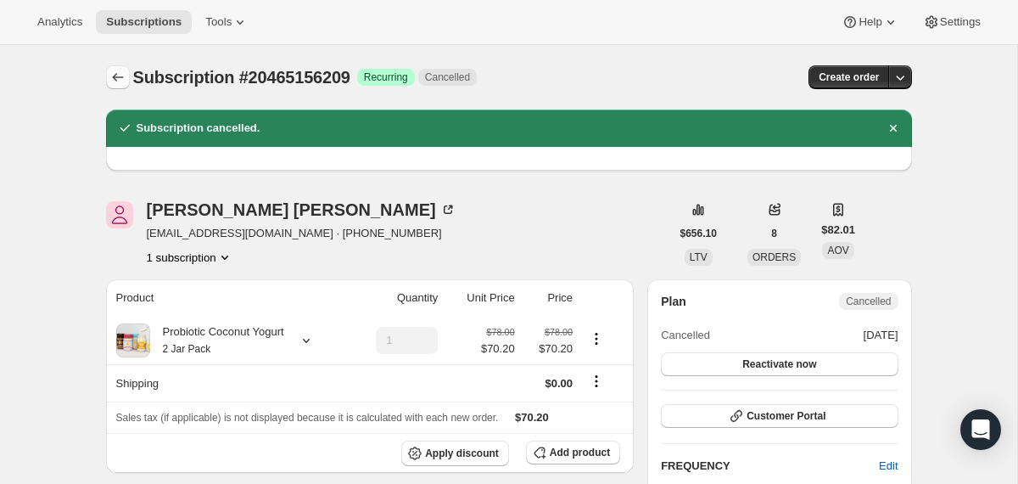
click at [110, 81] on icon "Subscriptions" at bounding box center [117, 77] width 17 height 17
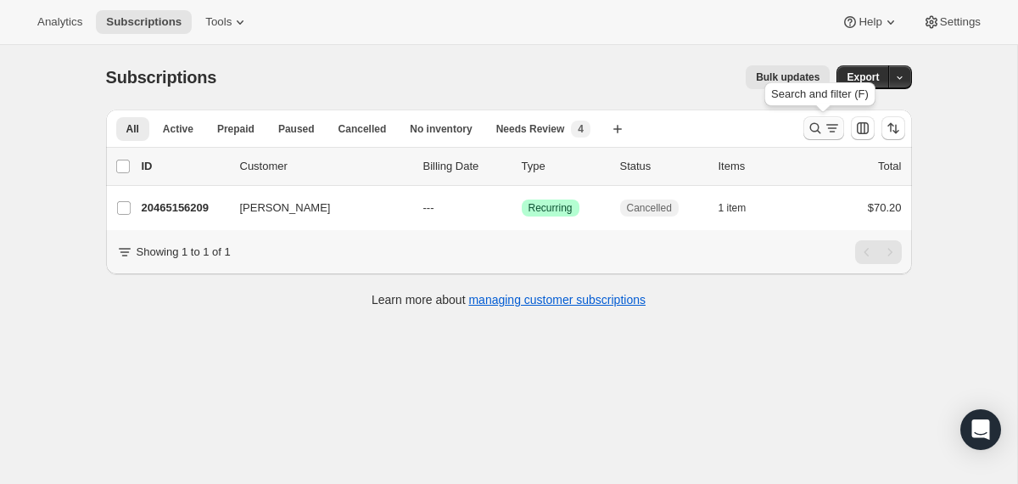
click at [813, 130] on icon "Search and filter results" at bounding box center [815, 128] width 17 height 17
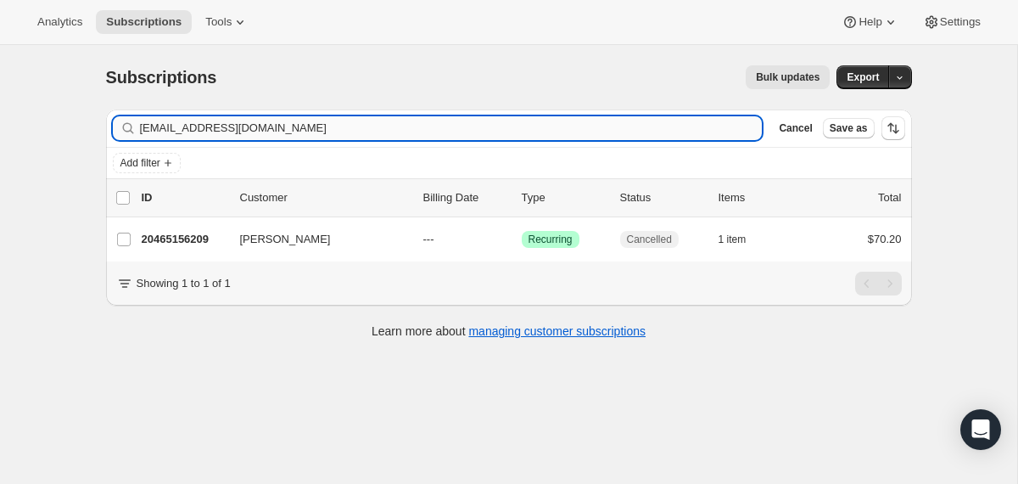
click at [652, 132] on input "[EMAIL_ADDRESS][DOMAIN_NAME]" at bounding box center [451, 128] width 623 height 24
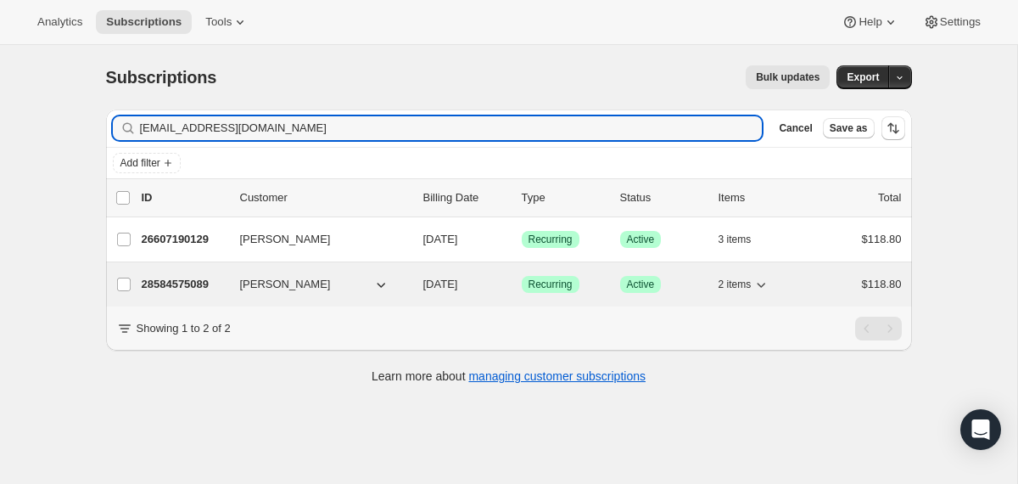
type input "[EMAIL_ADDRESS][DOMAIN_NAME]"
click at [413, 291] on div "28584575089 [PERSON_NAME] [DATE] Success Recurring Success Active 2 items $118.…" at bounding box center [522, 284] width 760 height 24
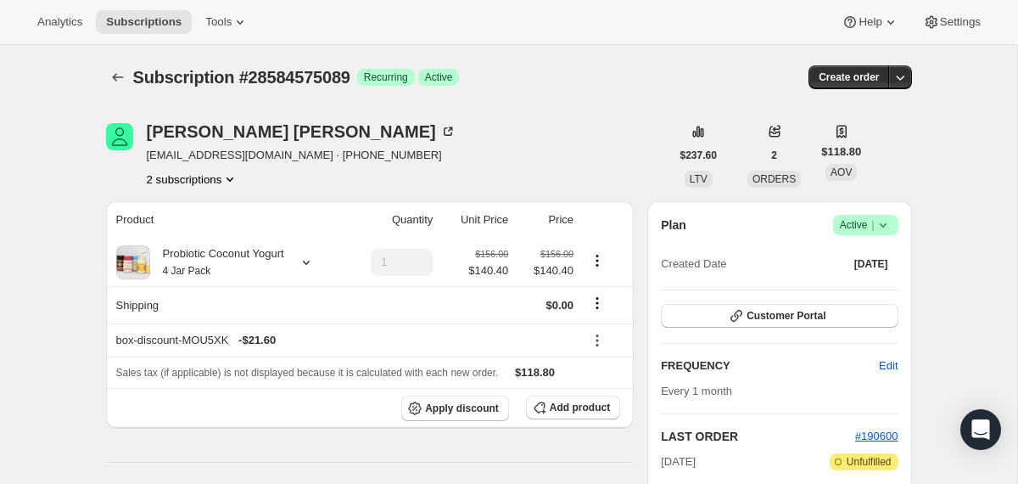
click at [883, 219] on icon at bounding box center [883, 224] width 17 height 17
click at [846, 294] on span "Cancel subscription" at bounding box center [859, 287] width 96 height 17
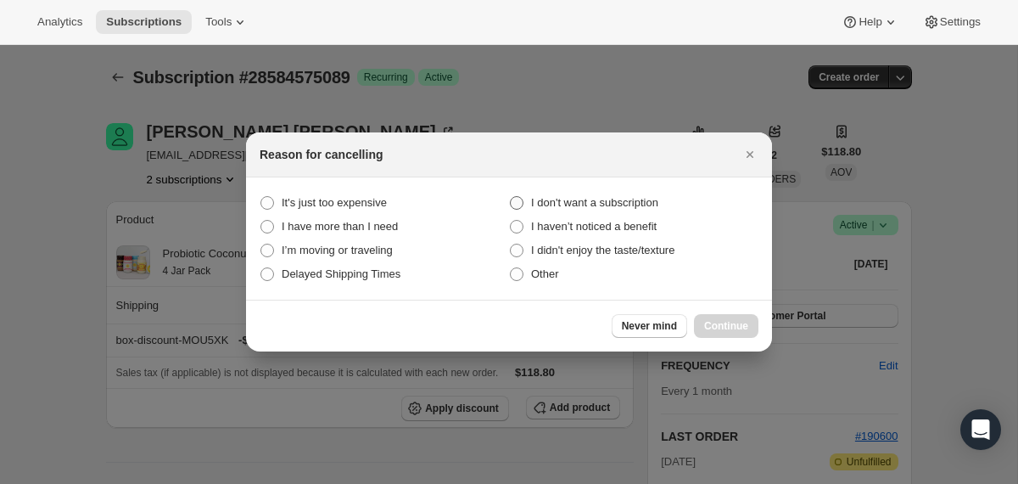
click at [658, 208] on span "I don't want a subscription" at bounding box center [594, 202] width 127 height 13
click at [511, 197] on subscription "I don't want a subscription" at bounding box center [510, 196] width 1 height 1
radio subscription "true"
click at [713, 320] on span "Continue" at bounding box center [726, 326] width 44 height 14
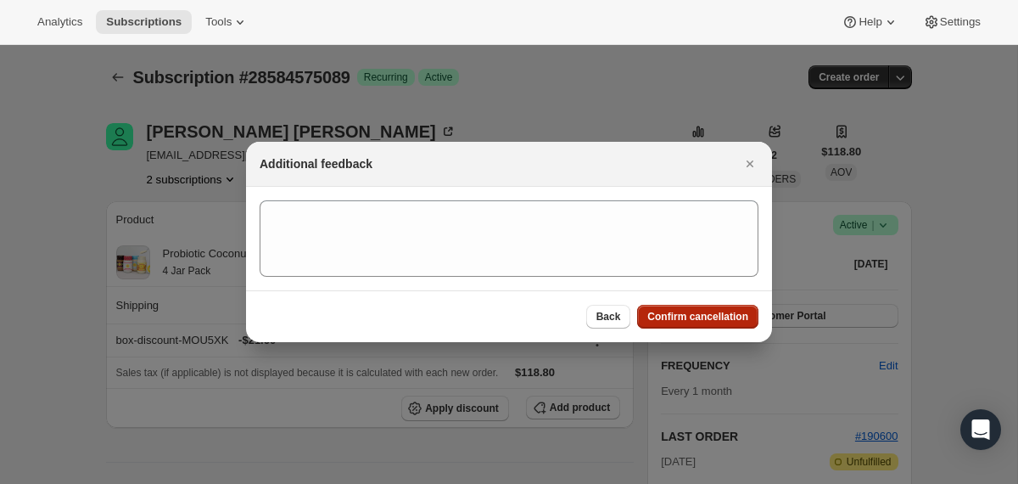
click at [713, 320] on span "Confirm cancellation" at bounding box center [697, 317] width 101 height 14
